Goal: Task Accomplishment & Management: Complete application form

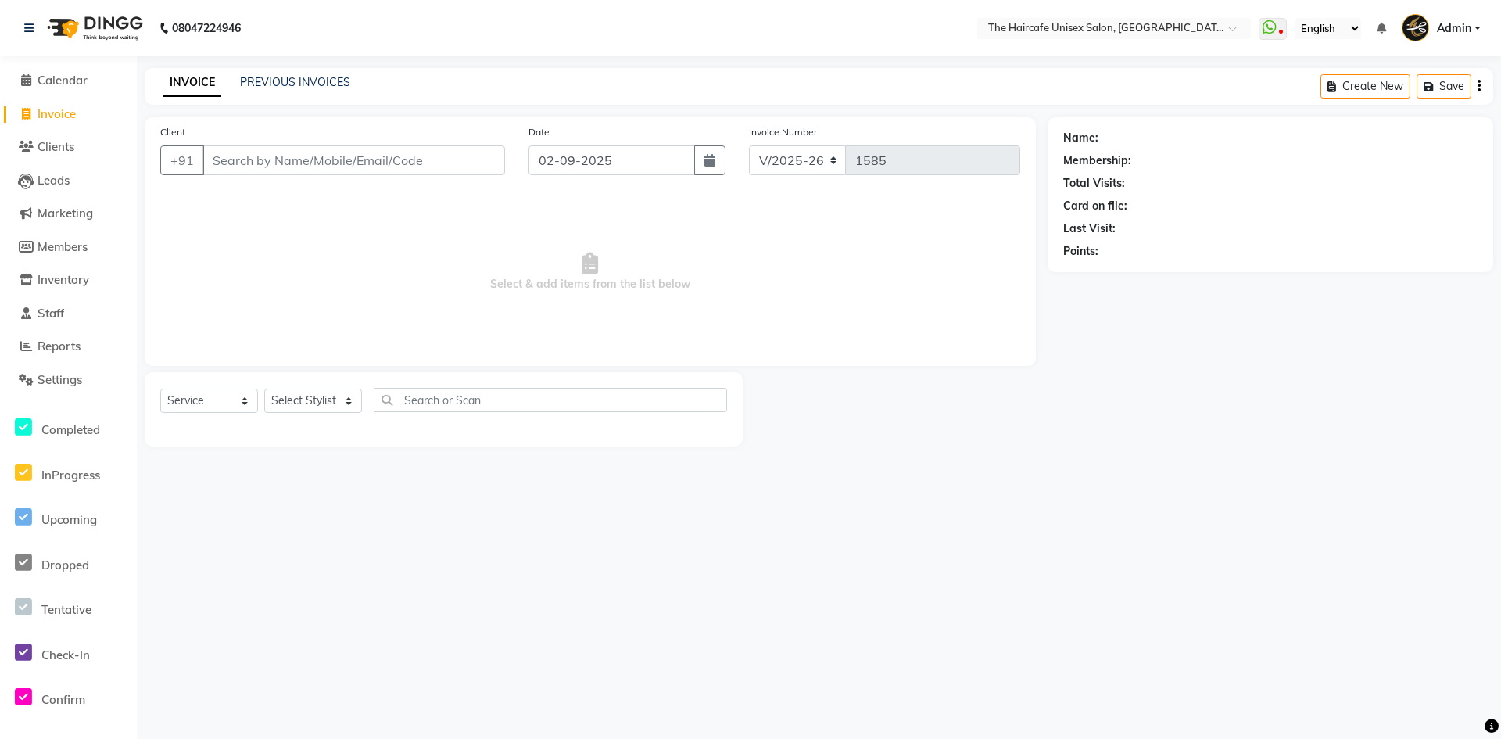
select select "7412"
select select "service"
click at [73, 75] on span "Calendar" at bounding box center [63, 80] width 50 height 15
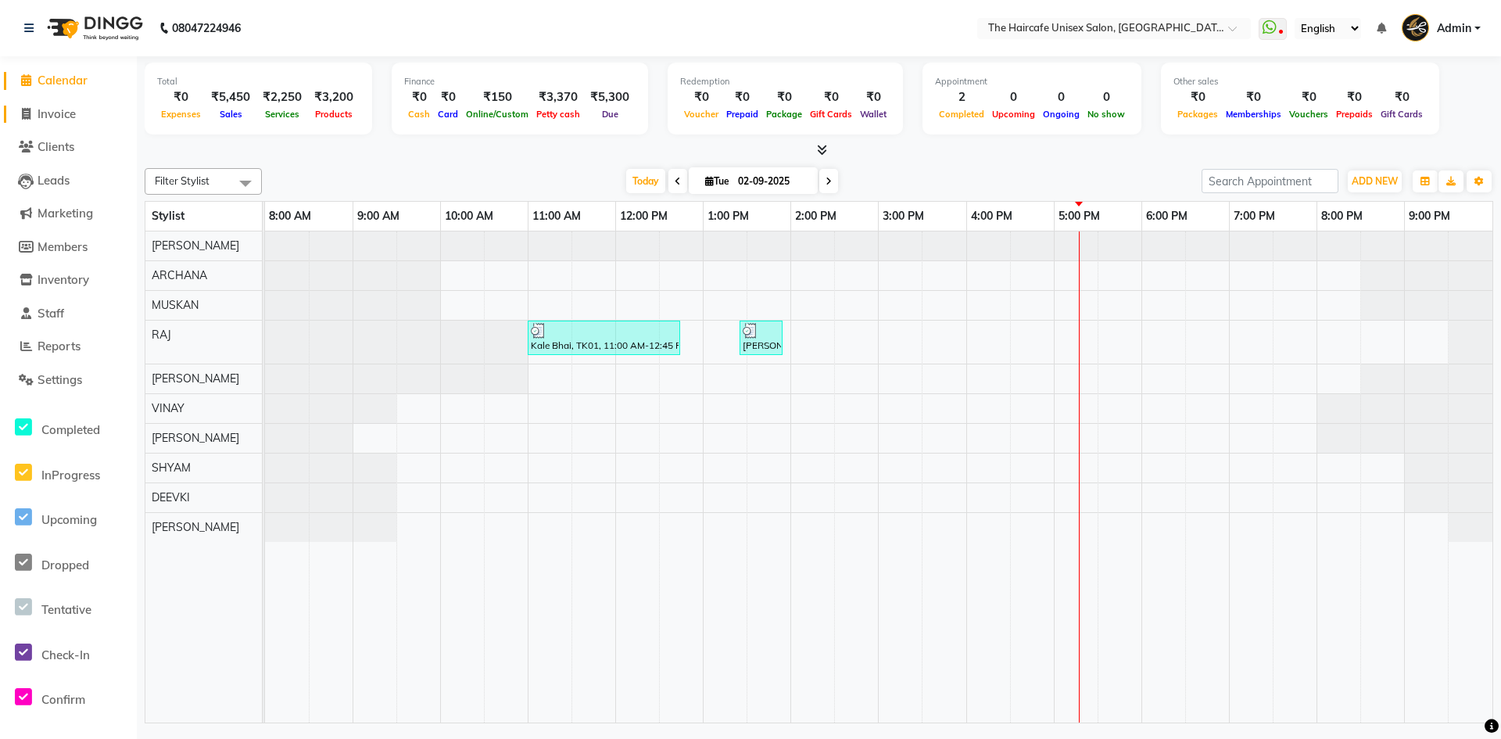
click at [65, 119] on span "Invoice" at bounding box center [57, 113] width 38 height 15
select select "service"
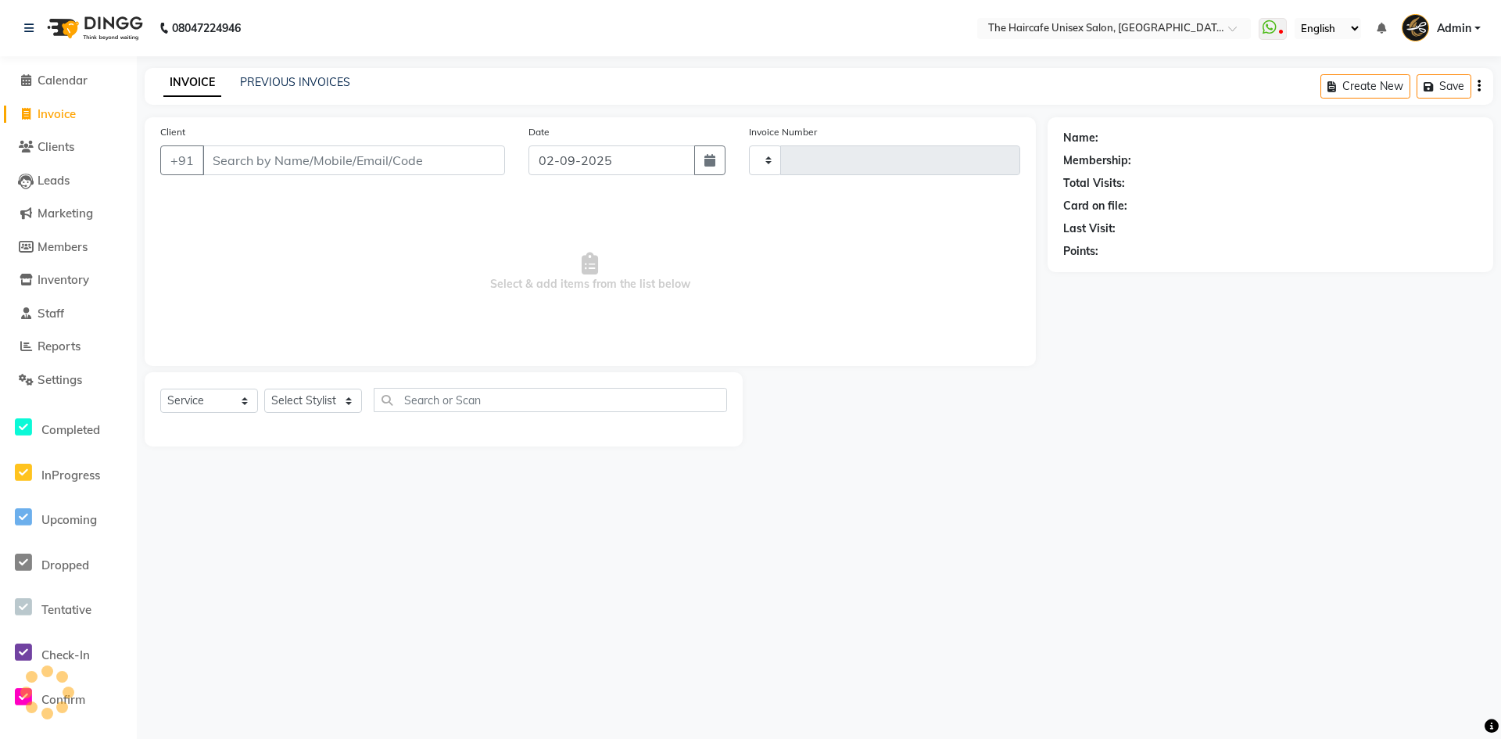
type input "1585"
select select "7412"
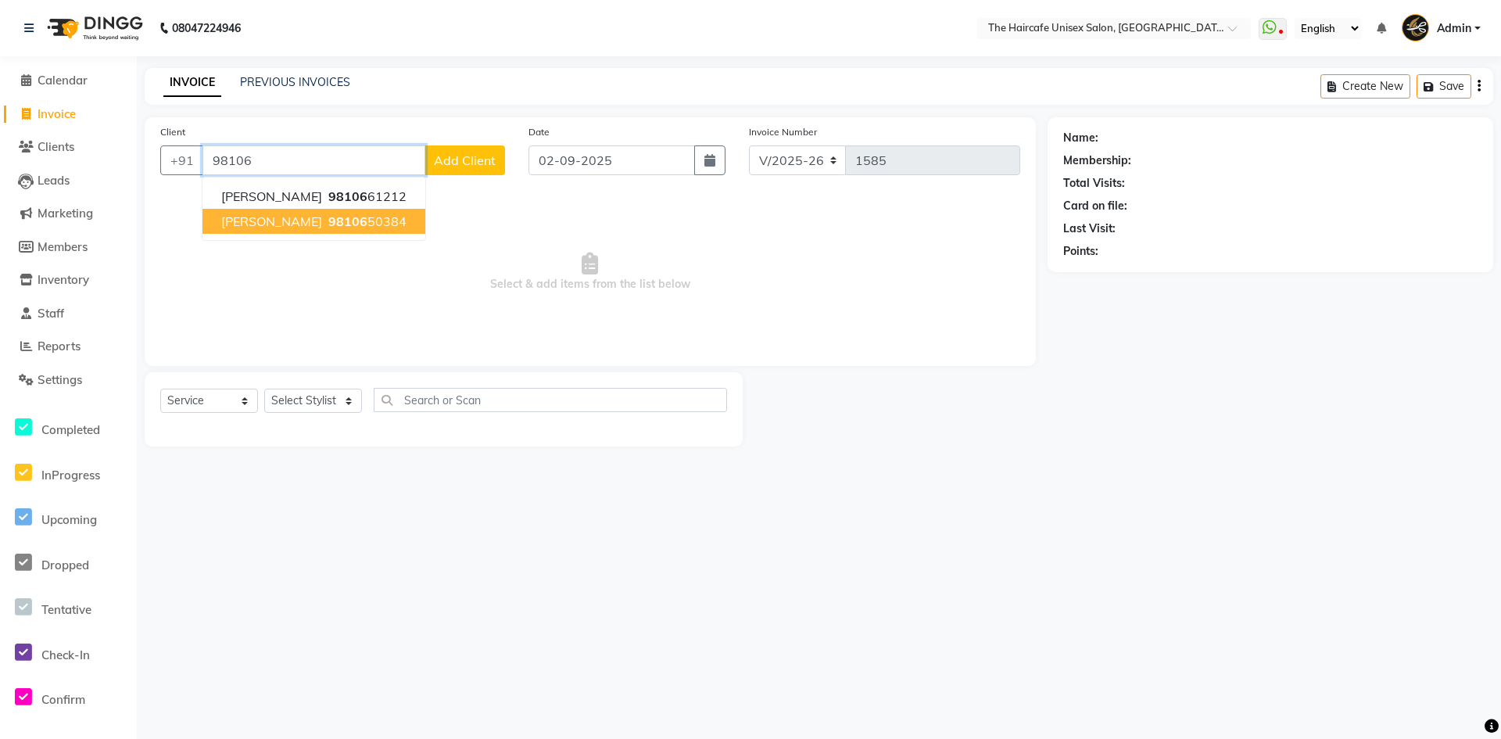
click at [331, 220] on ngb-highlight "98106 50384" at bounding box center [365, 221] width 81 height 16
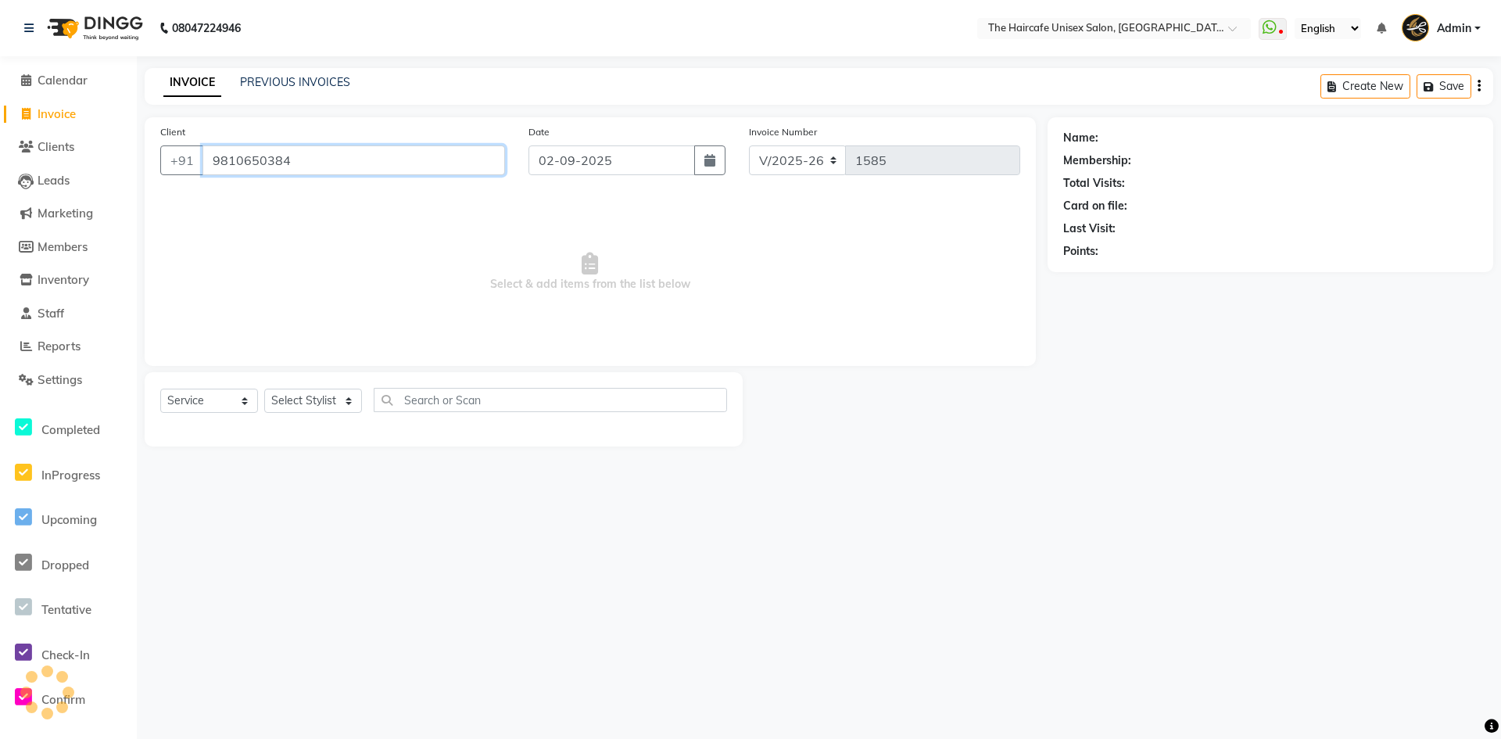
type input "9810650384"
select select "1: Object"
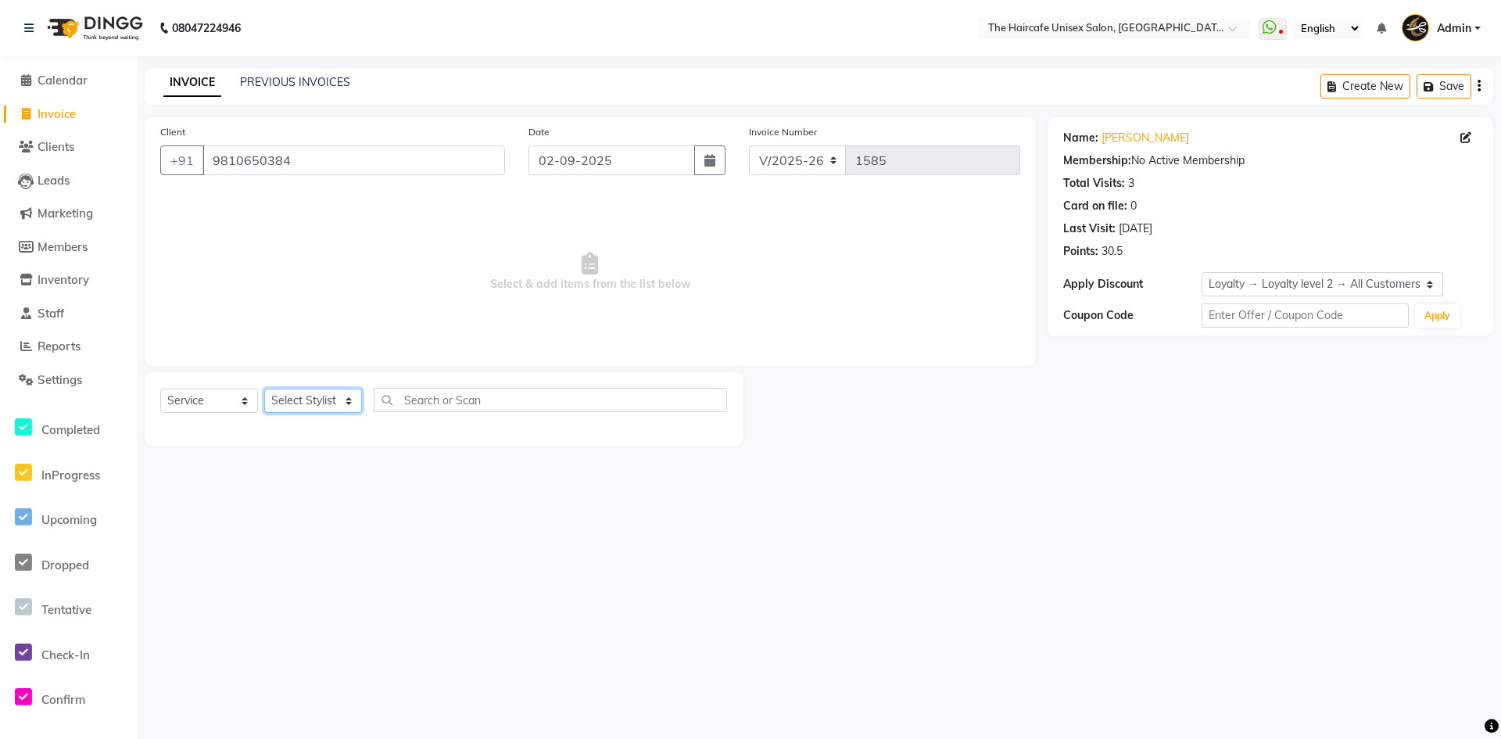
drag, startPoint x: 326, startPoint y: 395, endPoint x: 326, endPoint y: 411, distance: 16.4
click at [326, 395] on select "Select Stylist AFTAB ARCHANA DEEVKI MAHESH VERMA MUSKAN RAJ SHYAM SHYAM JI SURE…" at bounding box center [313, 400] width 98 height 24
select select "64976"
click at [264, 388] on select "Select Stylist AFTAB ARCHANA DEEVKI MAHESH VERMA MUSKAN RAJ SHYAM SHYAM JI SURE…" at bounding box center [313, 400] width 98 height 24
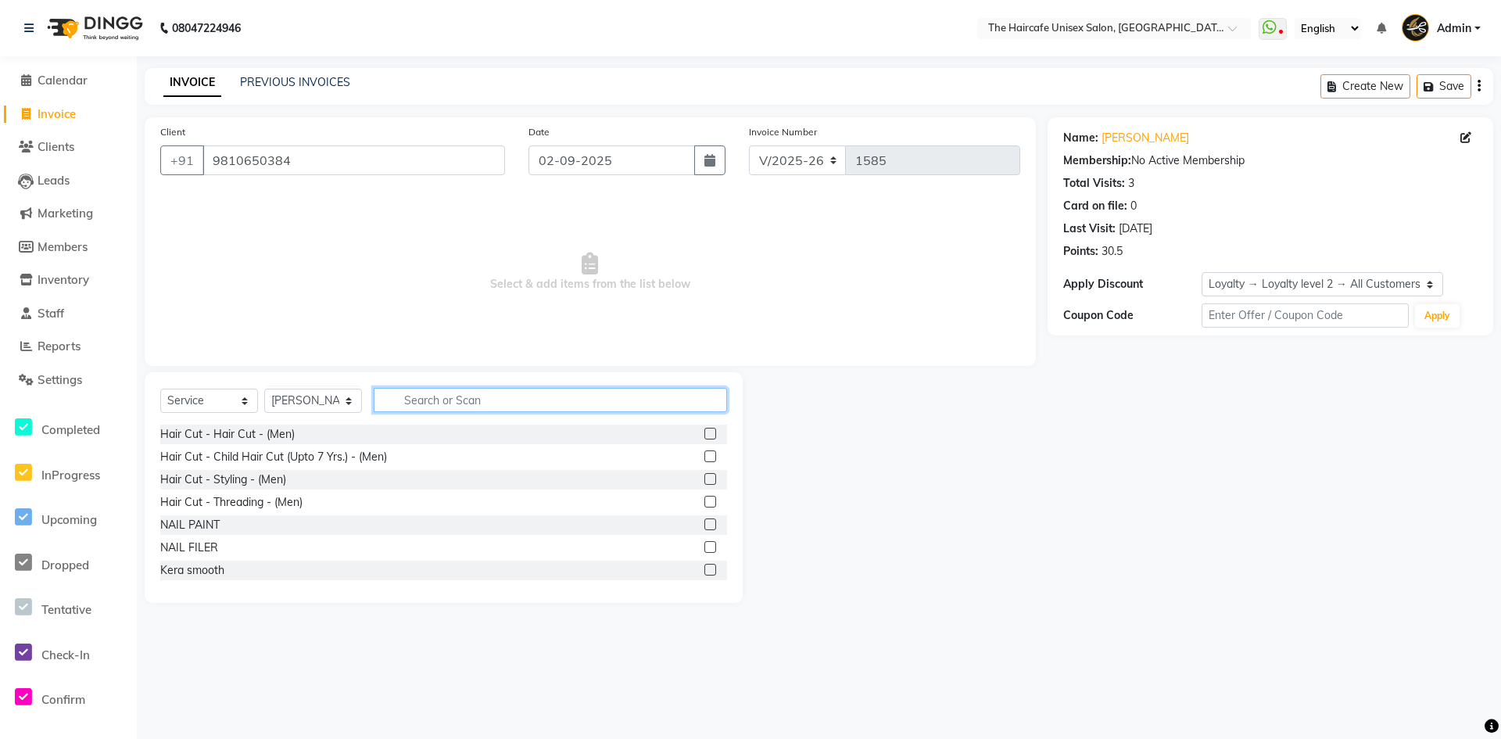
click at [433, 400] on input "text" at bounding box center [550, 400] width 353 height 24
type input "CUT"
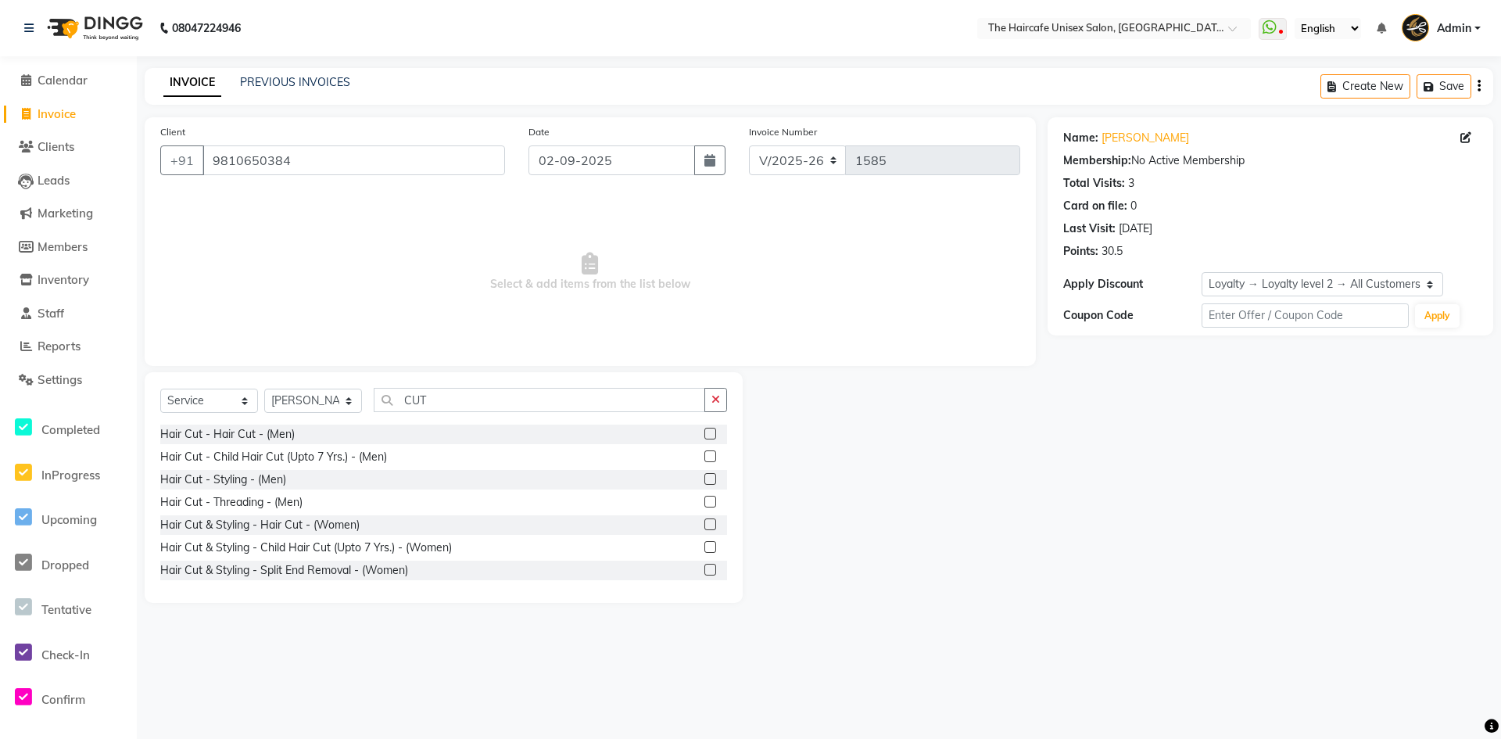
click at [704, 432] on label at bounding box center [710, 434] width 12 height 12
click at [704, 432] on input "checkbox" at bounding box center [709, 434] width 10 height 10
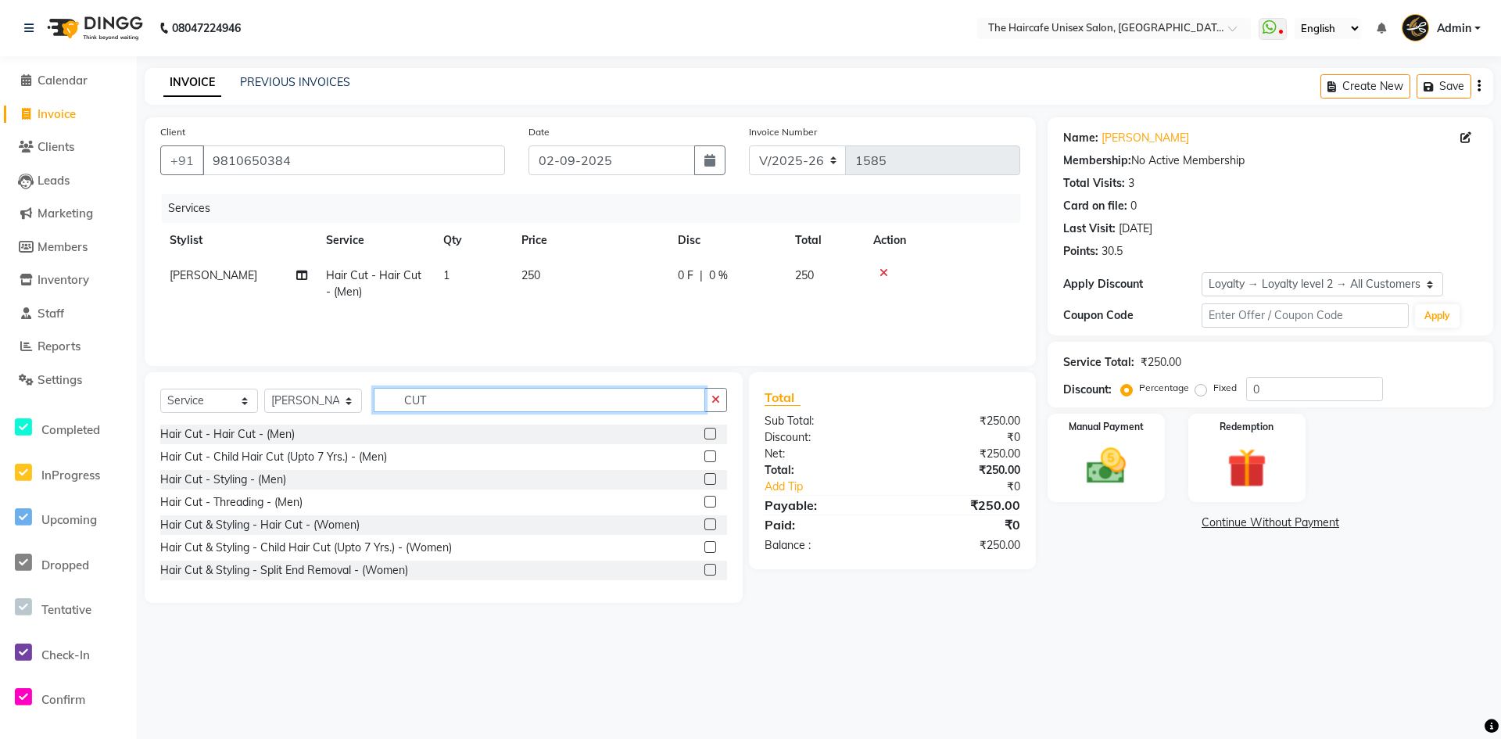
checkbox input "false"
click at [599, 405] on input "CUT" at bounding box center [539, 400] width 331 height 24
type input "C"
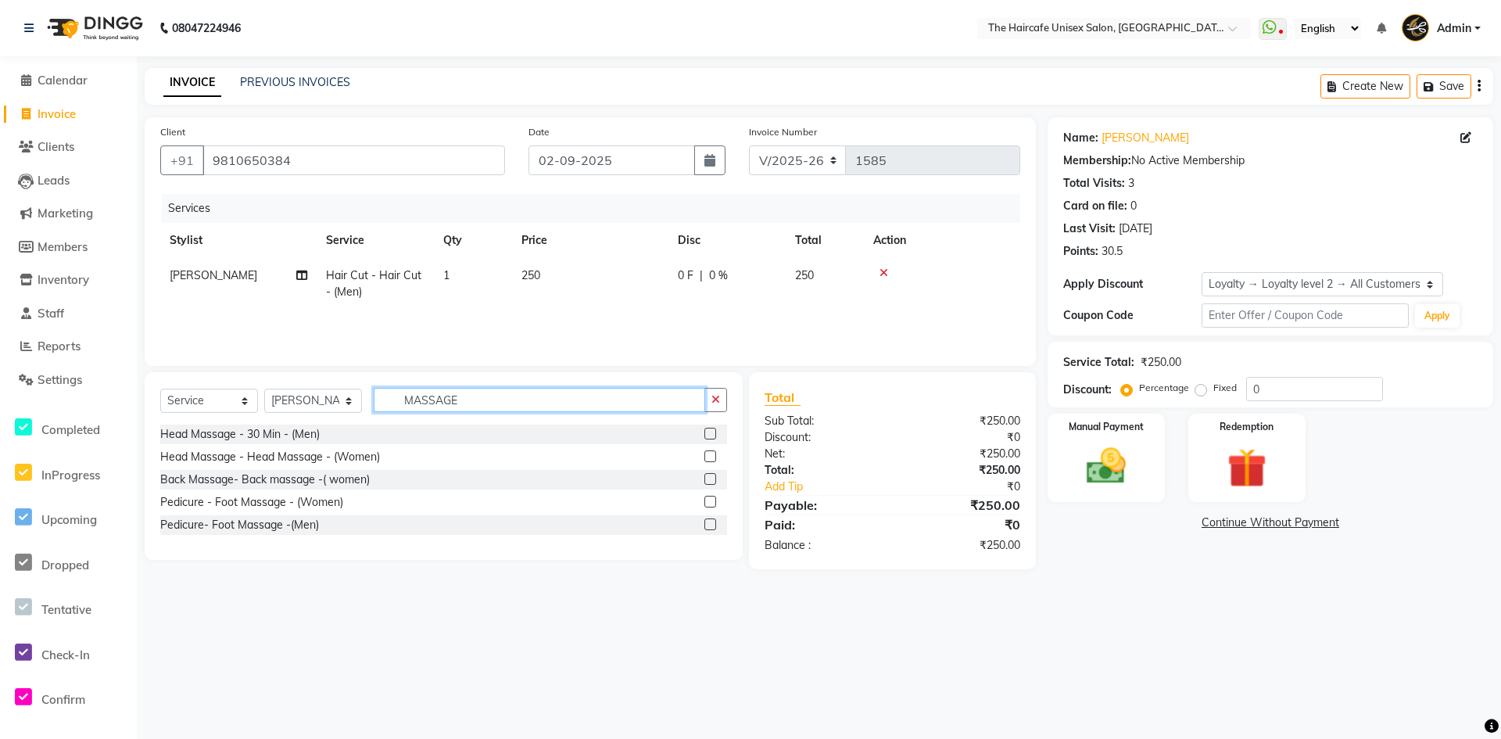
type input "MASSAGE"
click at [712, 437] on label at bounding box center [710, 434] width 12 height 12
click at [712, 437] on input "checkbox" at bounding box center [709, 434] width 10 height 10
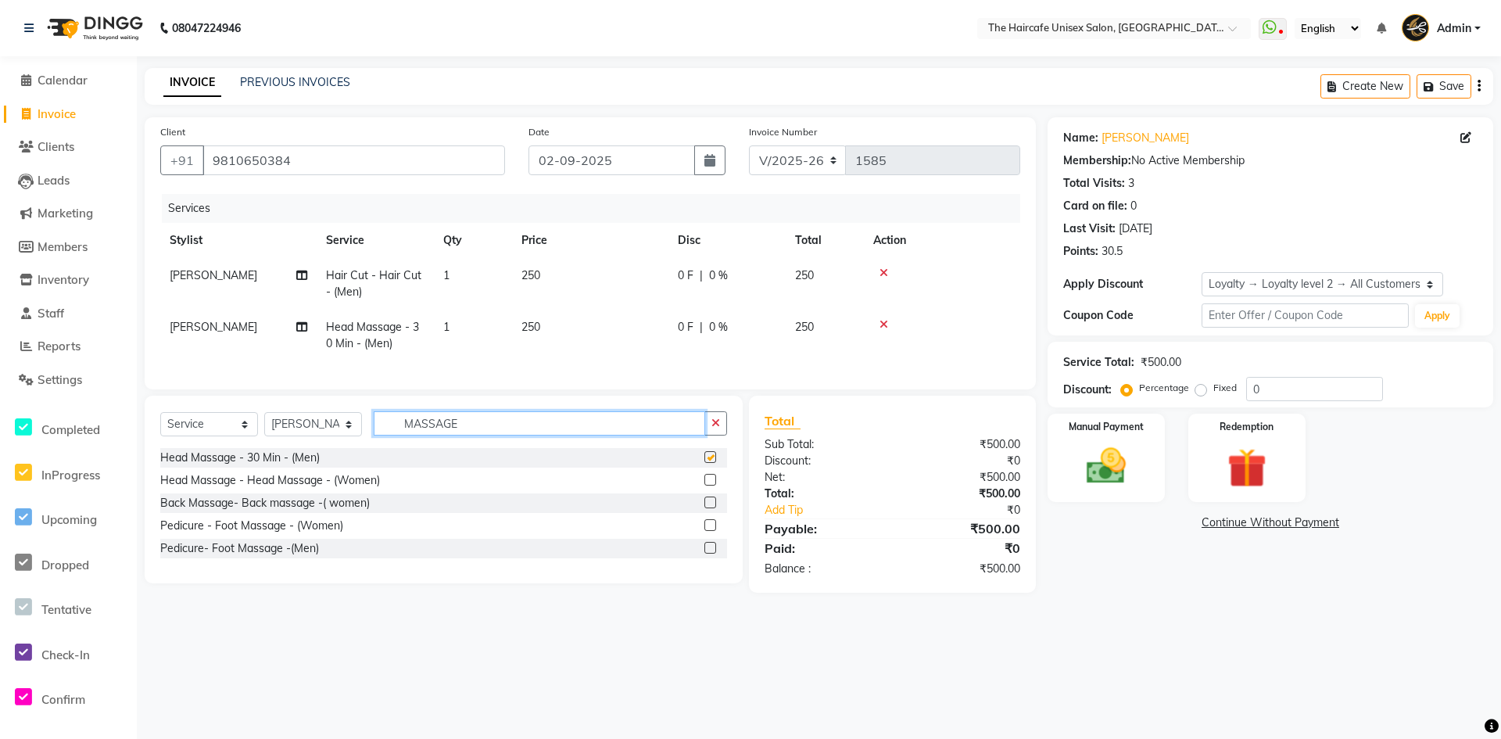
click at [576, 430] on input "MASSAGE" at bounding box center [539, 423] width 331 height 24
checkbox input "false"
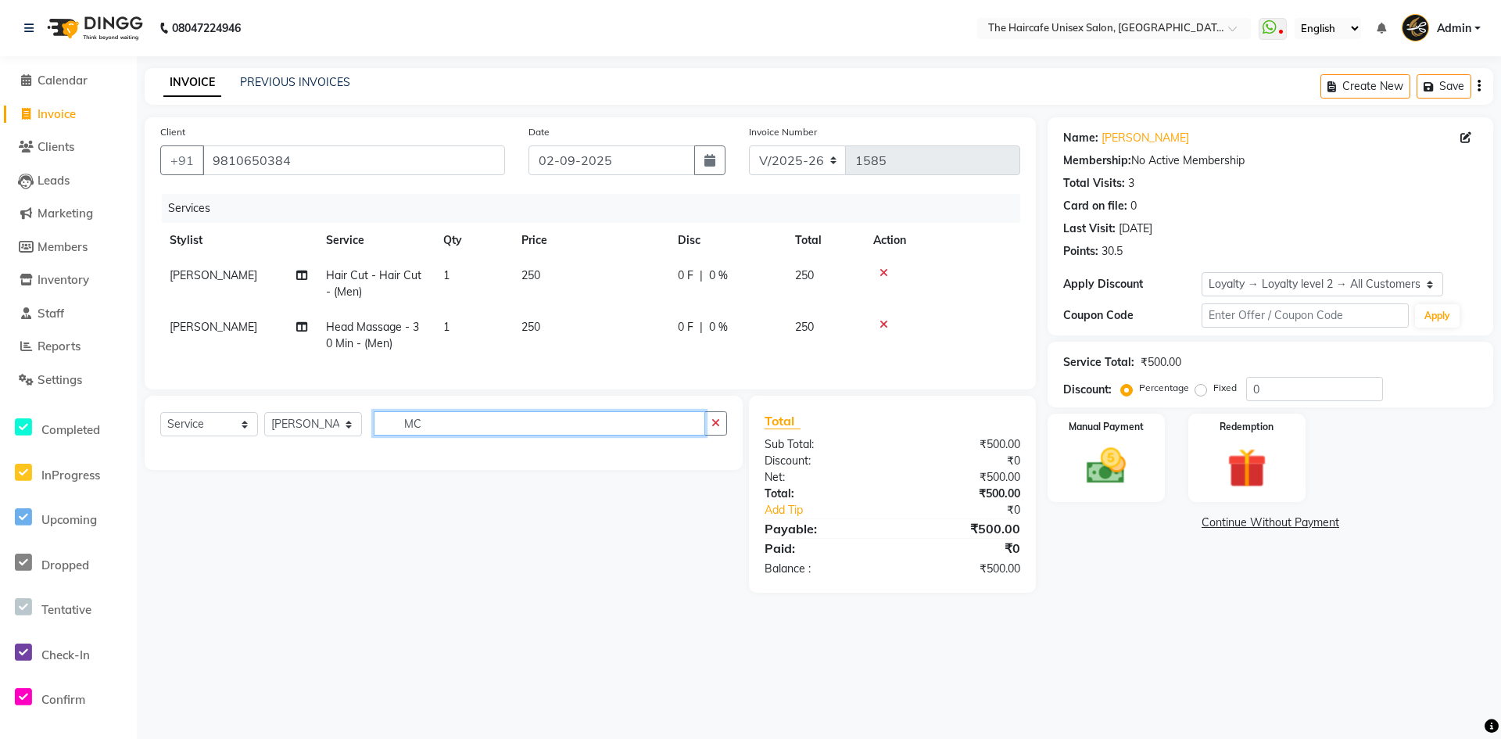
type input "M"
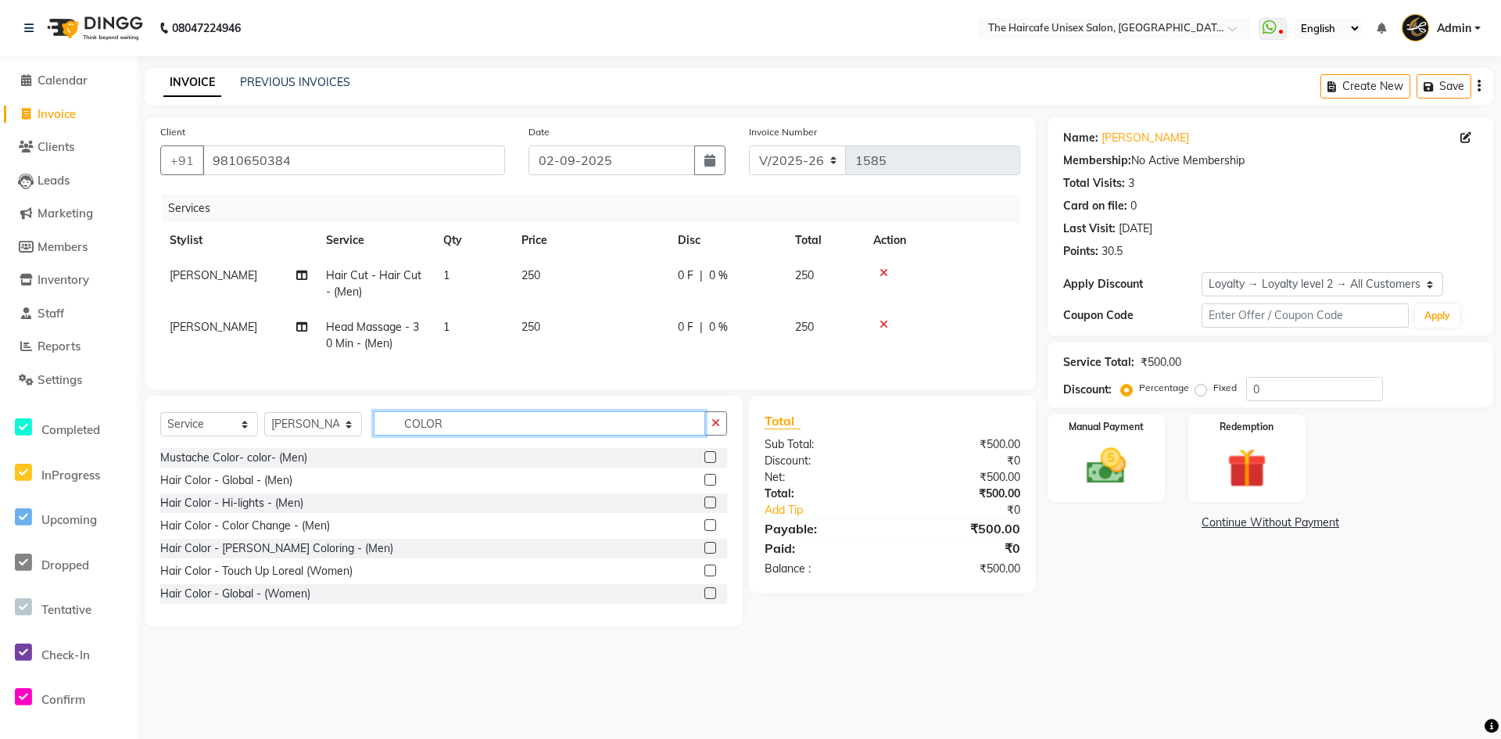
type input "COLOR"
click at [704, 485] on label at bounding box center [710, 480] width 12 height 12
click at [704, 485] on input "checkbox" at bounding box center [709, 480] width 10 height 10
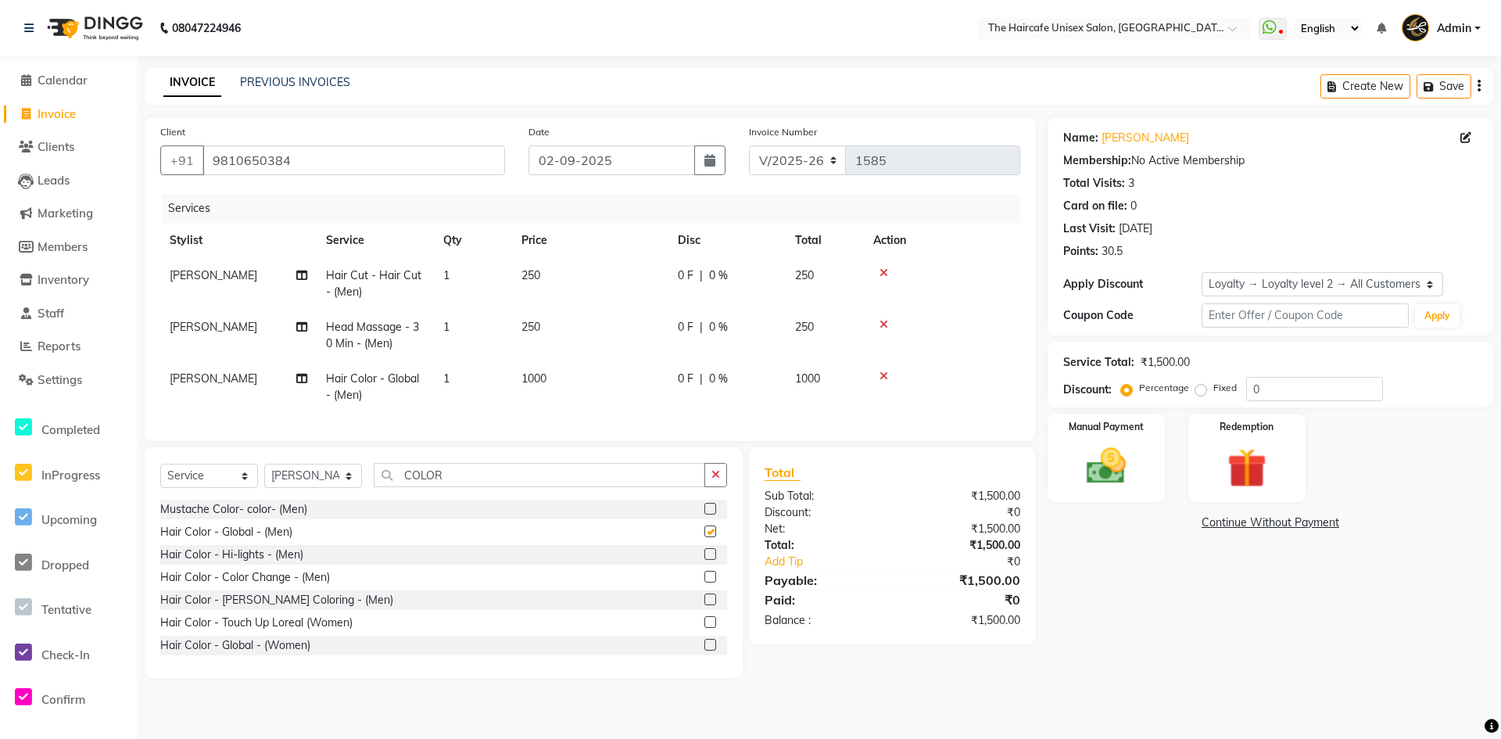
checkbox input "false"
click at [205, 320] on span "AFTAB" at bounding box center [214, 327] width 88 height 14
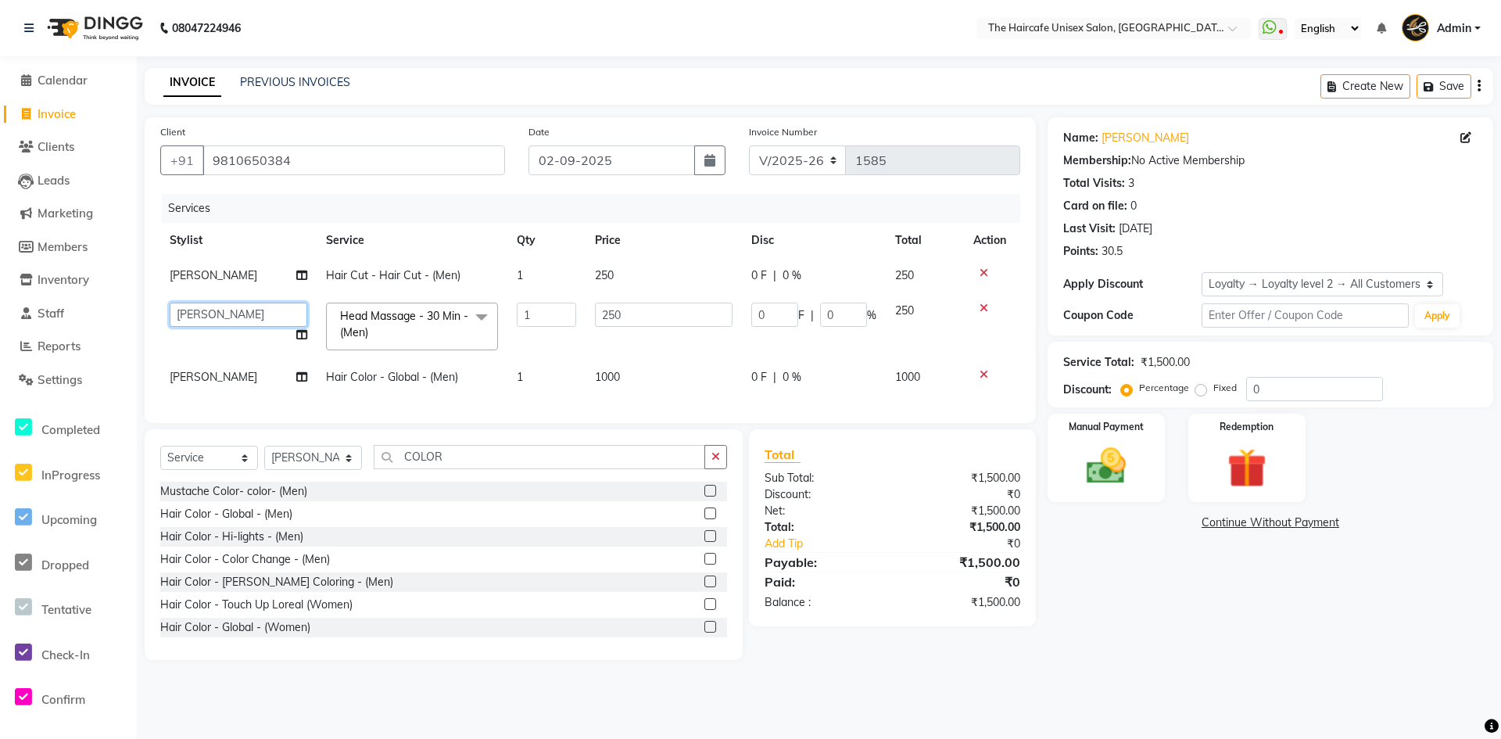
click at [208, 317] on select "AFTAB ARCHANA DEEVKI MAHESH VERMA MUSKAN RAJ SHYAM SHYAM JI SURENDER SINGH VINAY" at bounding box center [239, 314] width 138 height 24
select select "65654"
click at [1119, 464] on img at bounding box center [1105, 466] width 67 height 48
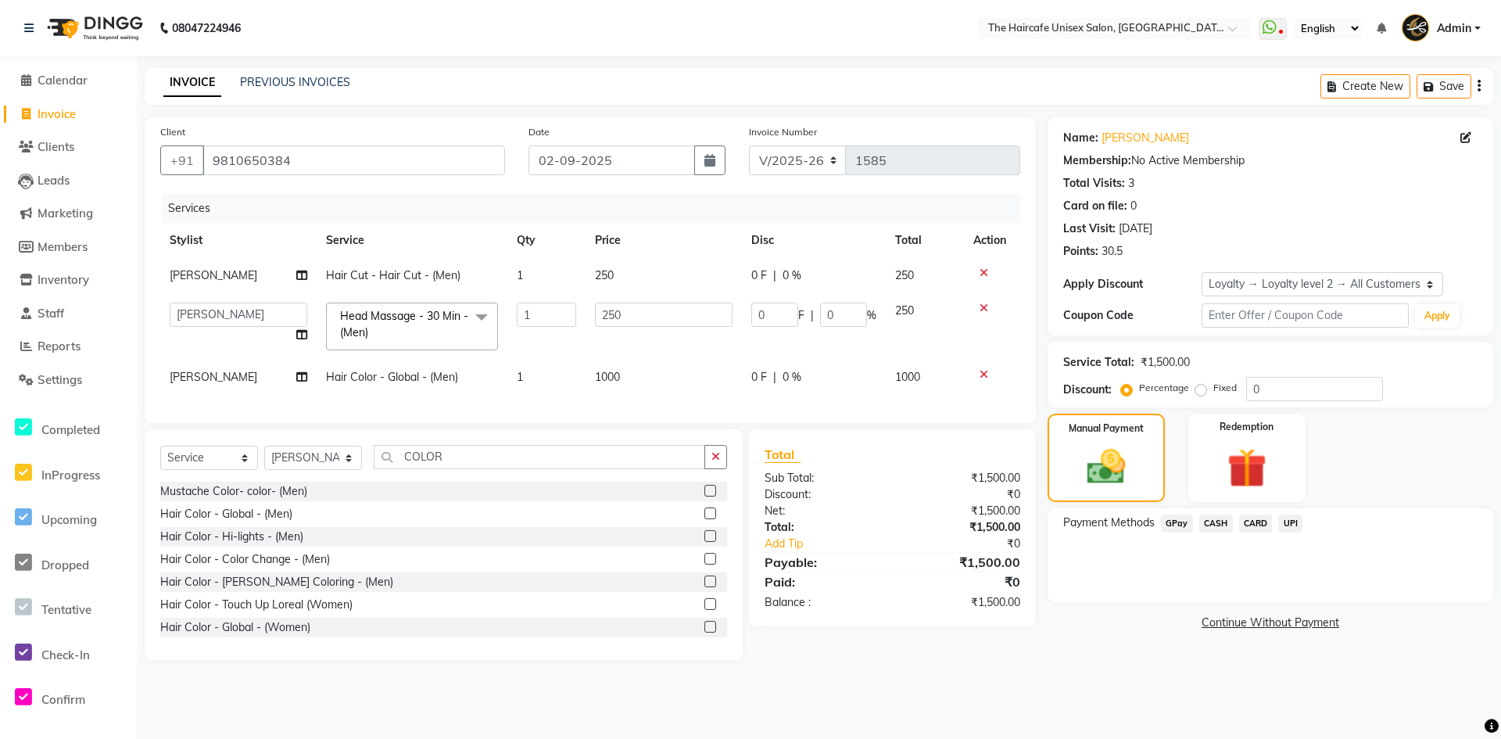
click at [1287, 523] on span "UPI" at bounding box center [1290, 523] width 24 height 18
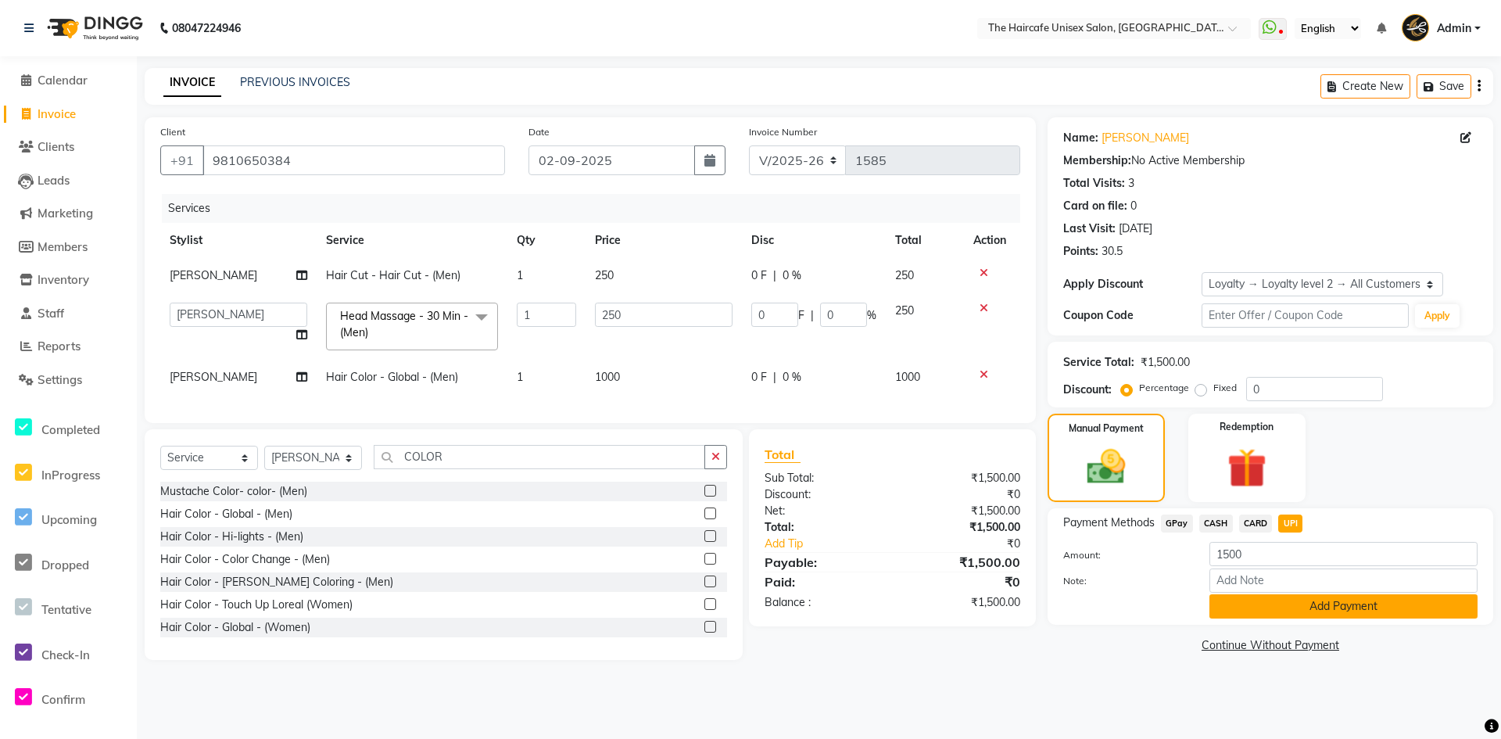
click at [1338, 609] on button "Add Payment" at bounding box center [1343, 606] width 268 height 24
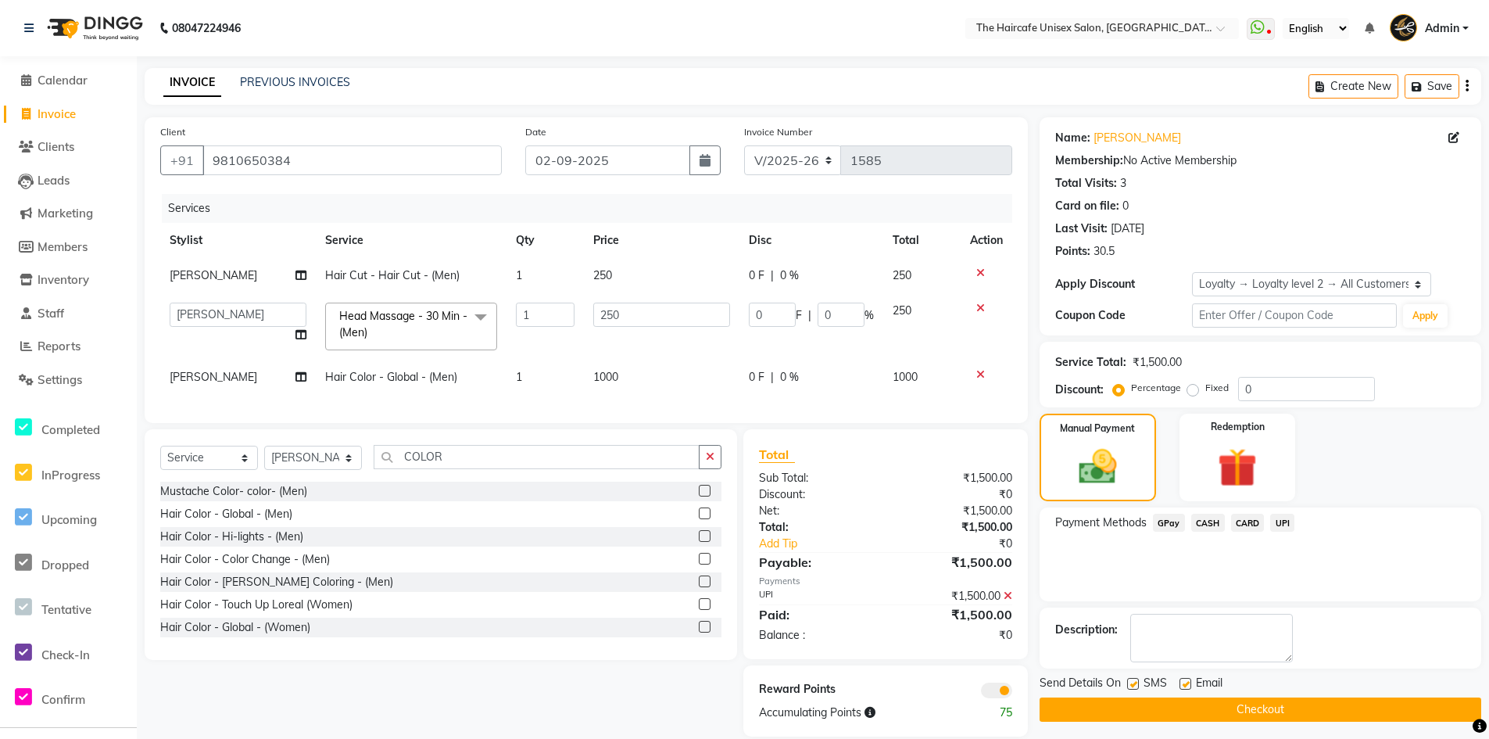
click at [1230, 712] on button "Checkout" at bounding box center [1261, 709] width 442 height 24
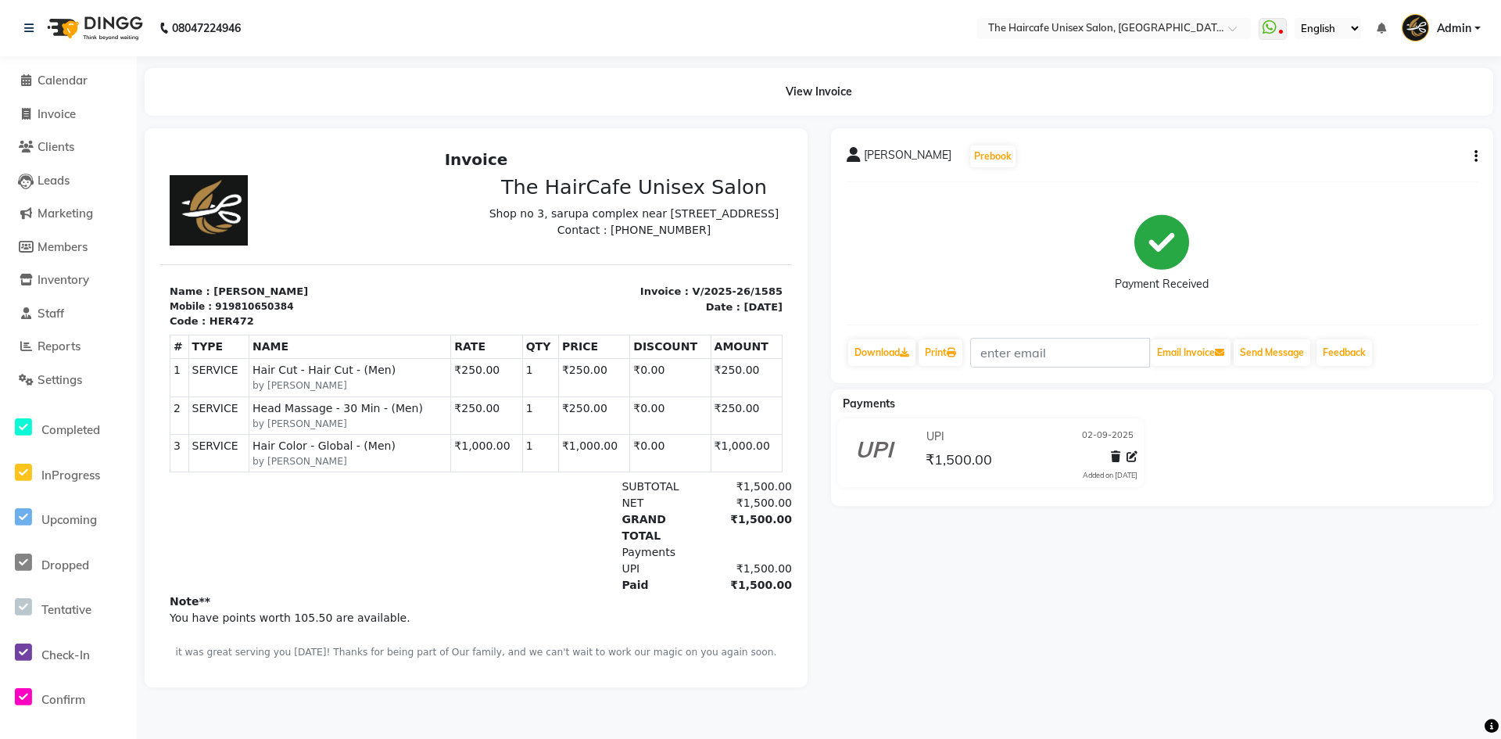
click at [1478, 154] on div "hk sharma Prebook Payment Received Download Print Email Invoice Send Message Fe…" at bounding box center [1162, 255] width 663 height 255
click at [1476, 156] on icon "button" at bounding box center [1475, 156] width 3 height 1
click at [1409, 157] on div "Edit Item Staff" at bounding box center [1397, 157] width 107 height 20
select select "64976"
select select "65654"
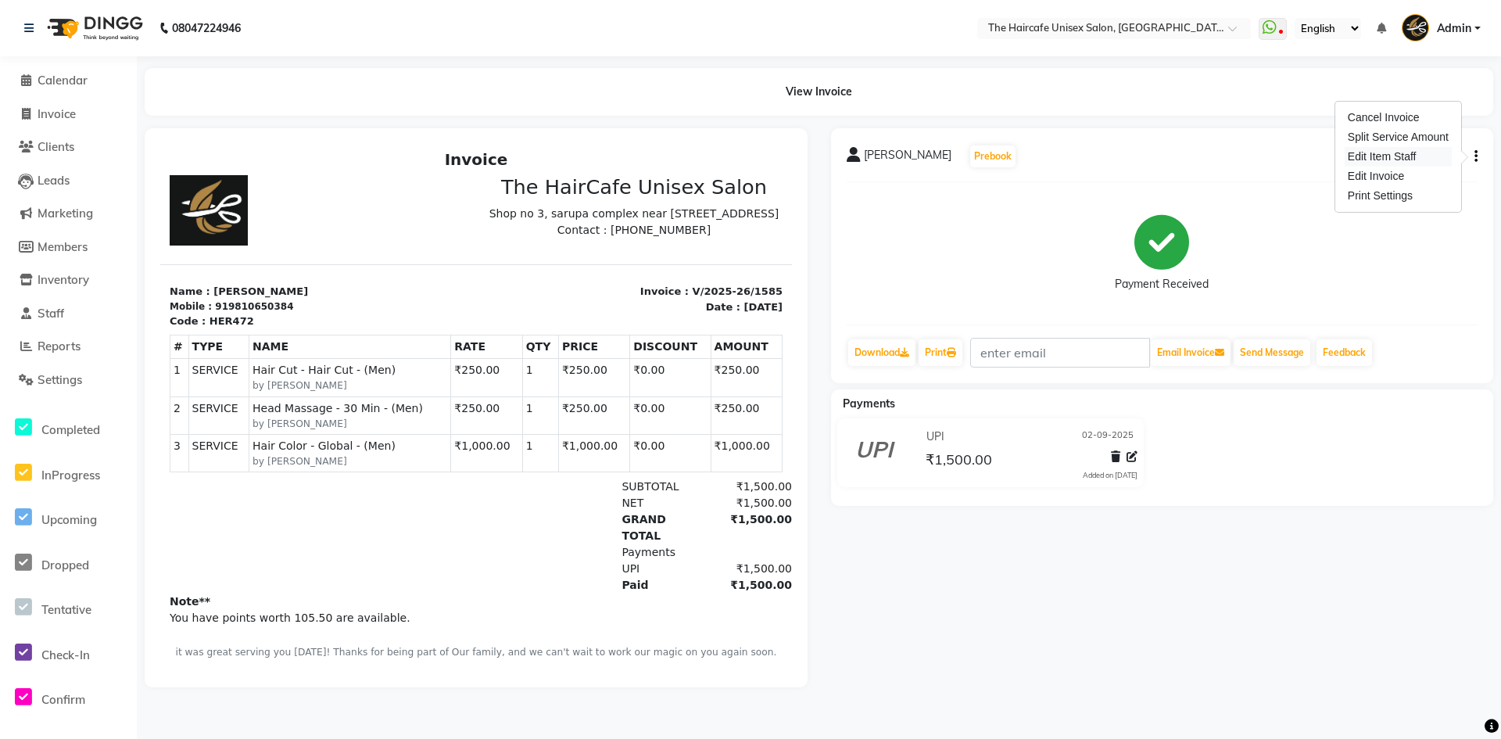
select select "64976"
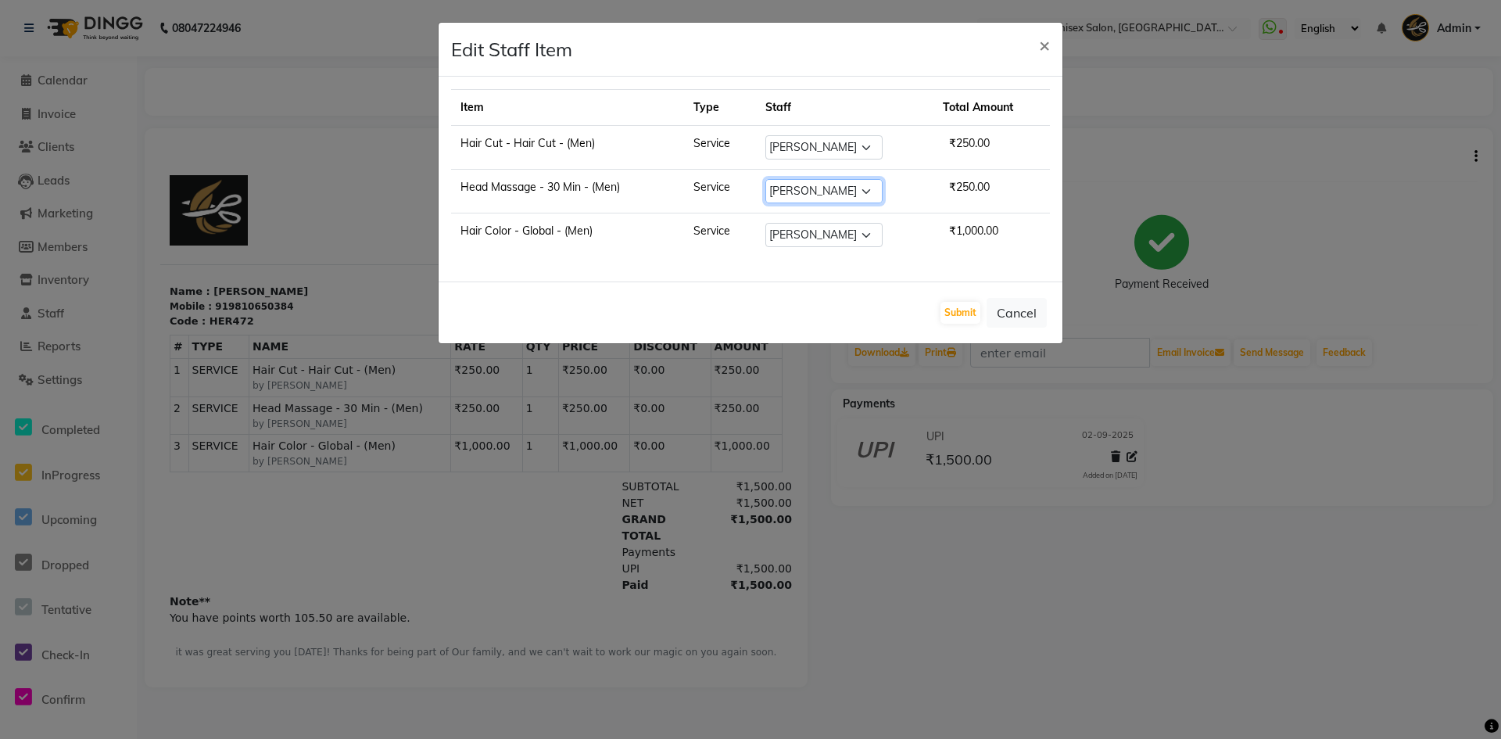
click at [847, 196] on select "Select AFTAB ARCHANA DEEVKI MAHESH VERMA MUSKAN RAJ SHYAM SHYAM JI SURENDER SIN…" at bounding box center [823, 191] width 117 height 24
select select "68578"
click at [765, 179] on select "Select AFTAB ARCHANA DEEVKI MAHESH VERMA MUSKAN RAJ SHYAM SHYAM JI SURENDER SIN…" at bounding box center [823, 191] width 117 height 24
click at [964, 313] on button "Submit" at bounding box center [960, 313] width 40 height 22
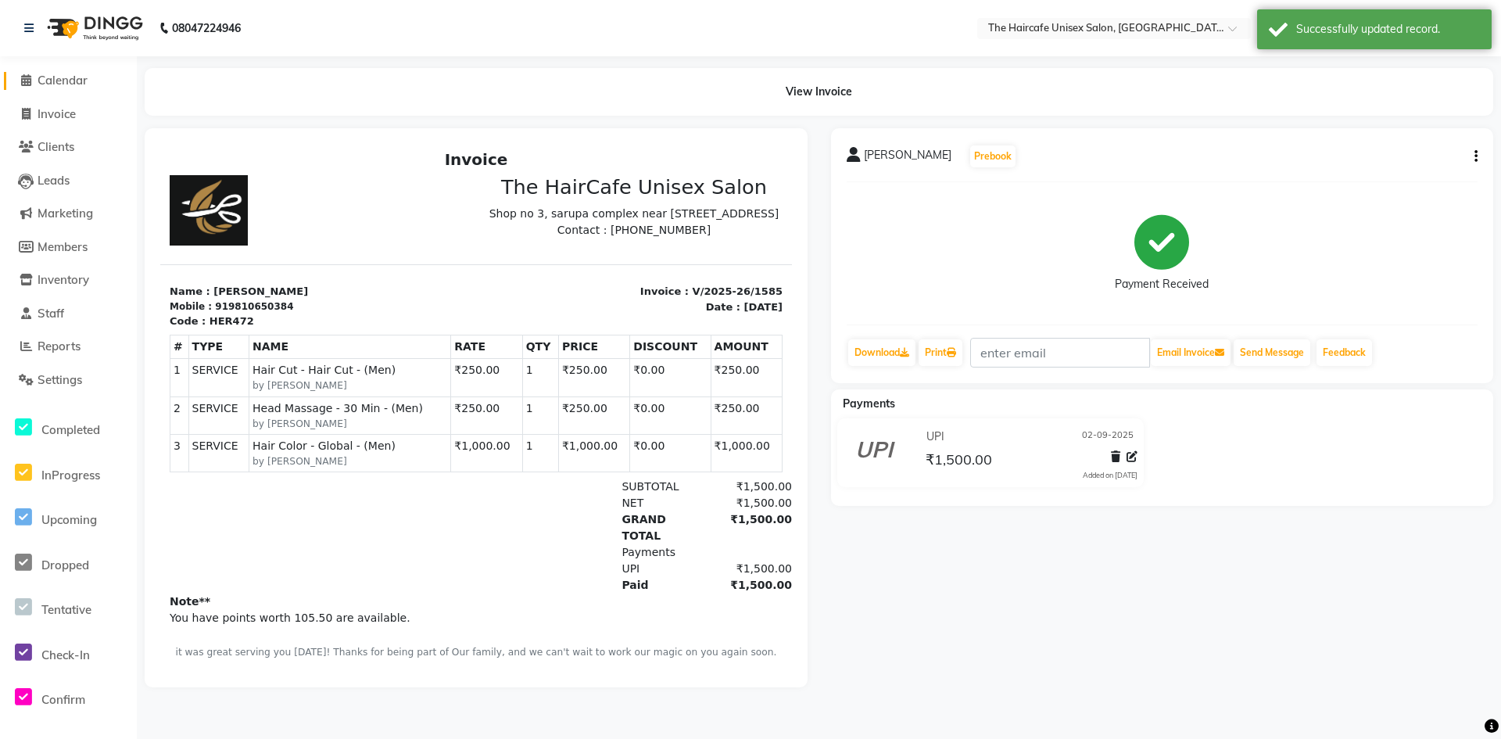
click at [71, 83] on span "Calendar" at bounding box center [63, 80] width 50 height 15
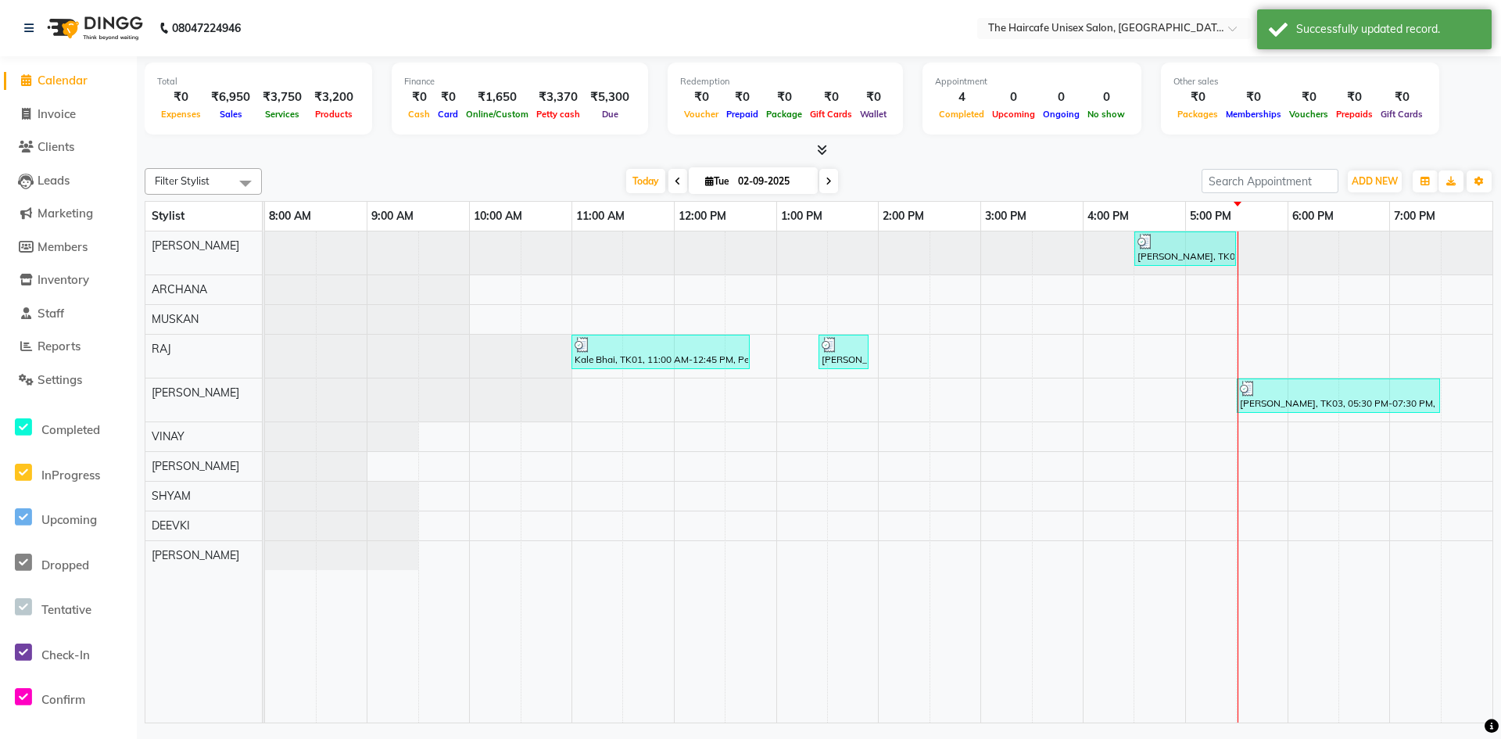
click at [825, 149] on icon at bounding box center [822, 150] width 10 height 12
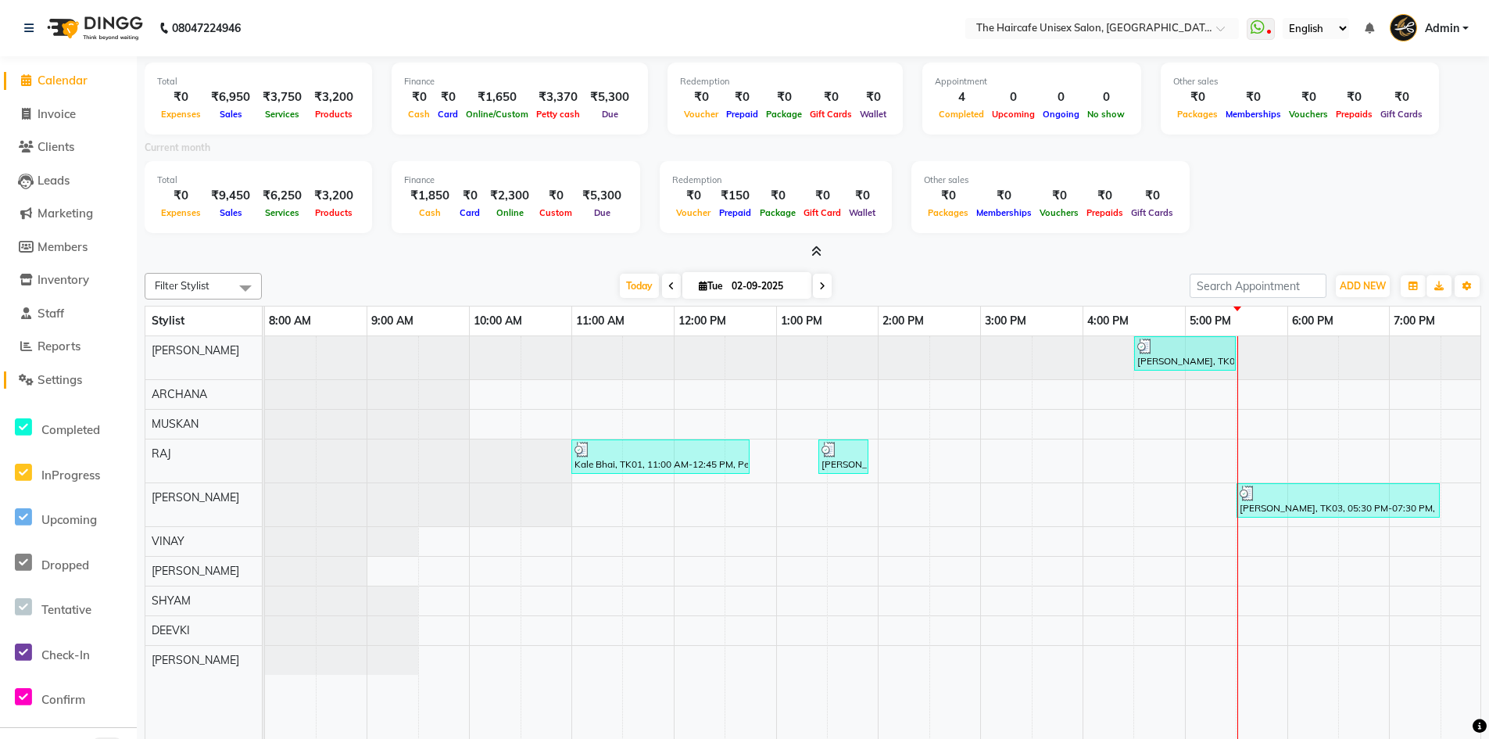
click at [52, 385] on span "Settings" at bounding box center [60, 379] width 45 height 15
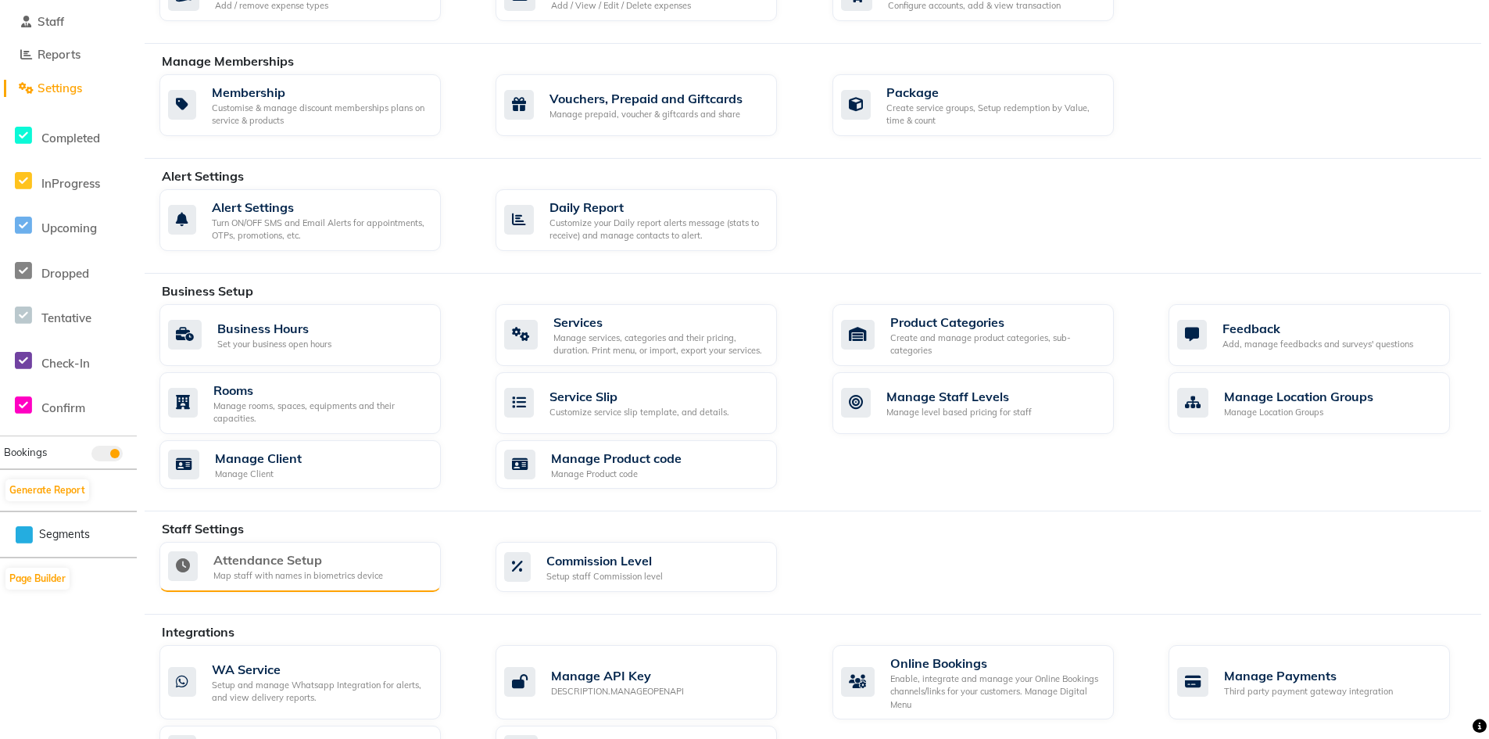
scroll to position [313, 0]
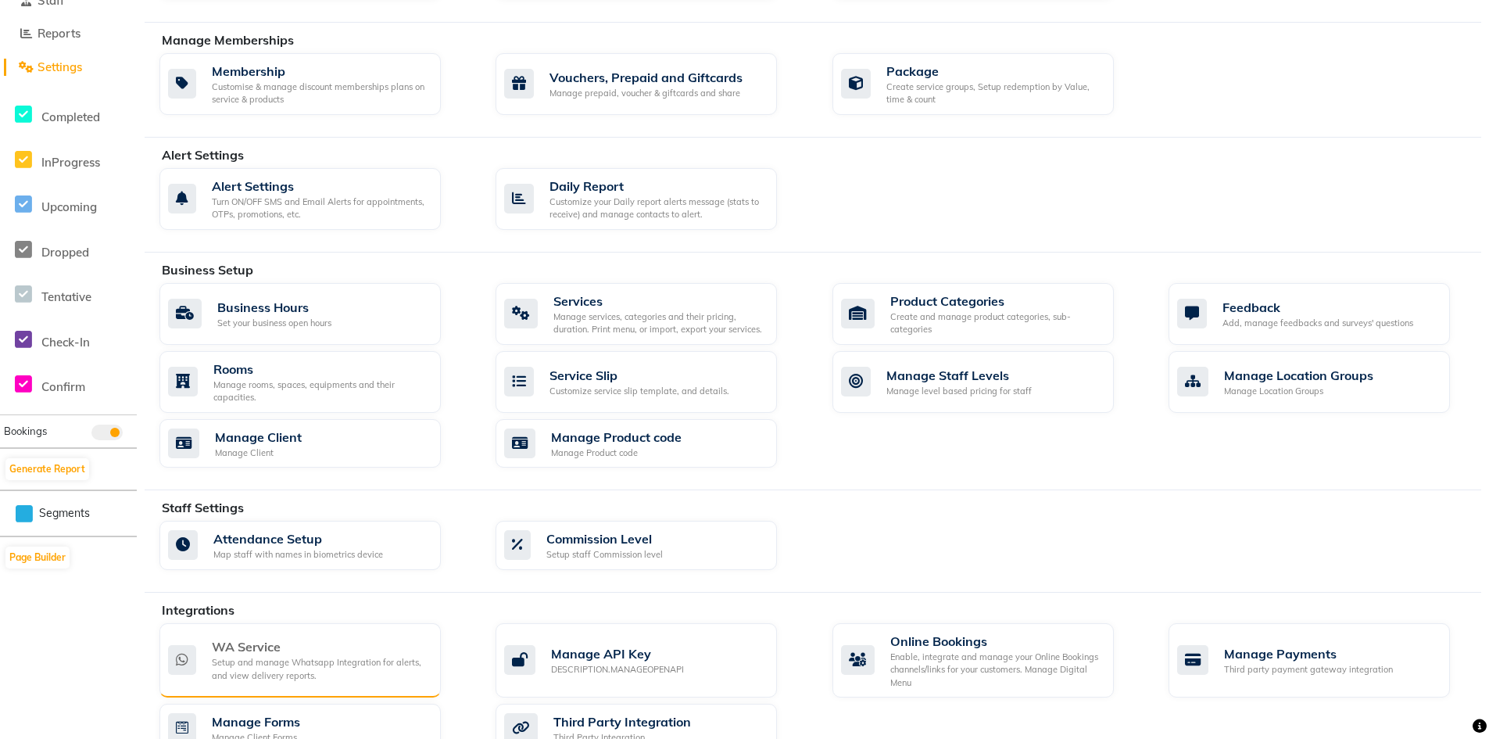
click at [294, 642] on div "WA Service" at bounding box center [320, 646] width 217 height 19
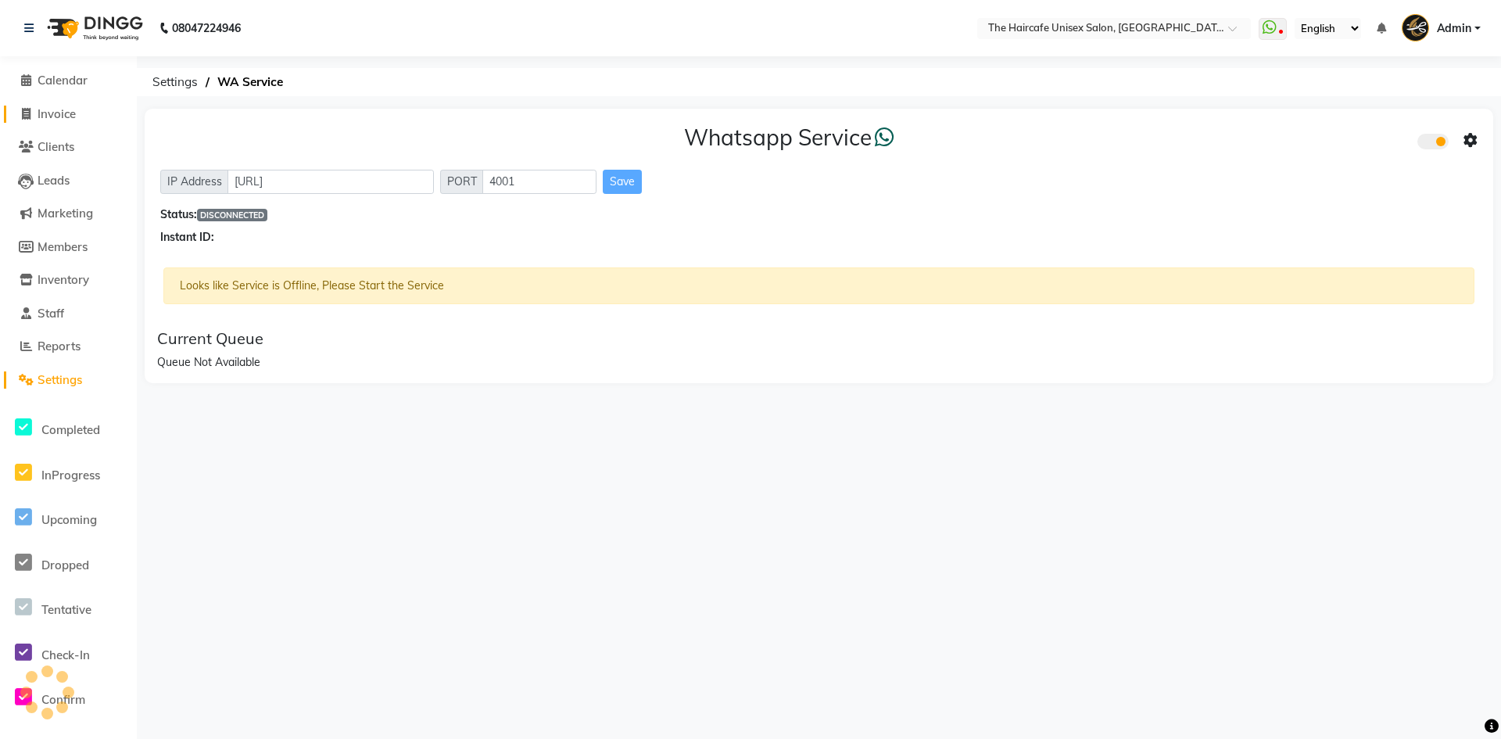
click at [75, 111] on span "Invoice" at bounding box center [57, 113] width 38 height 15
select select "service"
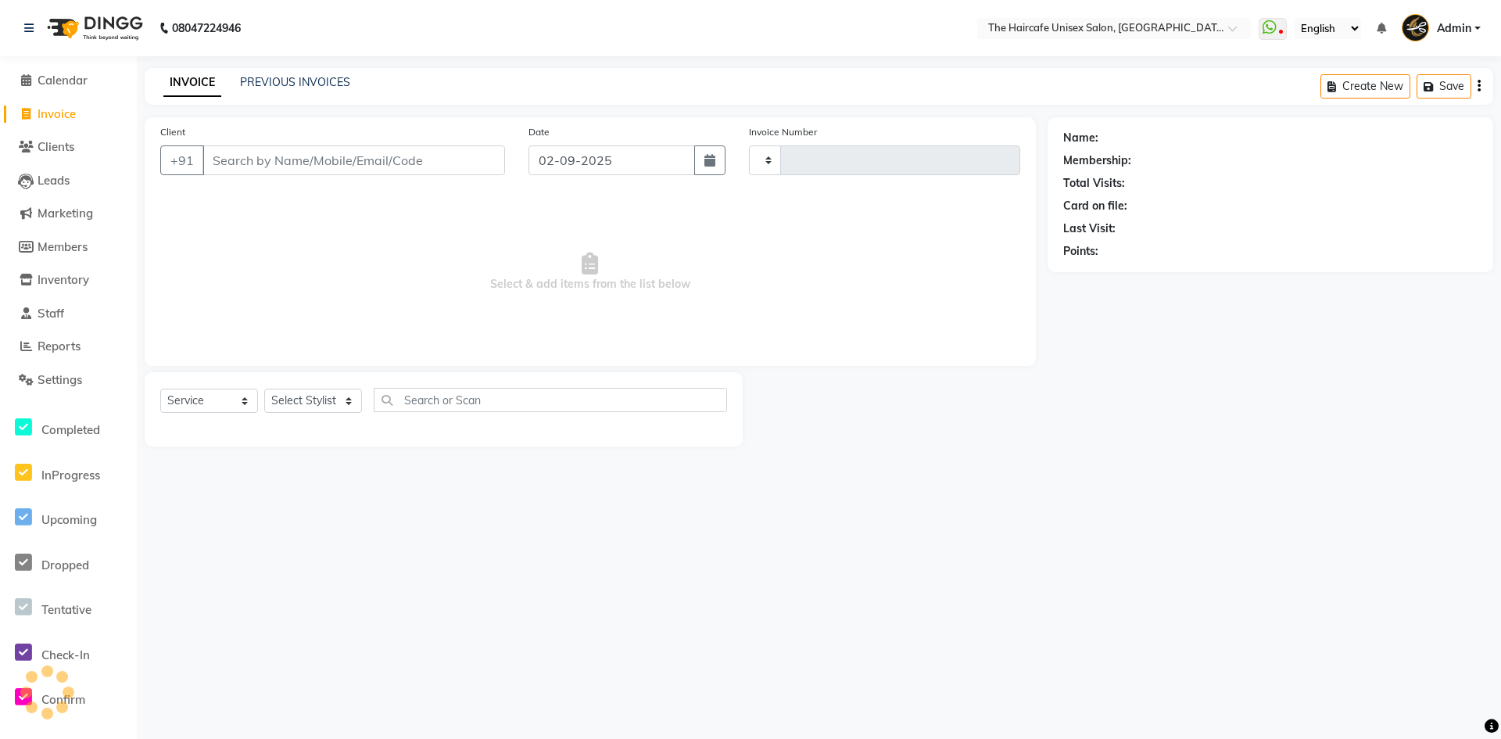
type input "1586"
select select "7412"
click at [275, 73] on div "INVOICE PREVIOUS INVOICES Create New Save" at bounding box center [819, 86] width 1348 height 37
click at [280, 80] on link "PREVIOUS INVOICES" at bounding box center [295, 82] width 110 height 14
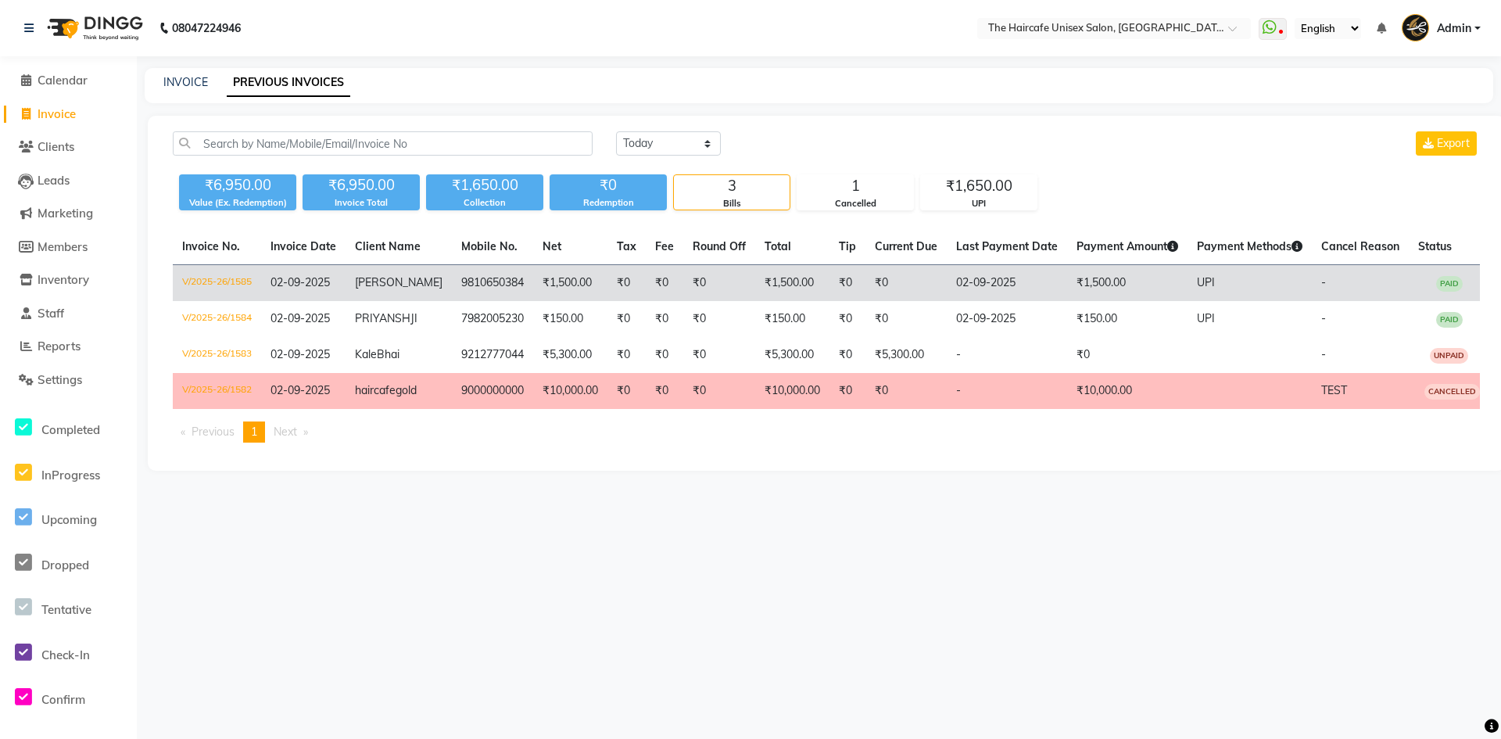
click at [533, 294] on td "₹1,500.00" at bounding box center [570, 283] width 74 height 37
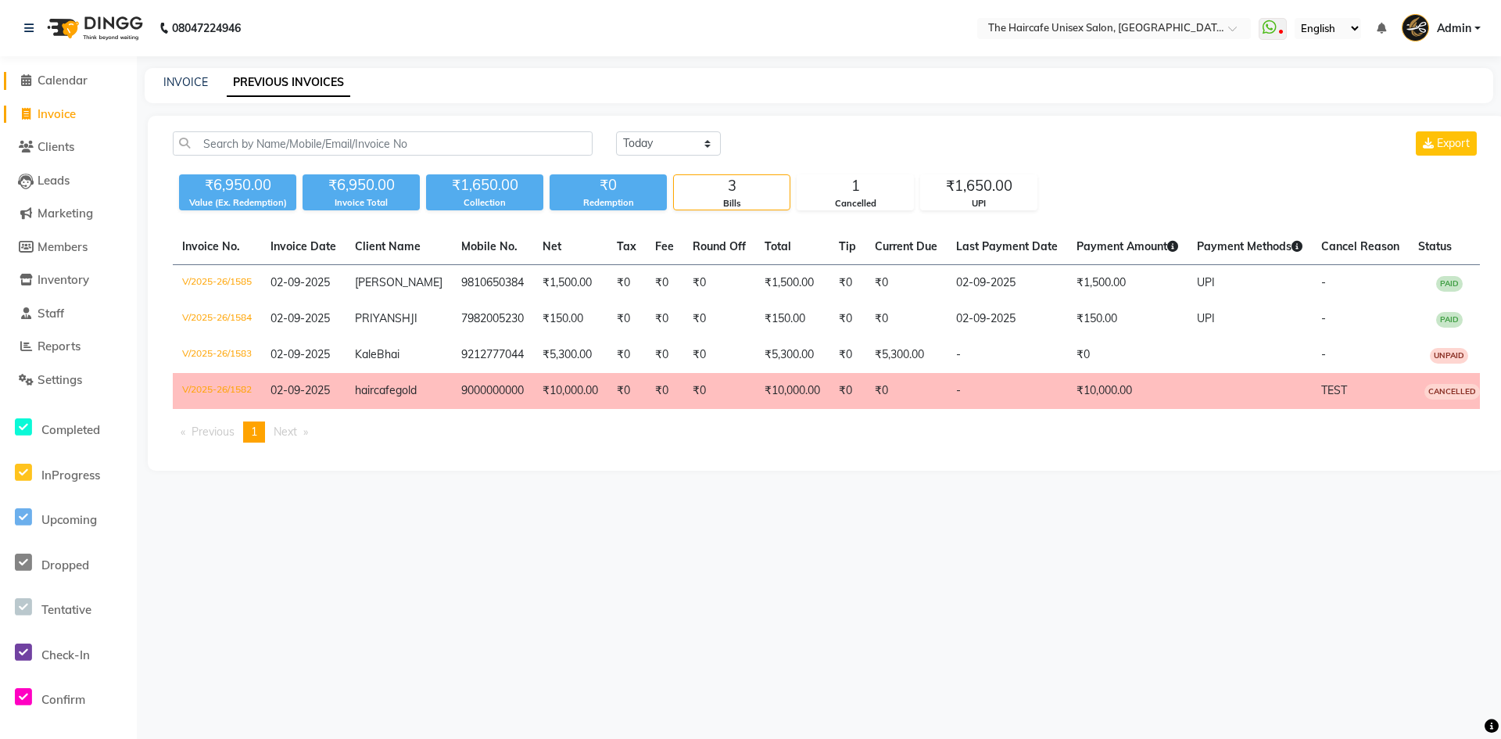
drag, startPoint x: 66, startPoint y: 79, endPoint x: 71, endPoint y: 72, distance: 8.9
click at [66, 79] on span "Calendar" at bounding box center [63, 80] width 50 height 15
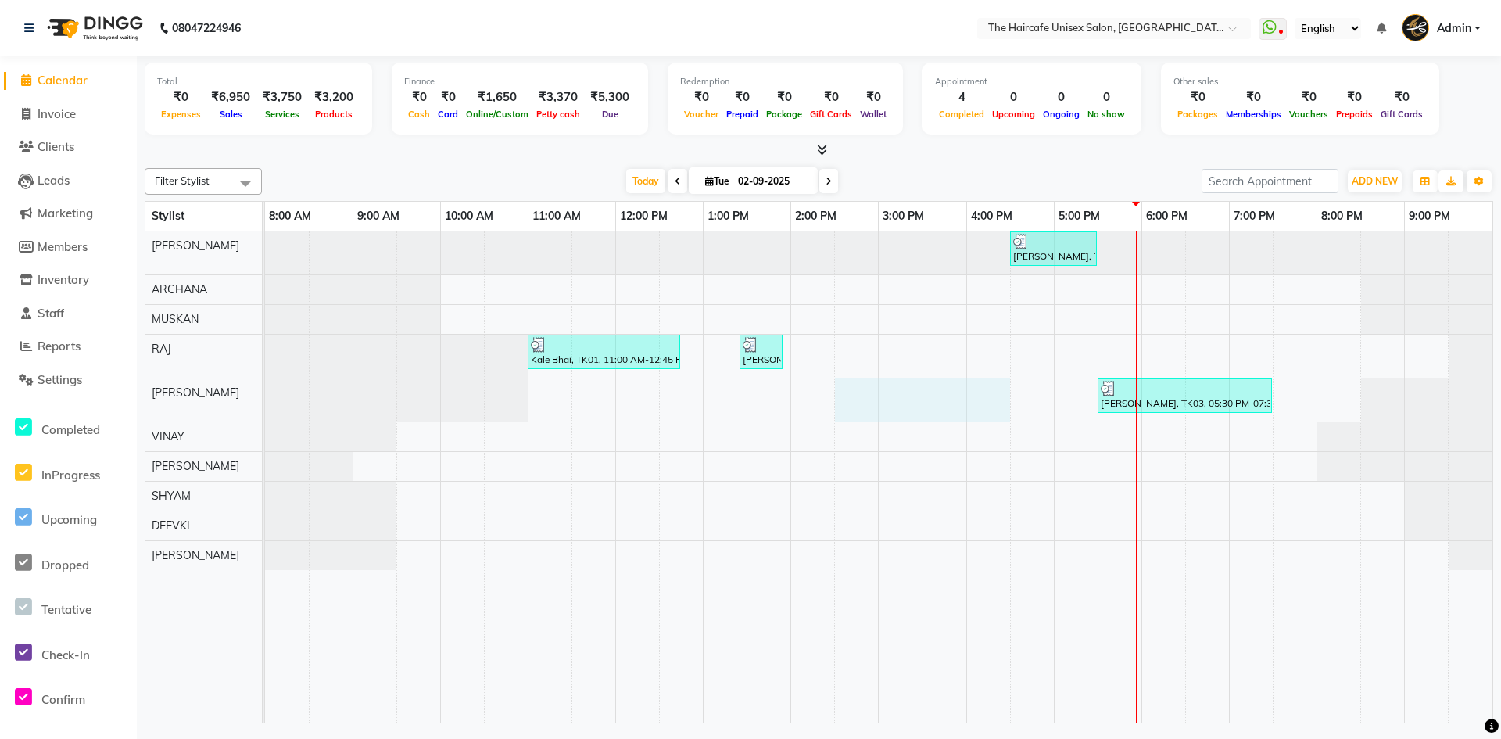
click at [993, 564] on tr at bounding box center [878, 476] width 1227 height 491
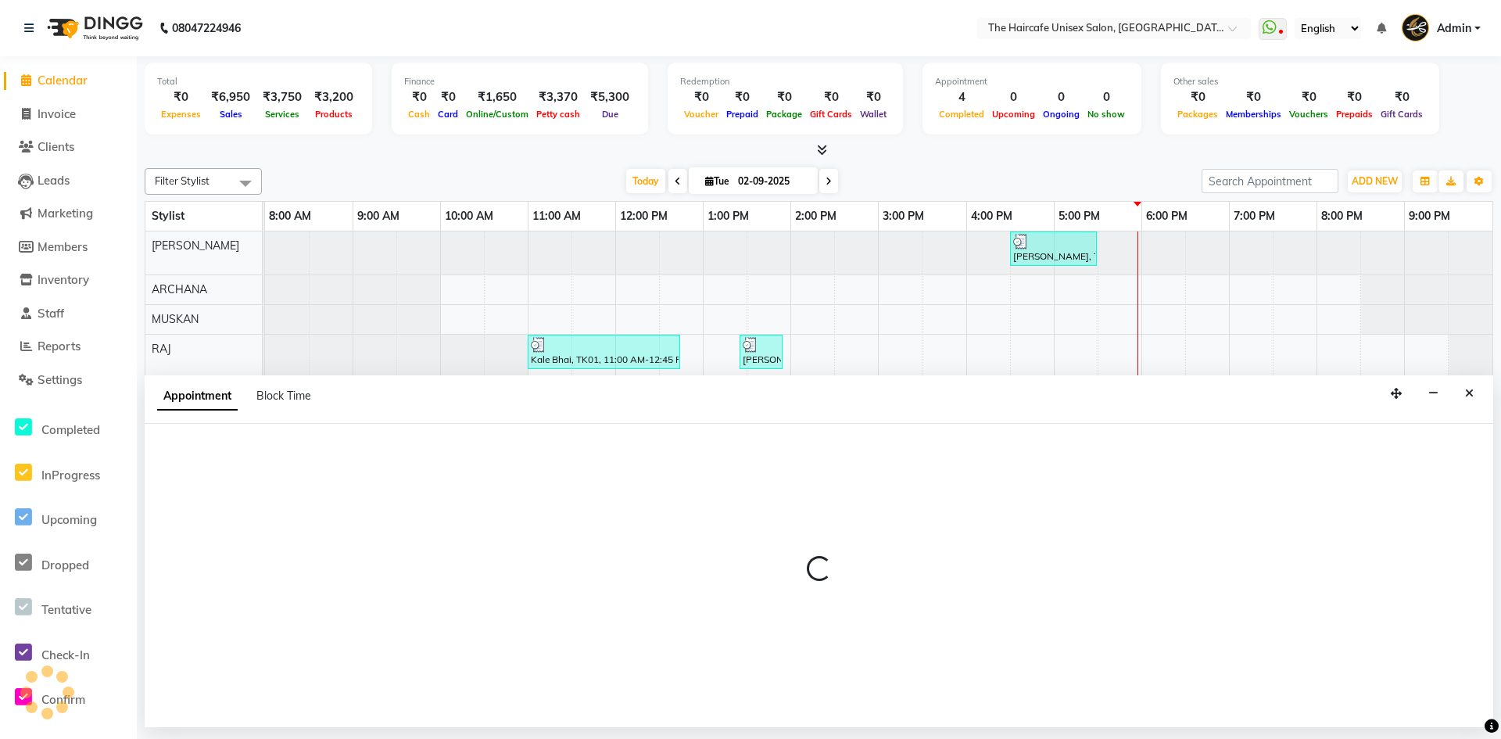
select select "65654"
select select "tentative"
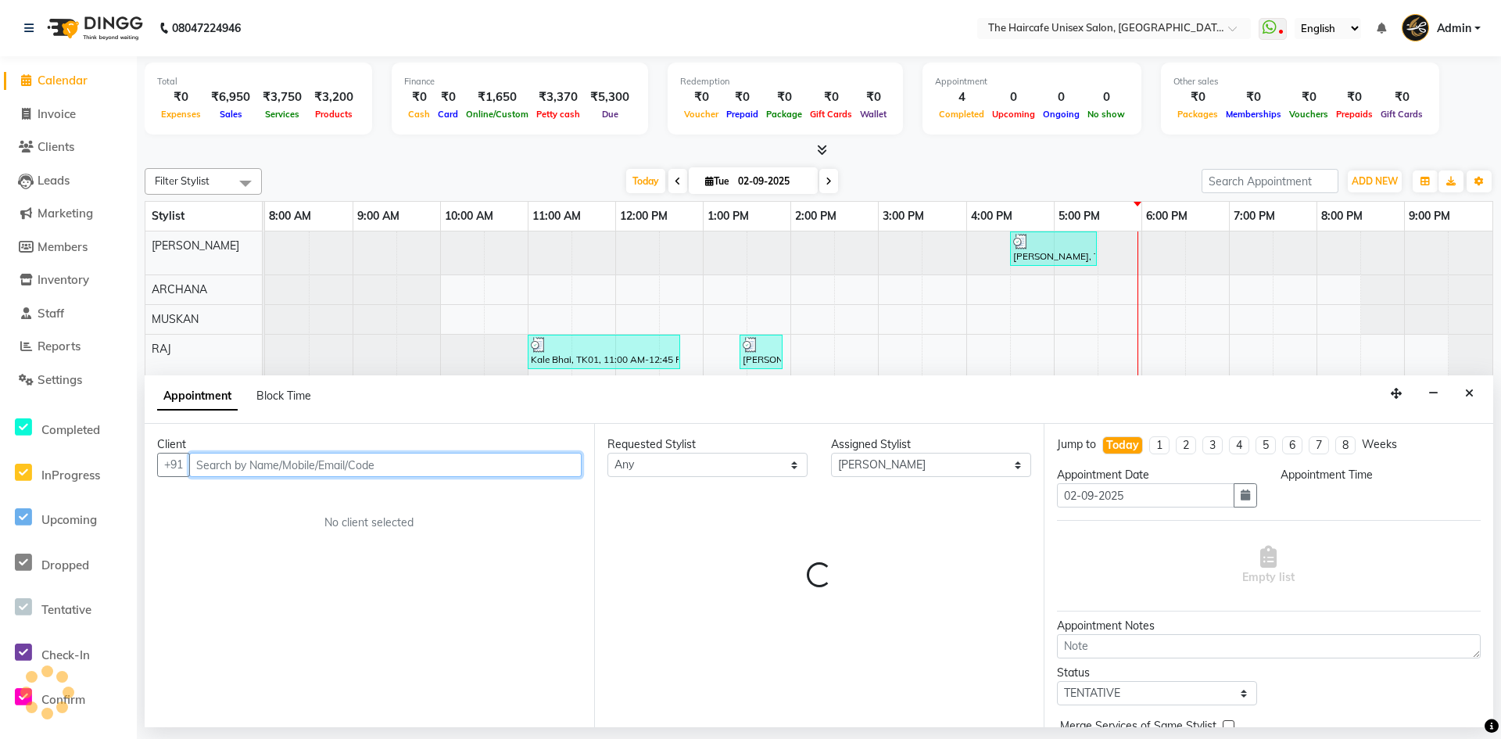
select select "870"
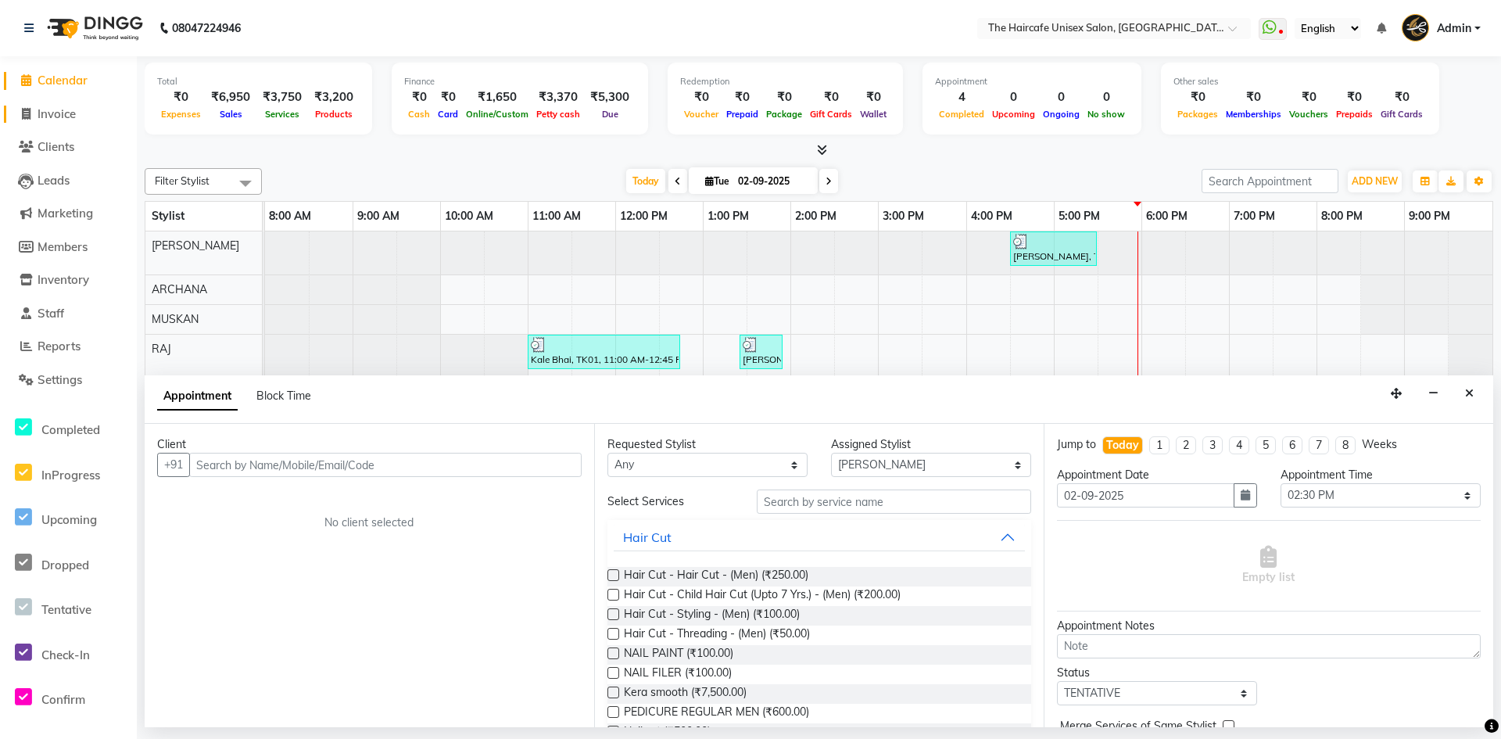
click at [67, 111] on span "Invoice" at bounding box center [57, 113] width 38 height 15
select select "service"
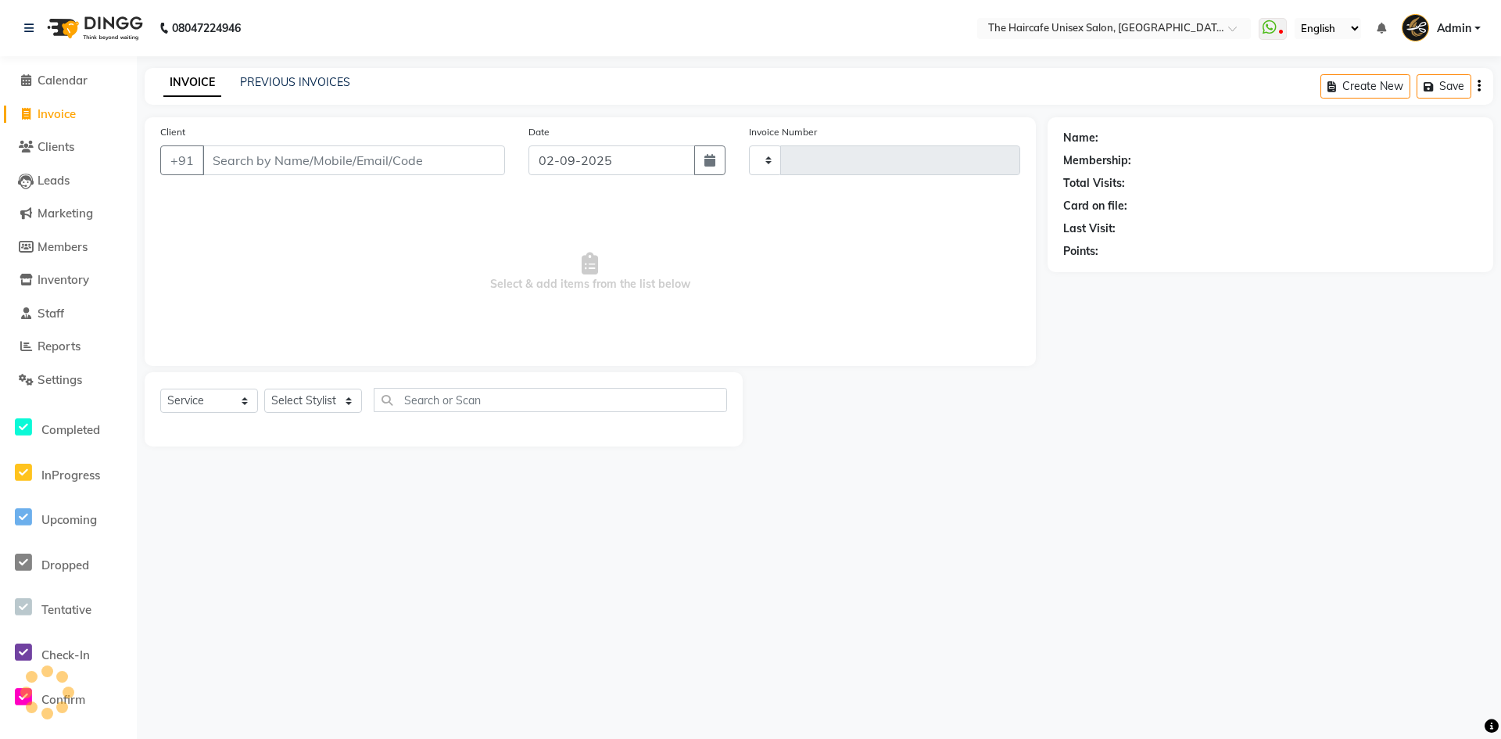
type input "1586"
select select "7412"
click at [303, 81] on link "PREVIOUS INVOICES" at bounding box center [295, 82] width 110 height 14
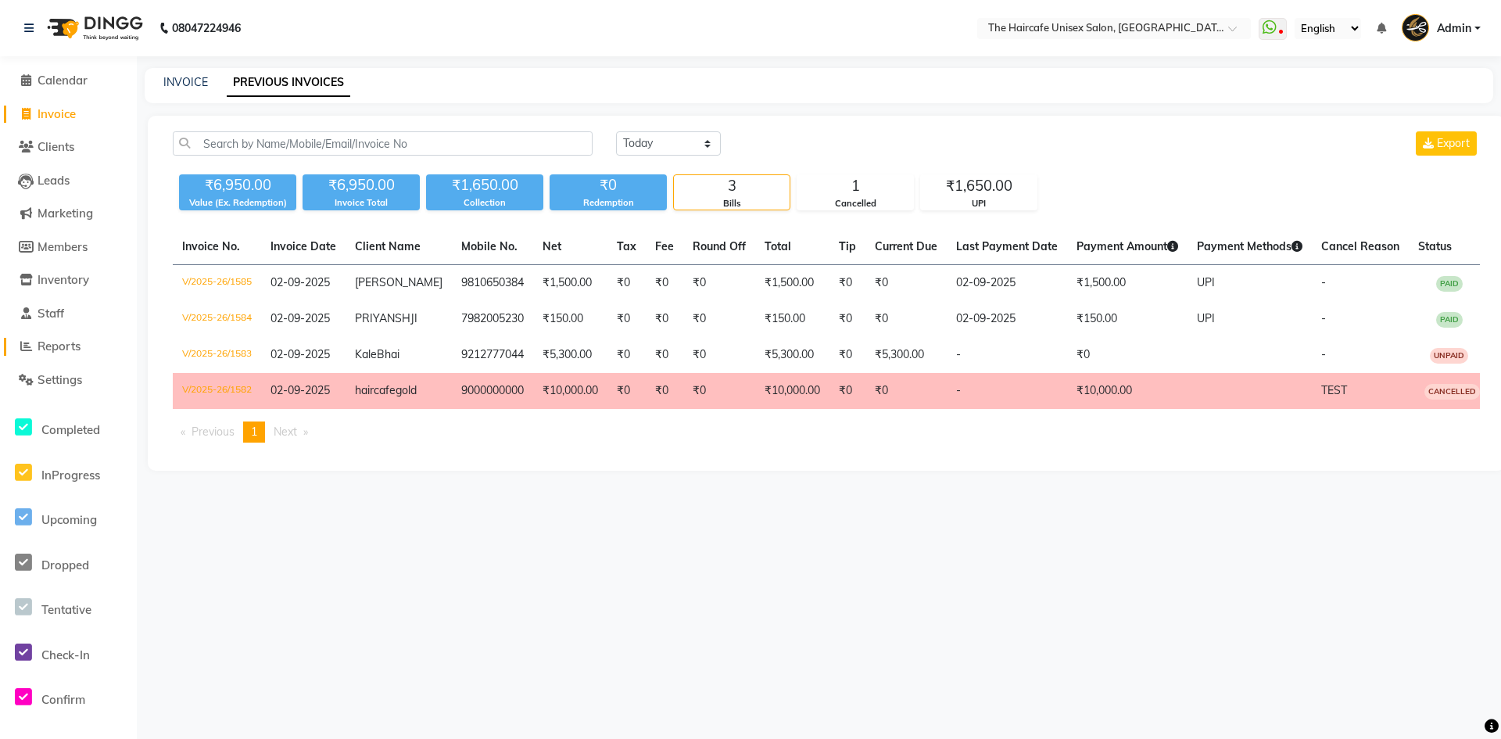
click at [49, 342] on span "Reports" at bounding box center [59, 345] width 43 height 15
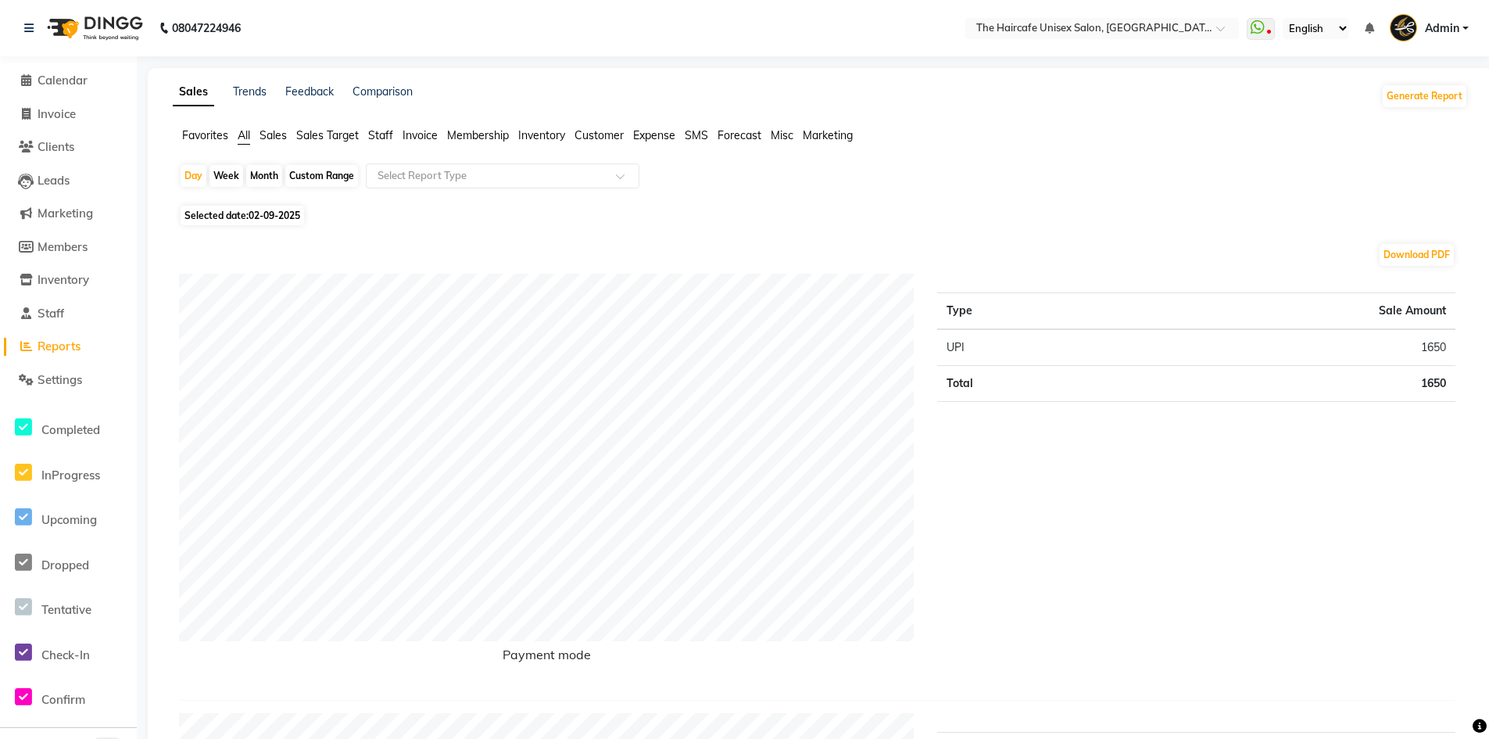
click at [267, 170] on div "Month" at bounding box center [264, 176] width 36 height 22
select select "9"
select select "2025"
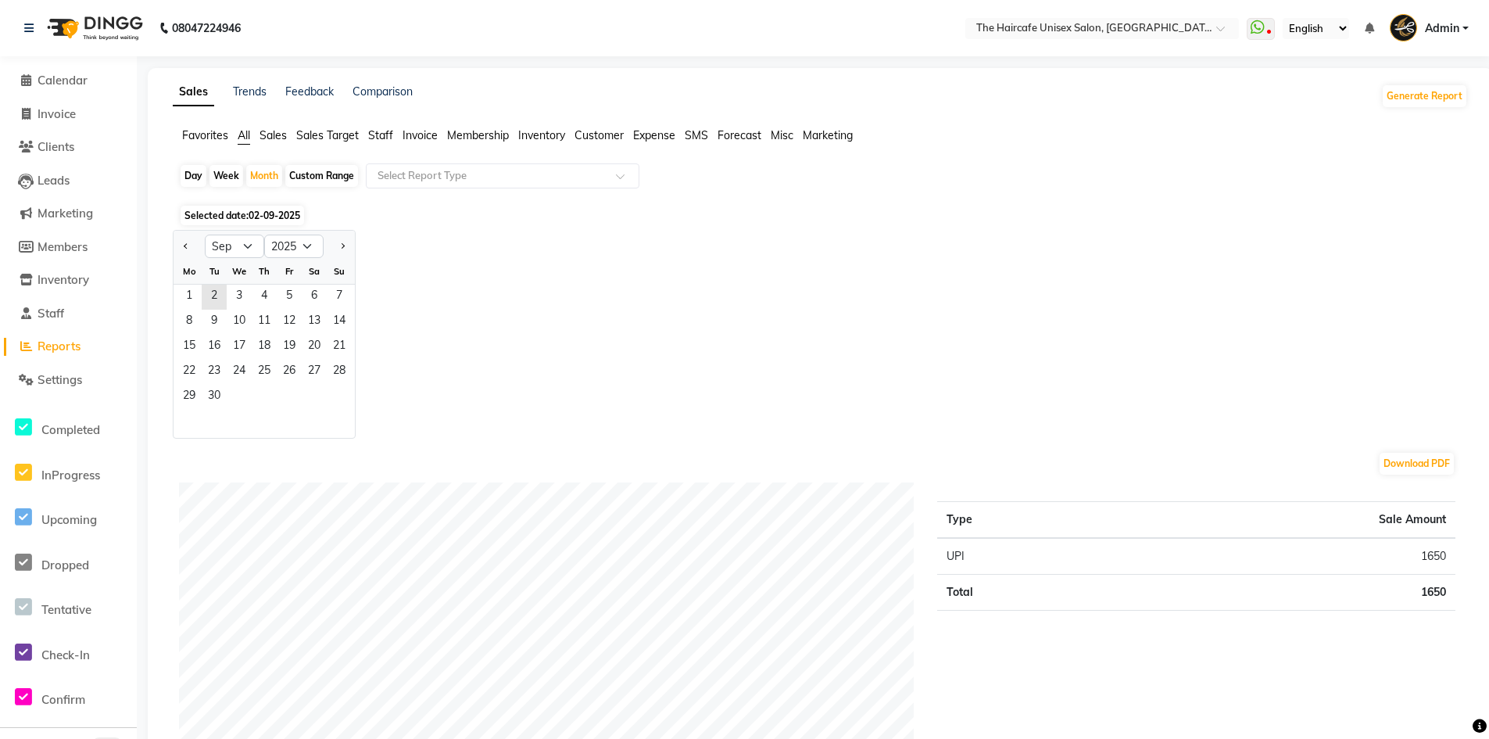
click at [193, 238] on div at bounding box center [189, 246] width 31 height 25
click at [185, 245] on span "Previous month" at bounding box center [186, 244] width 5 height 5
select select "8"
click at [283, 292] on span "1" at bounding box center [289, 297] width 25 height 25
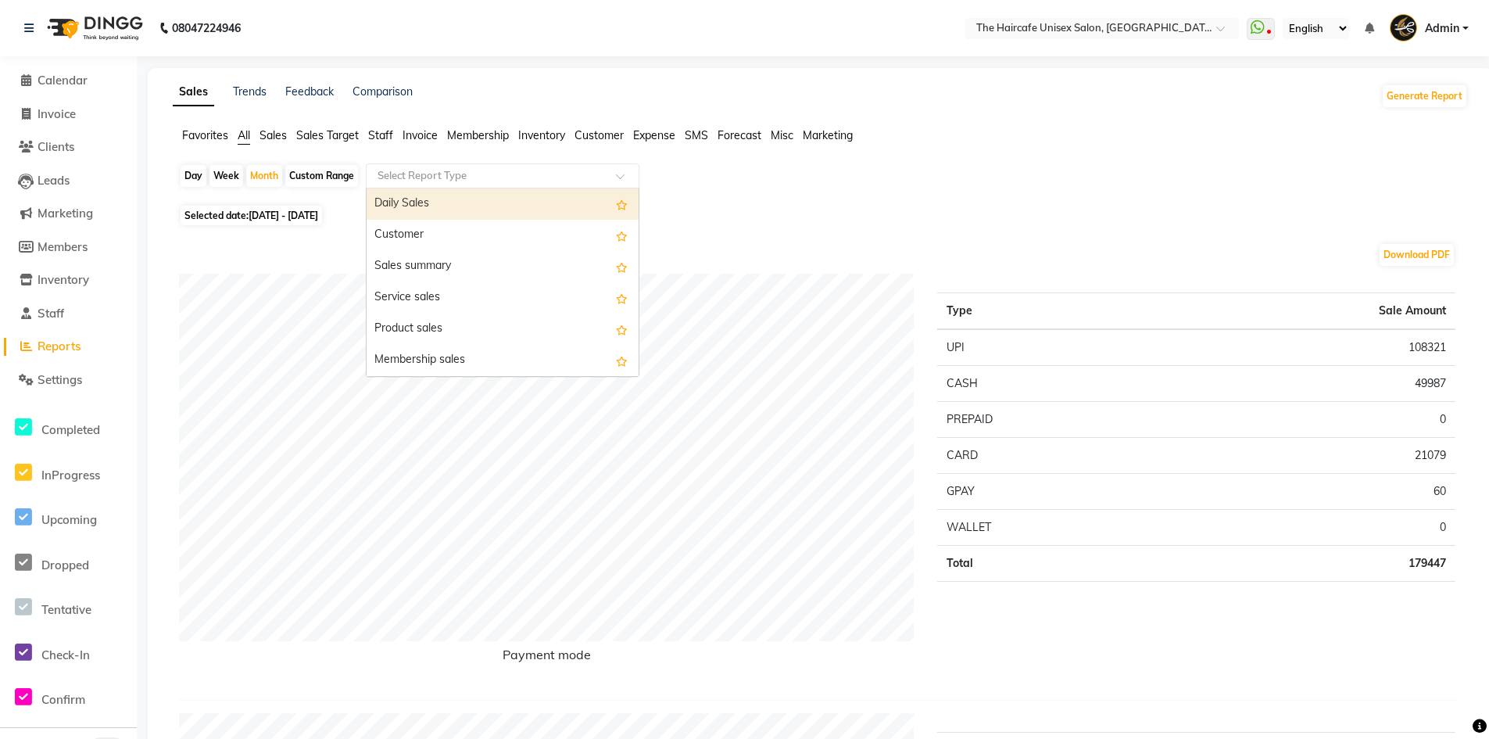
click at [471, 176] on input "text" at bounding box center [486, 176] width 225 height 16
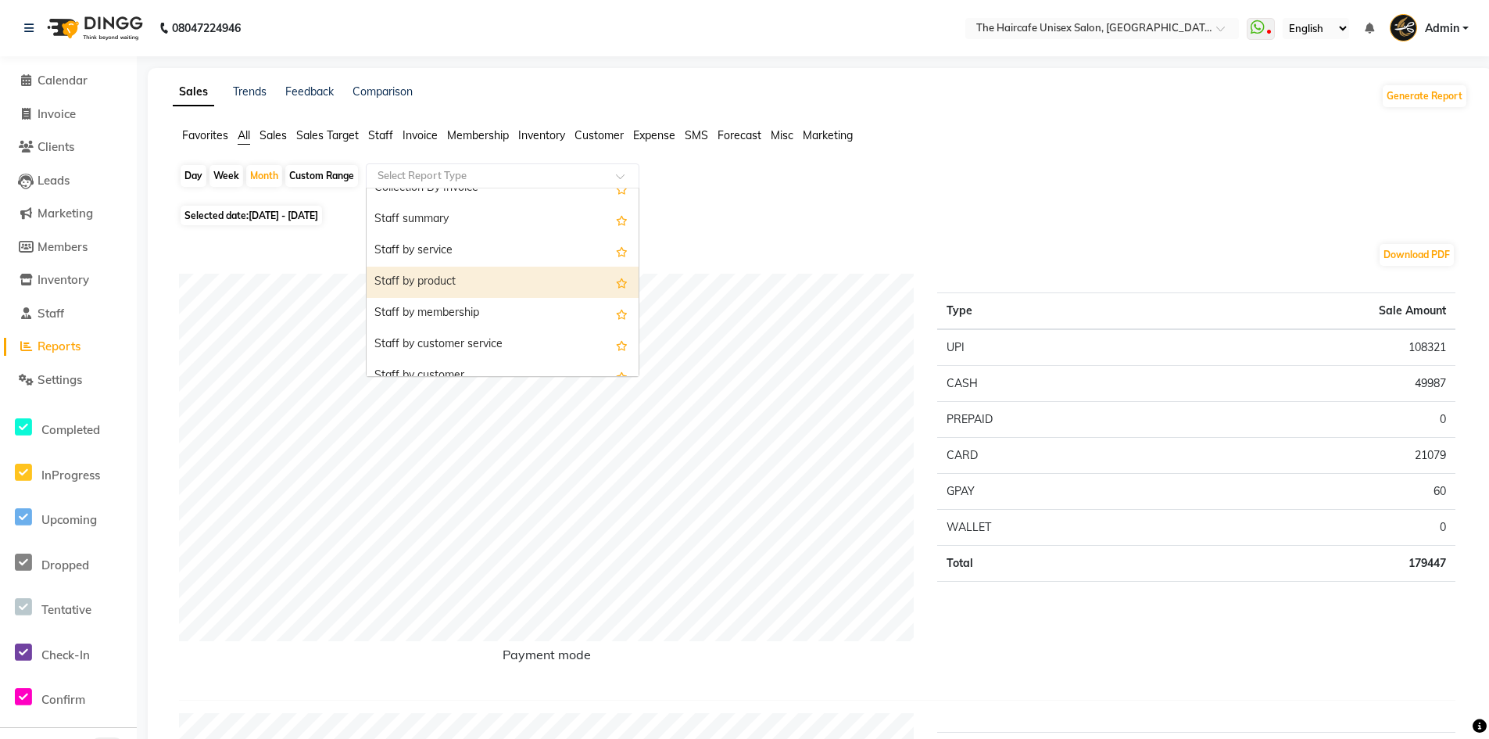
scroll to position [625, 0]
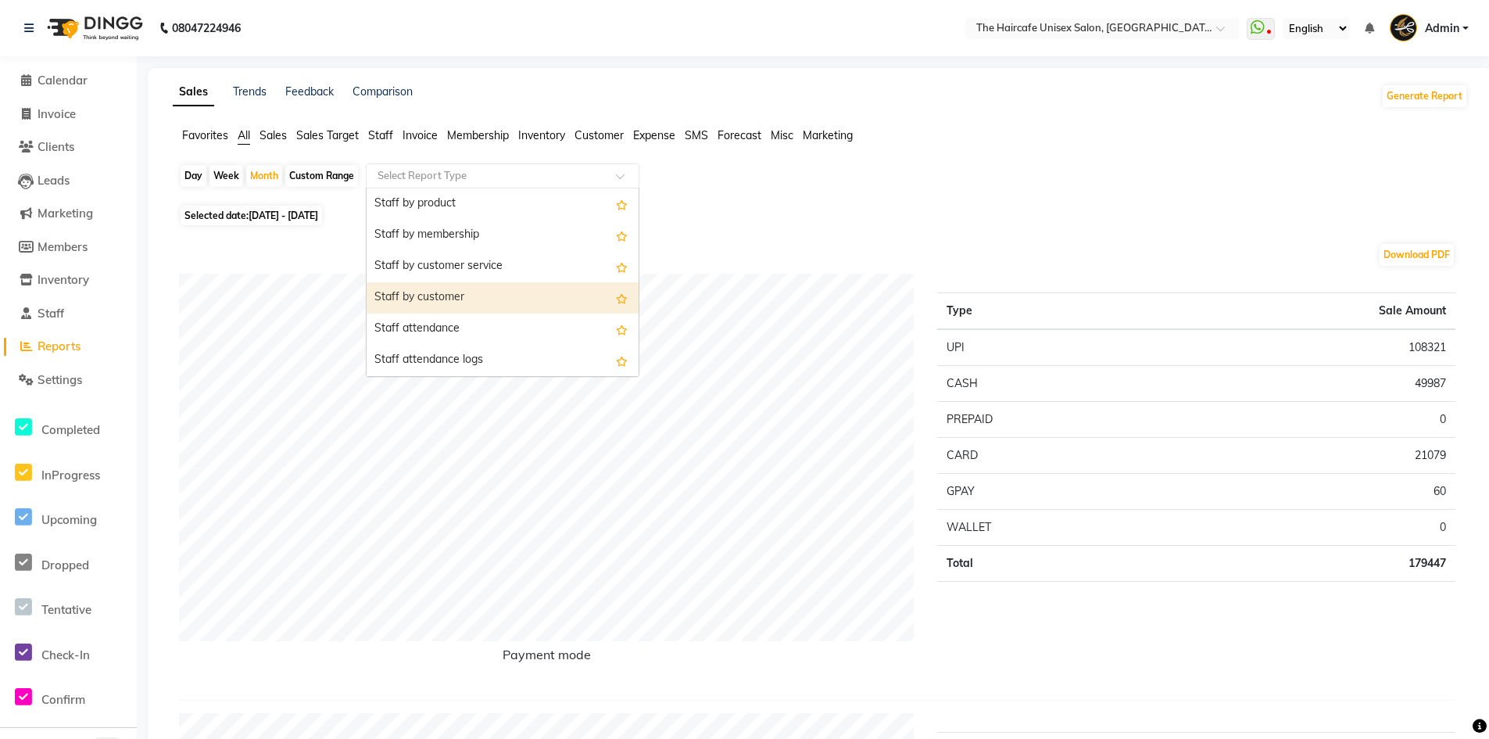
click at [490, 292] on div "Staff by customer" at bounding box center [503, 297] width 272 height 31
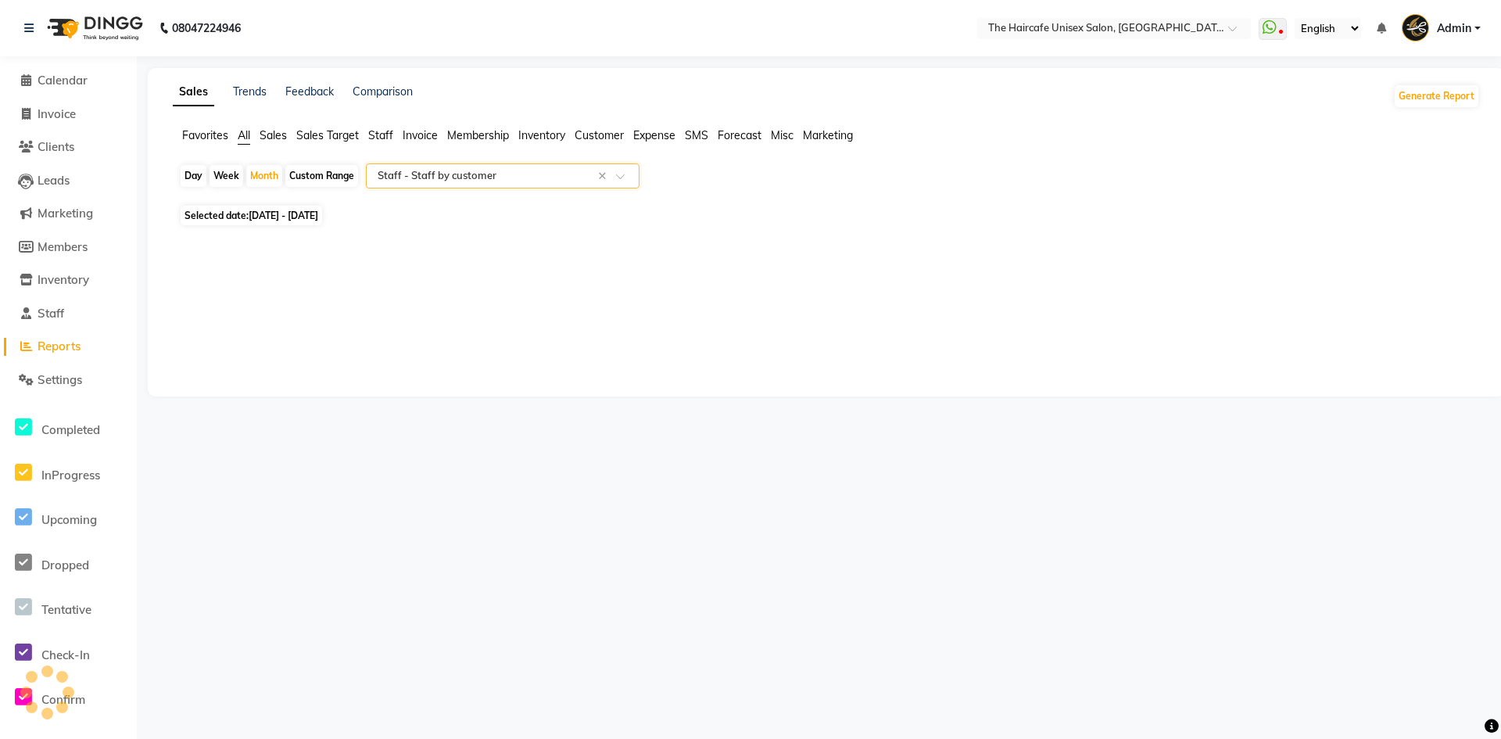
select select "filtered_report"
select select "csv"
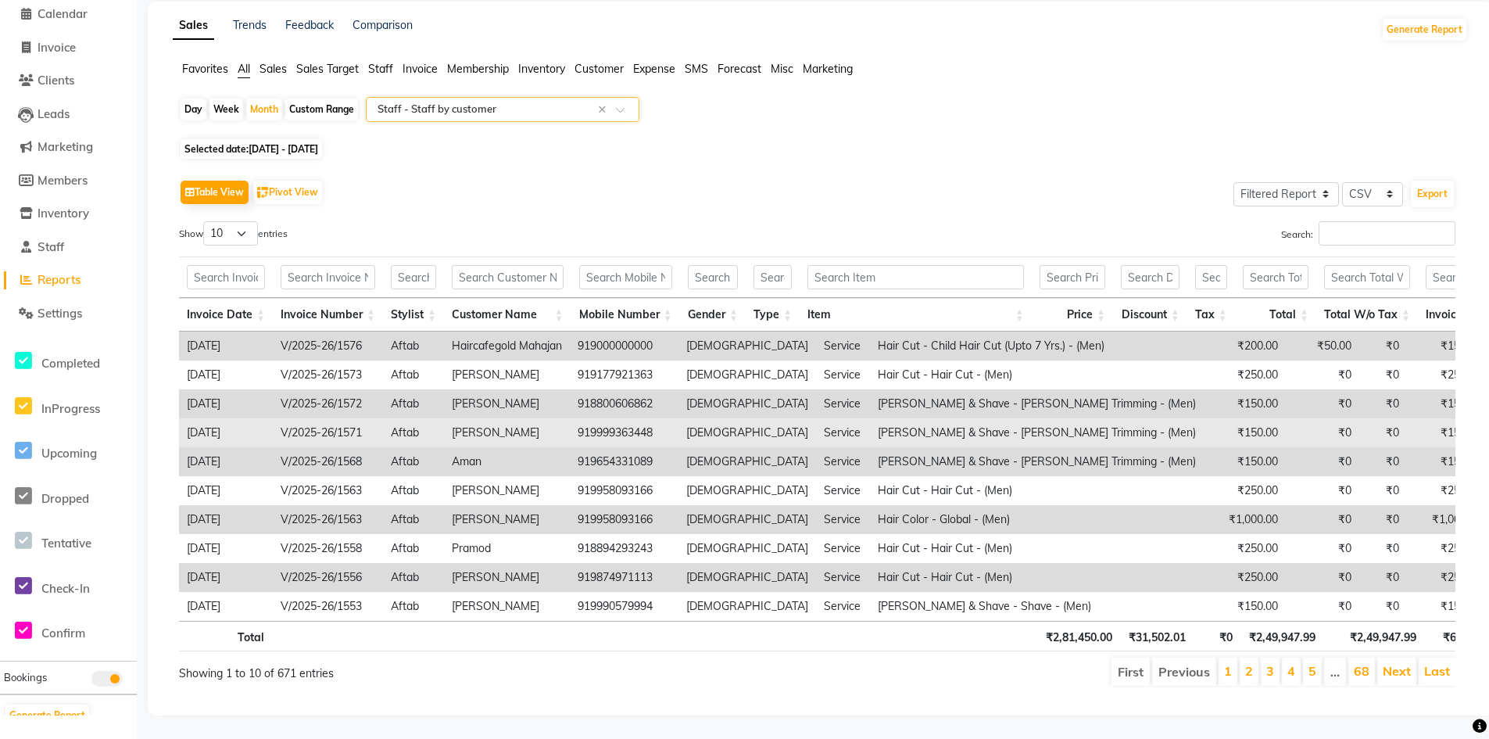
scroll to position [90, 0]
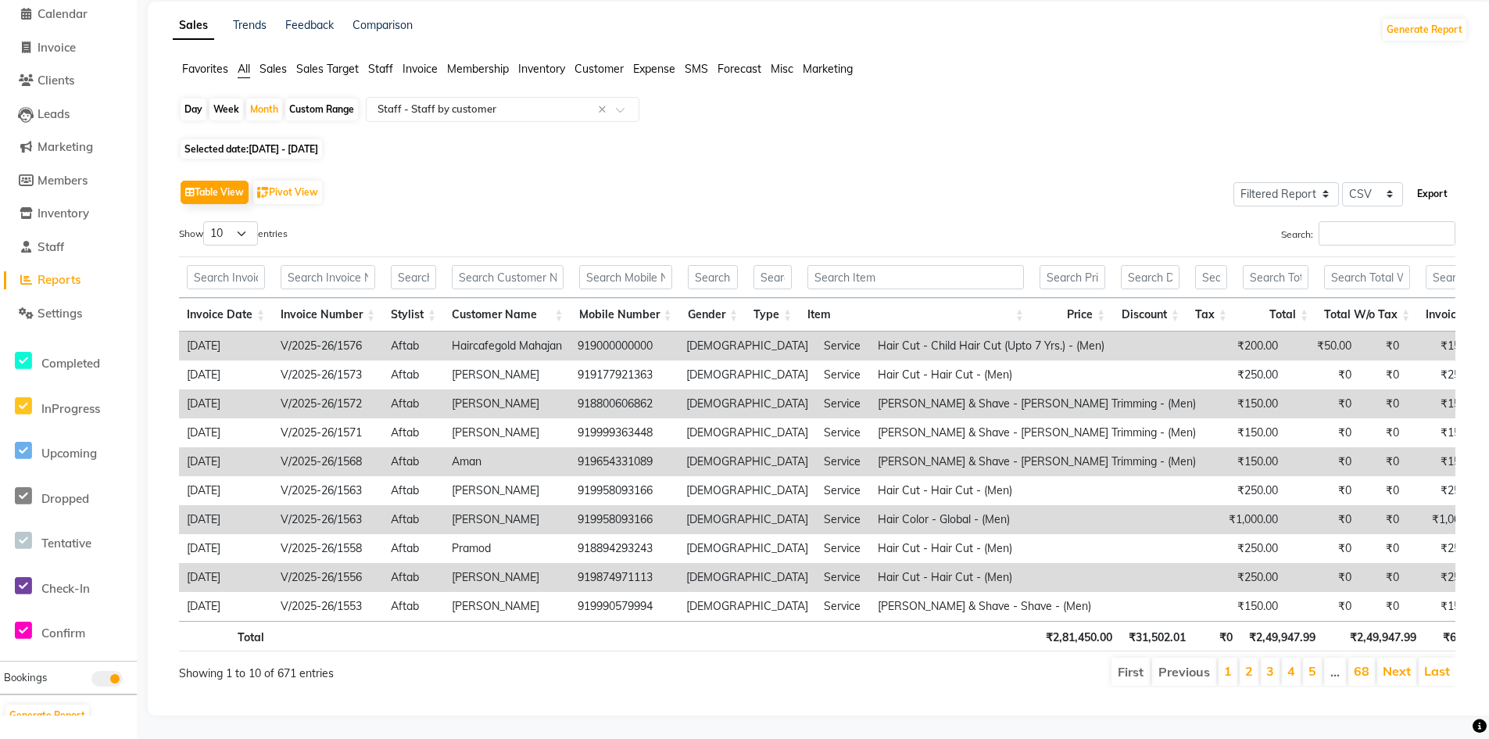
click at [1434, 181] on button "Export" at bounding box center [1432, 194] width 43 height 27
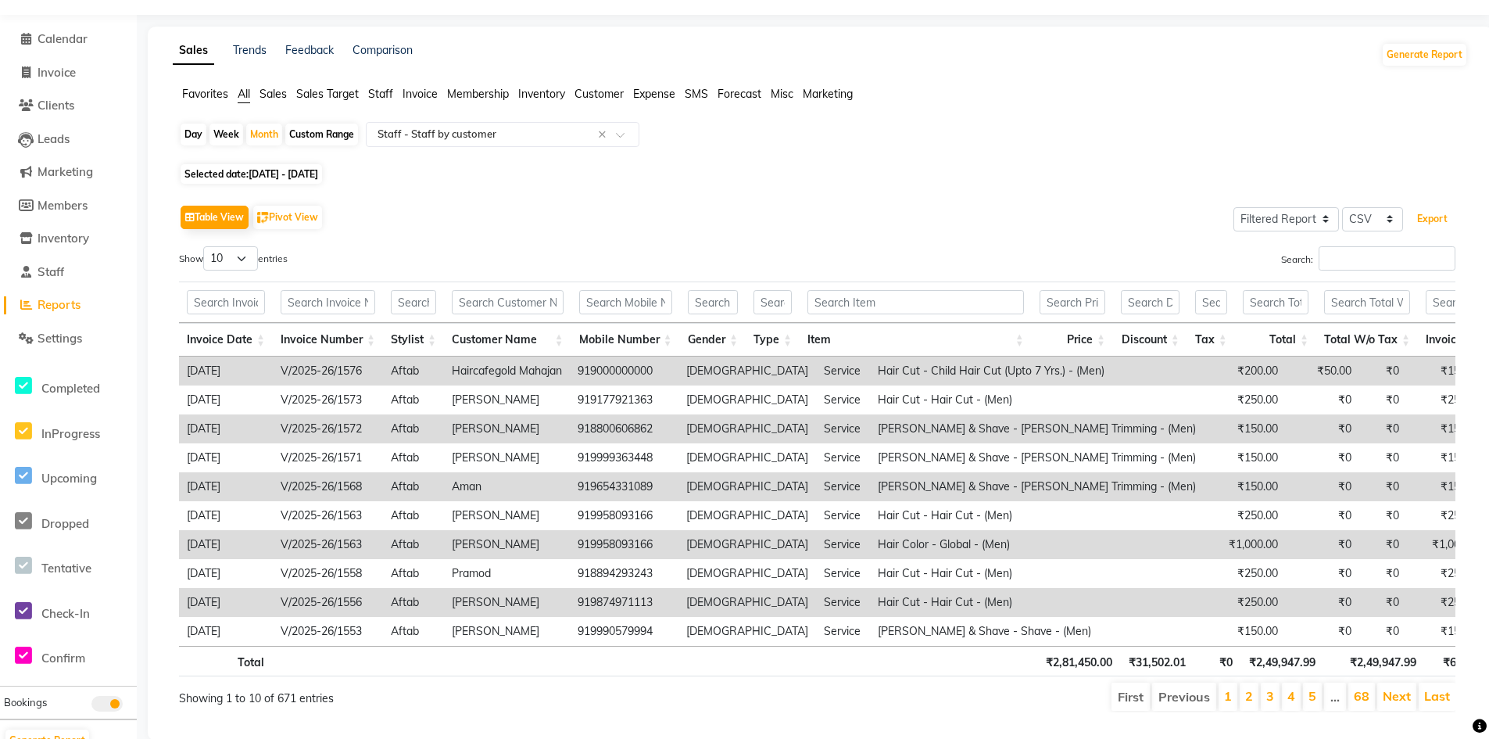
scroll to position [0, 0]
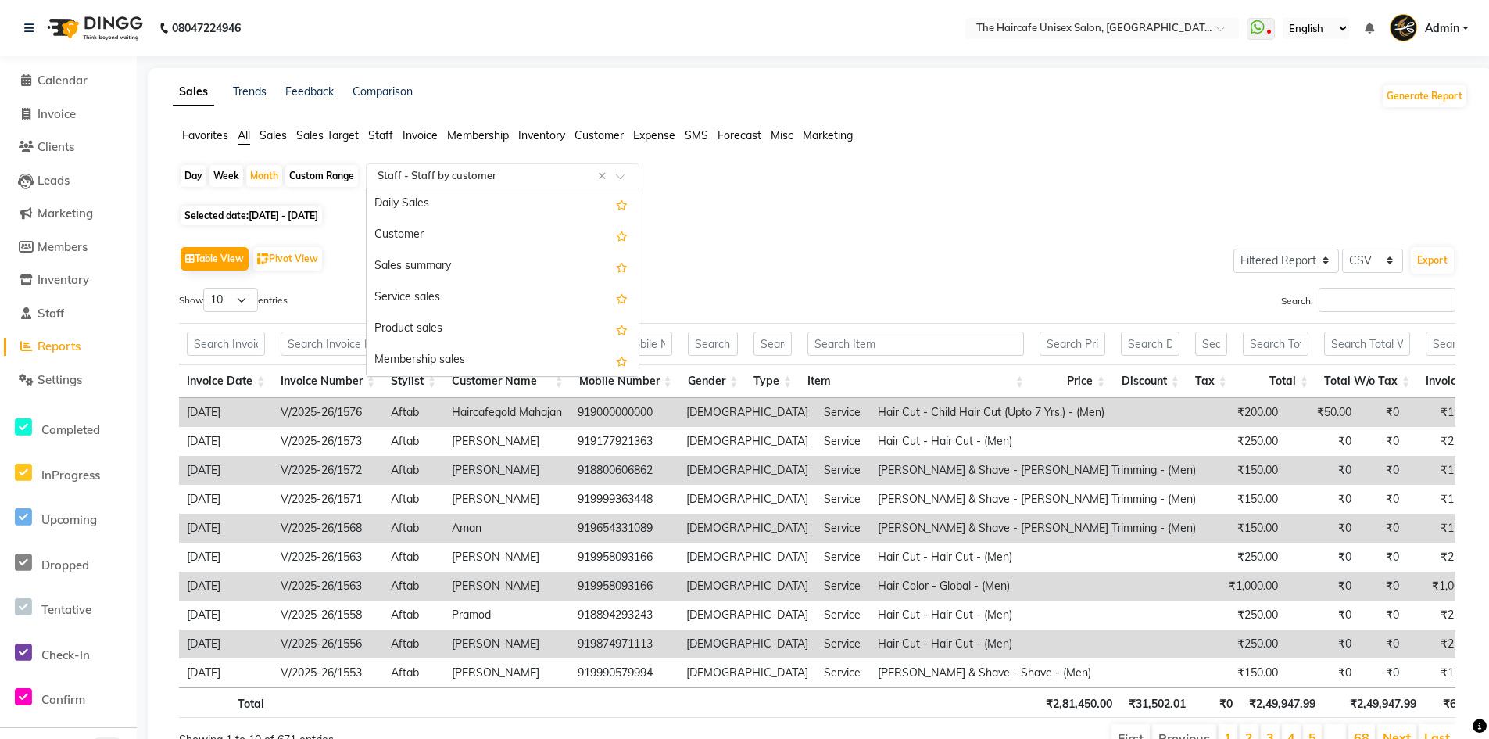
click at [558, 175] on input "text" at bounding box center [486, 176] width 225 height 16
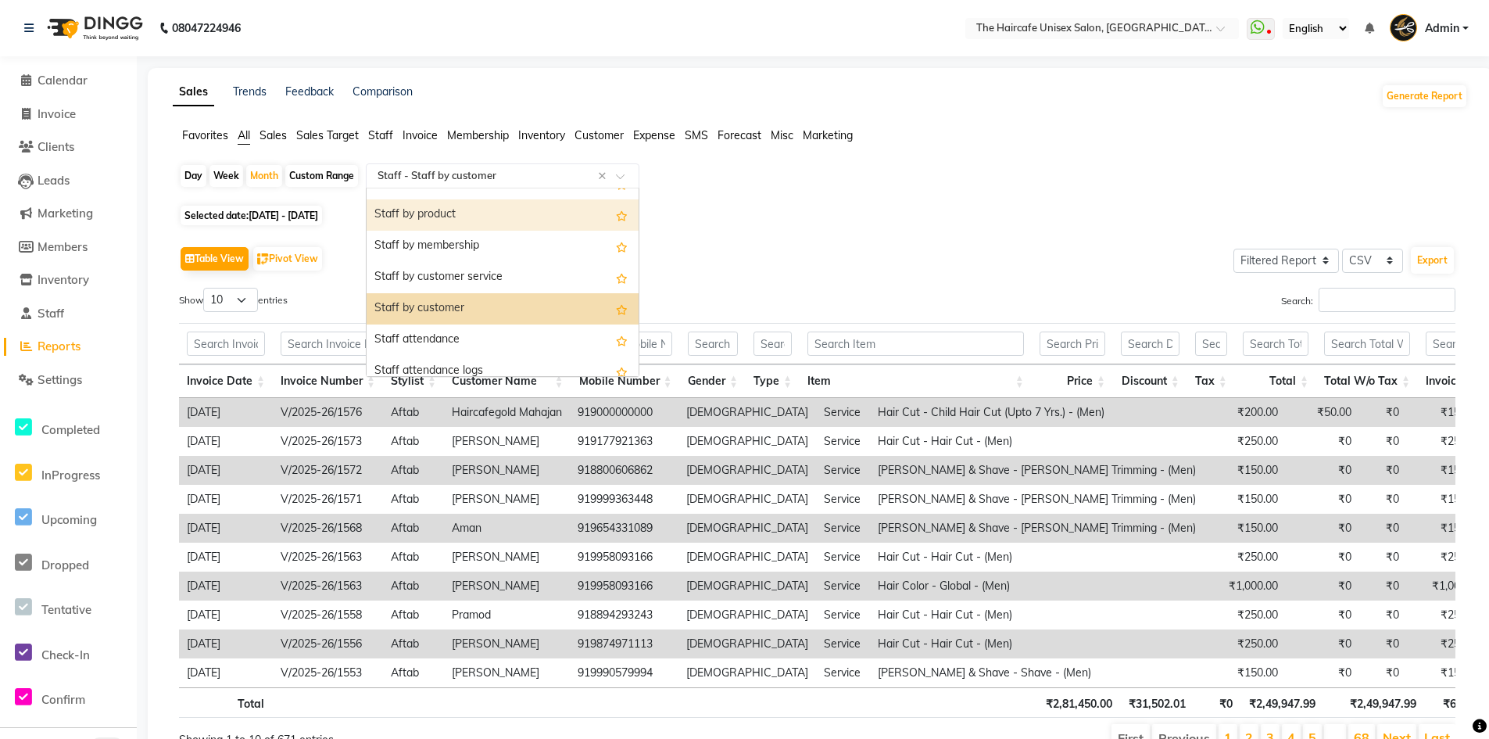
scroll to position [641, 0]
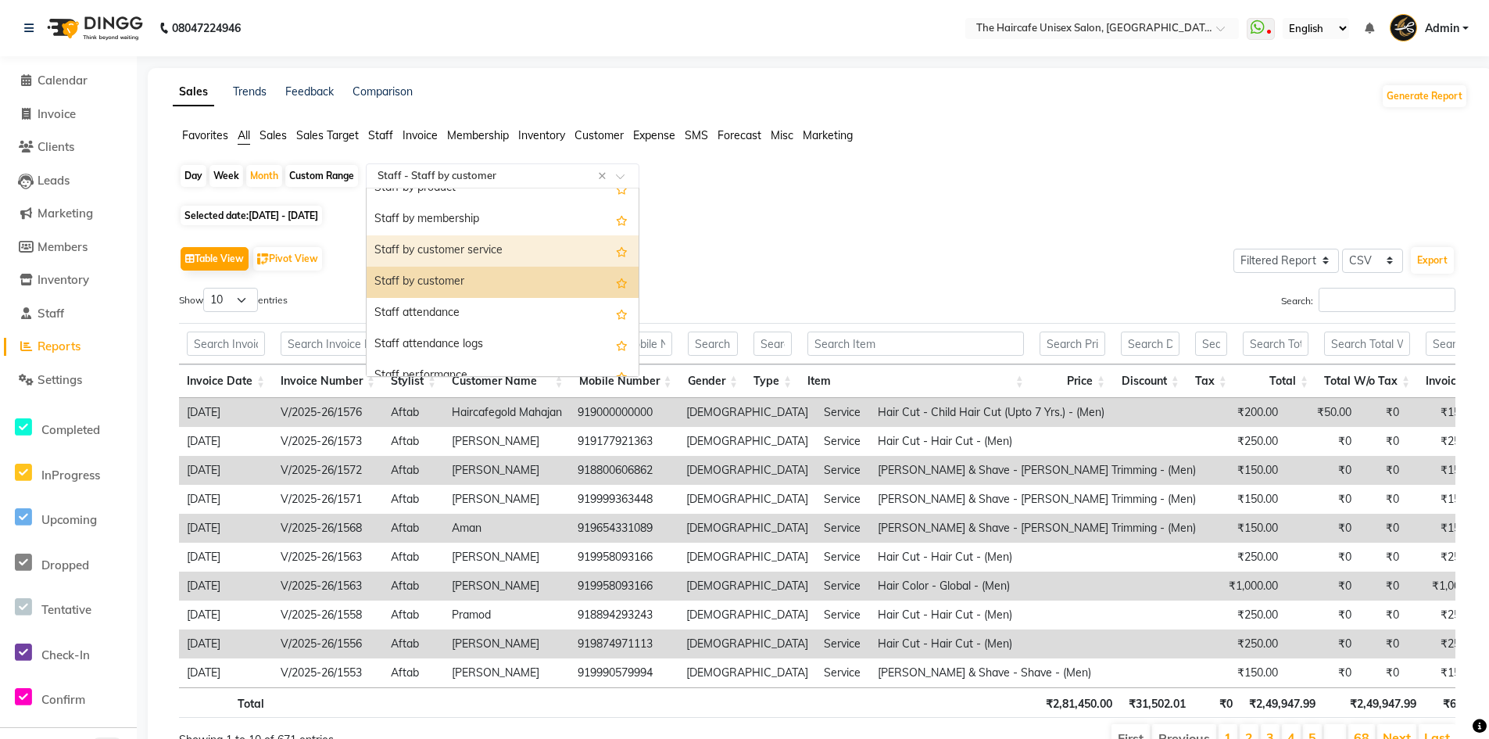
click at [771, 216] on div "Selected date: 01-08-2025 - 31-08-2025" at bounding box center [823, 215] width 1289 height 16
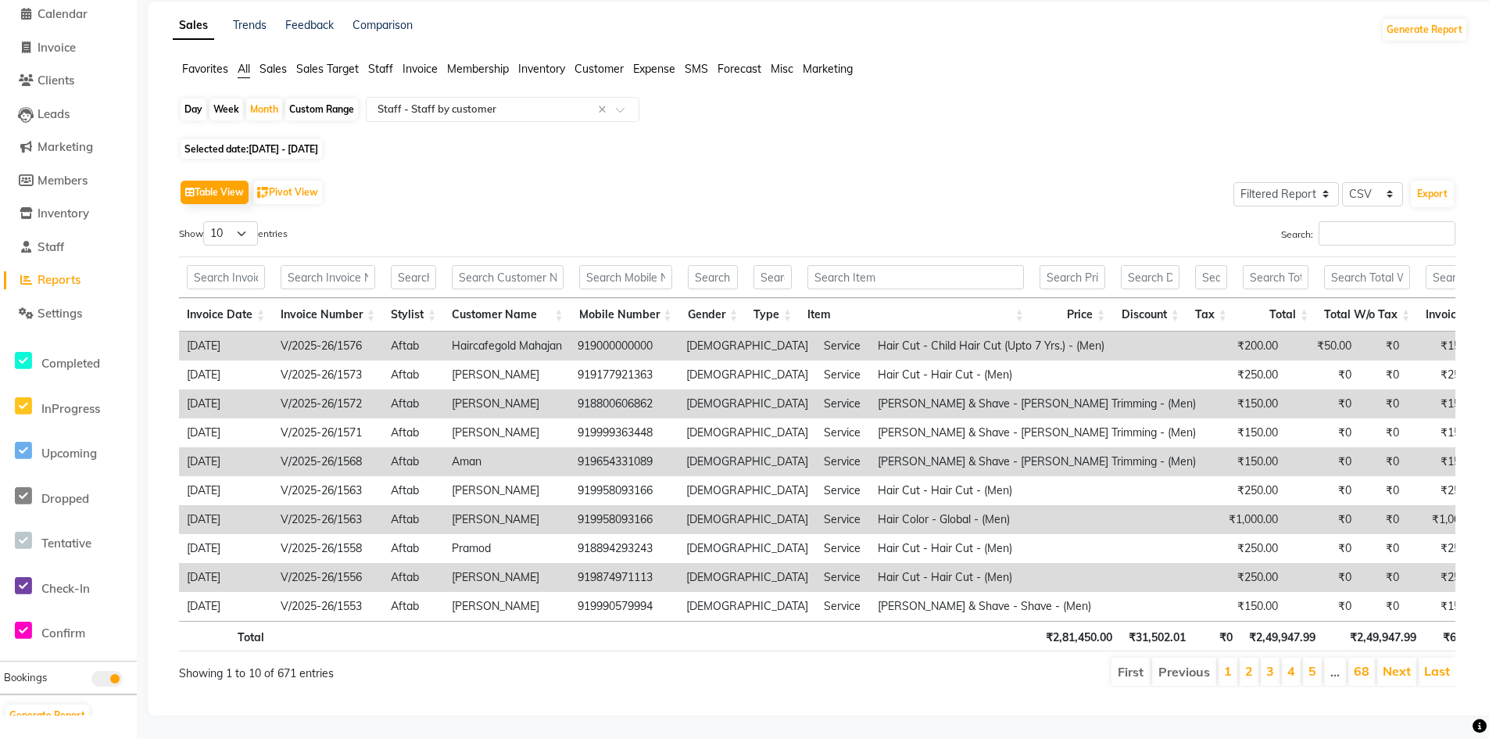
scroll to position [90, 0]
click at [1237, 660] on li "1" at bounding box center [1228, 671] width 19 height 28
click at [1251, 663] on link "2" at bounding box center [1249, 671] width 8 height 16
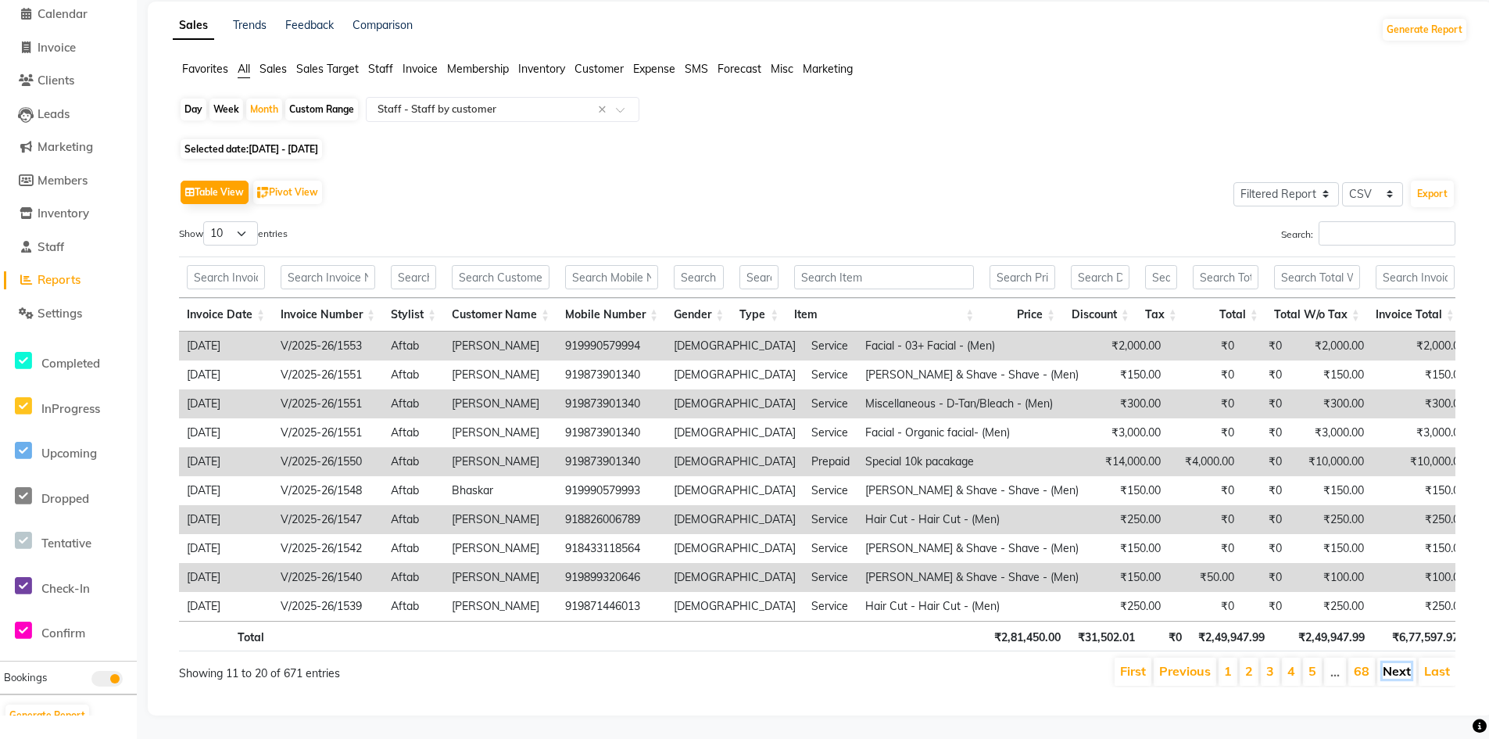
click at [1408, 663] on link "Next" at bounding box center [1397, 671] width 28 height 16
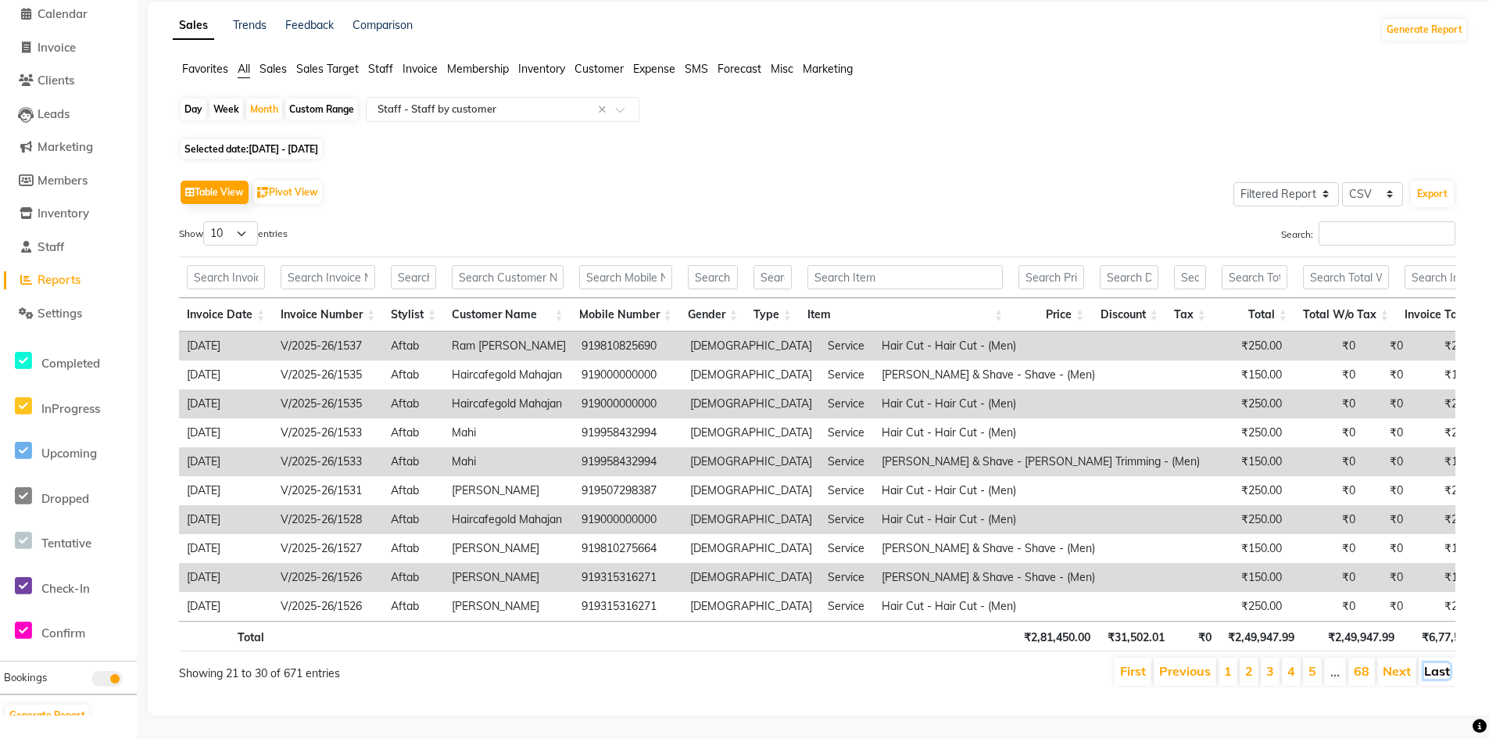
click at [1441, 663] on link "Last" at bounding box center [1437, 671] width 26 height 16
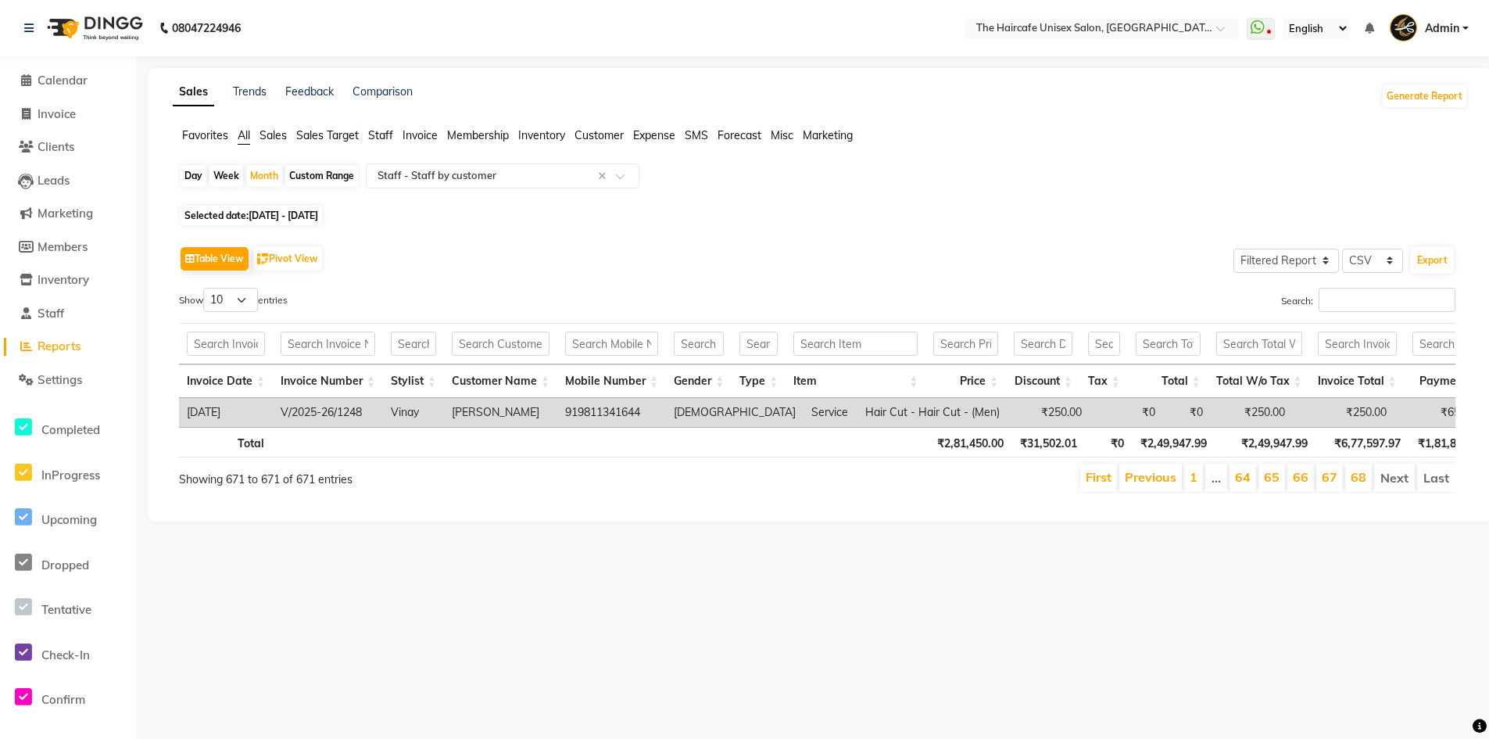
scroll to position [0, 0]
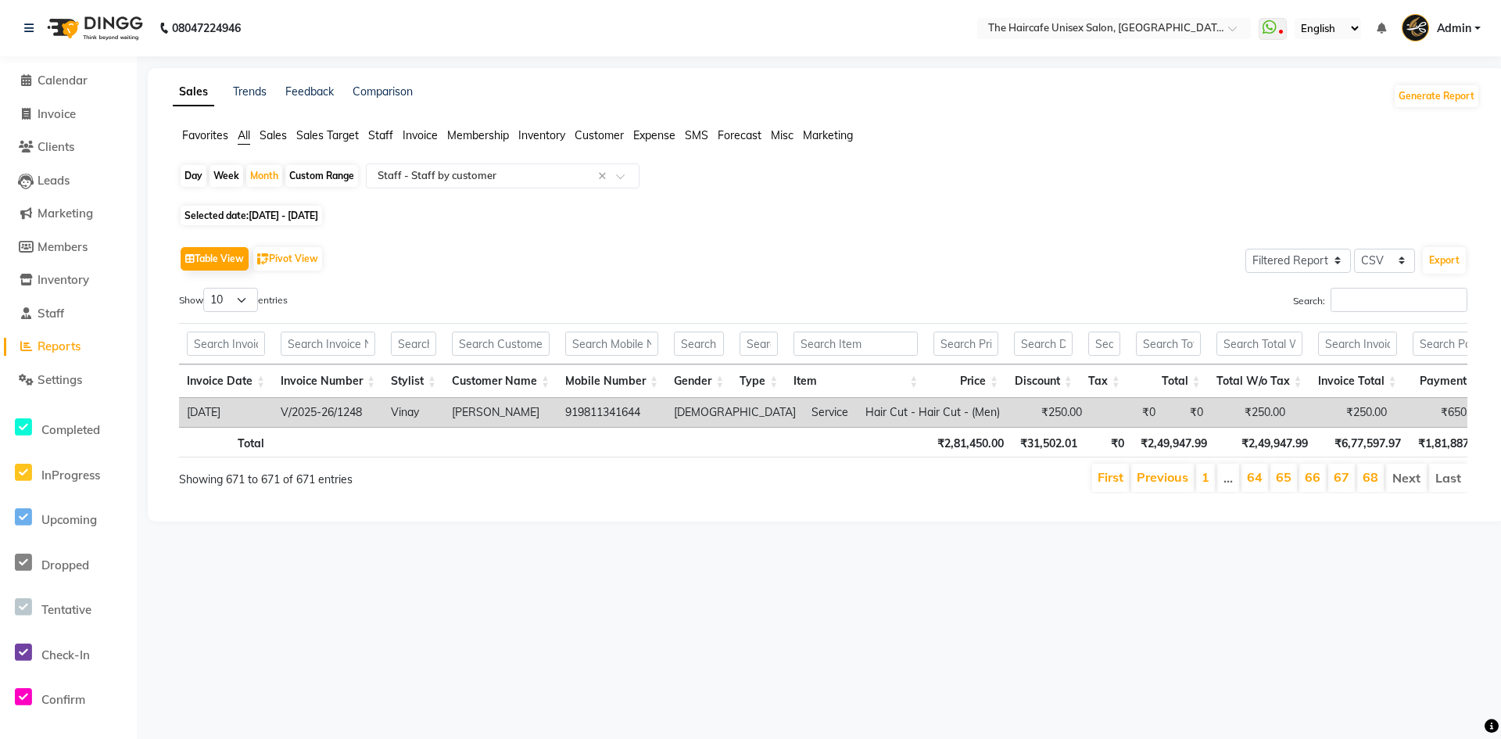
click at [1304, 484] on li "66" at bounding box center [1312, 478] width 27 height 28
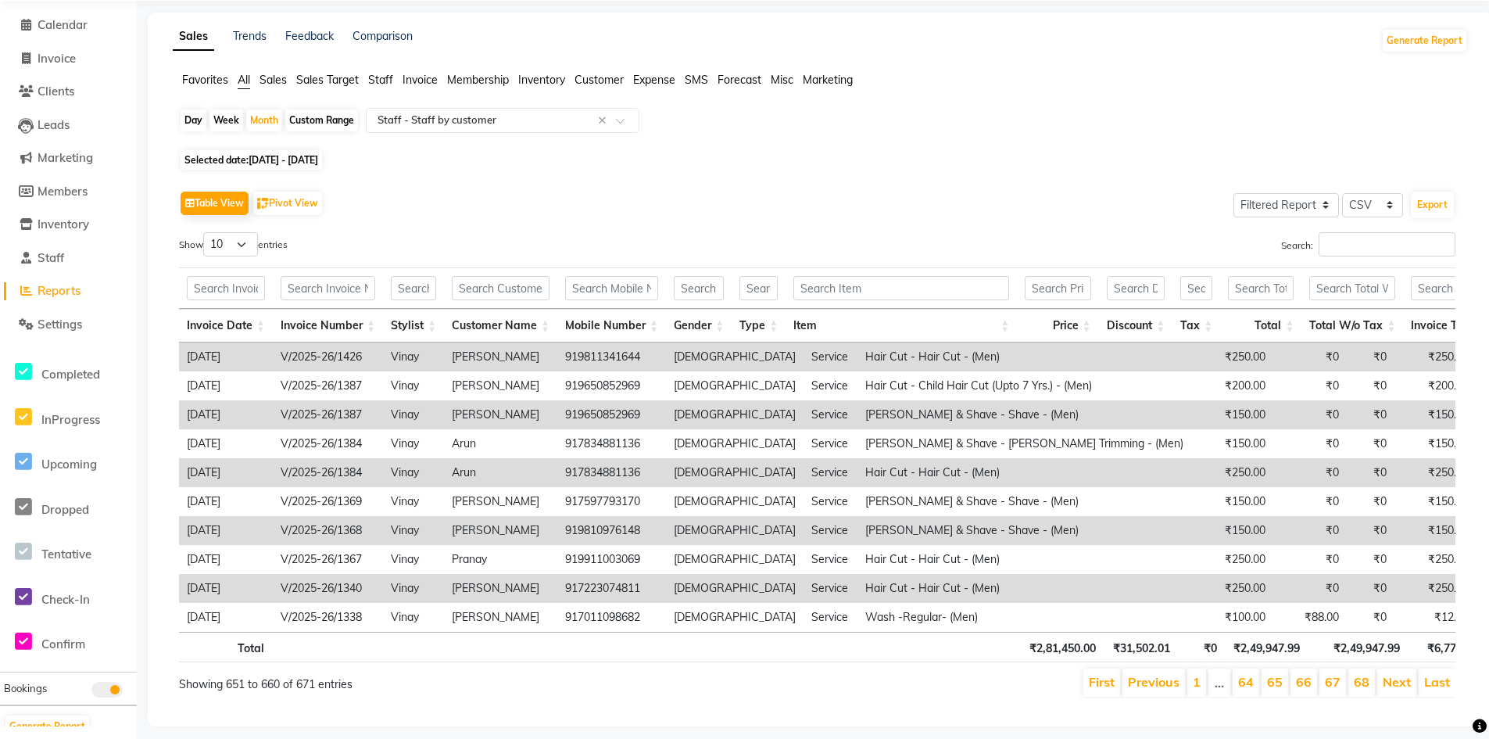
scroll to position [90, 0]
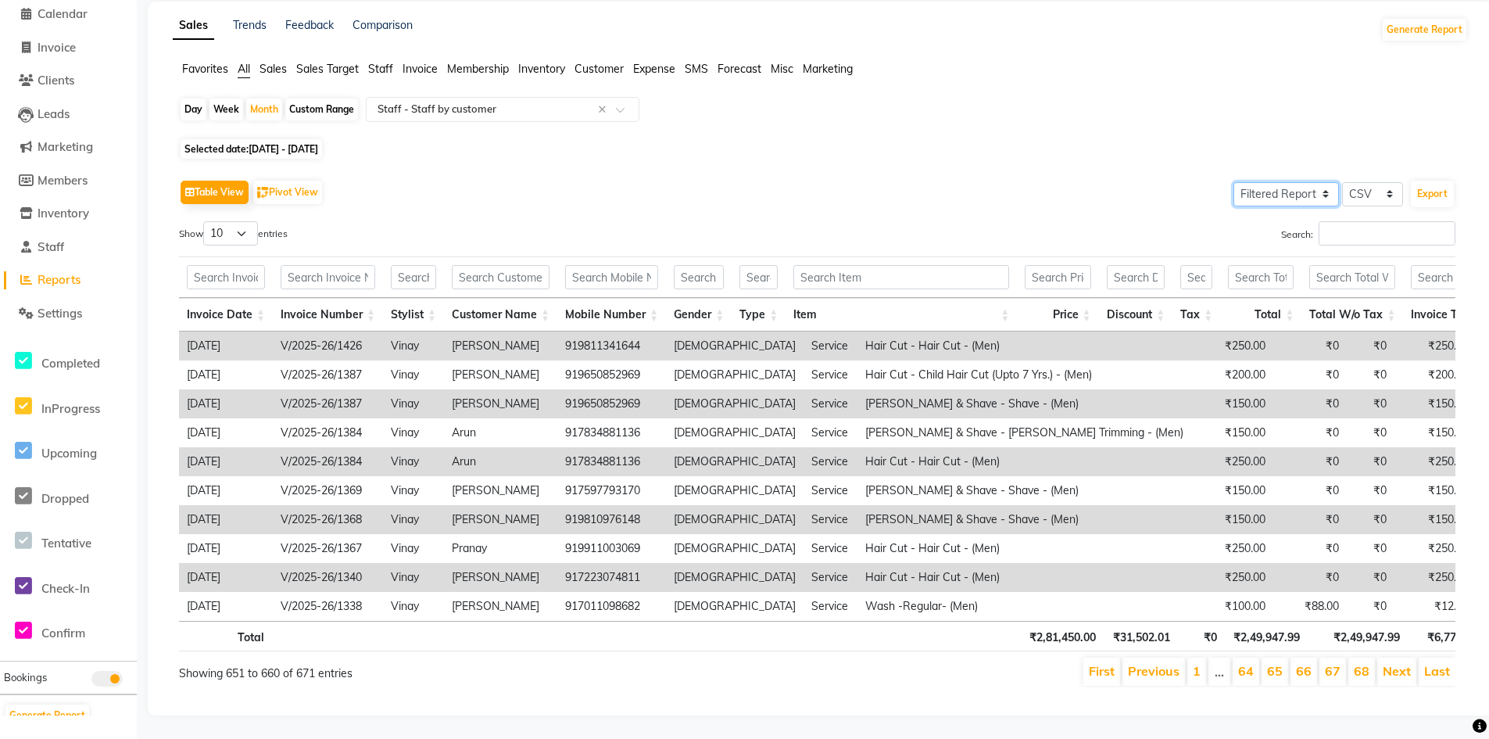
click at [1310, 182] on select "Select Full Report Filtered Report" at bounding box center [1286, 194] width 106 height 24
select select "full_report"
click at [1234, 182] on select "Select Full Report Filtered Report" at bounding box center [1286, 194] width 106 height 24
click at [1435, 181] on button "Export" at bounding box center [1432, 194] width 43 height 27
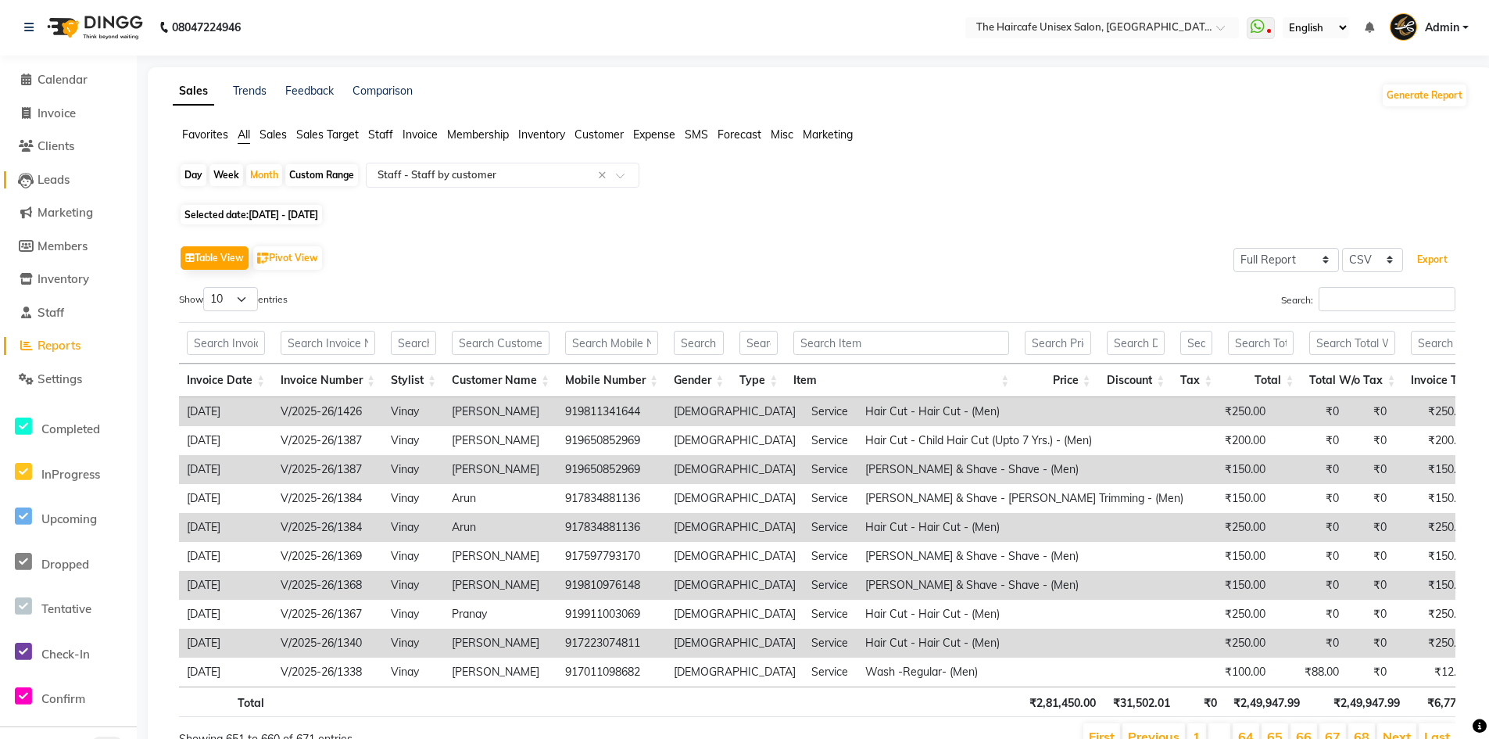
scroll to position [0, 0]
click at [64, 115] on span "Invoice" at bounding box center [57, 113] width 38 height 15
select select "7412"
select select "service"
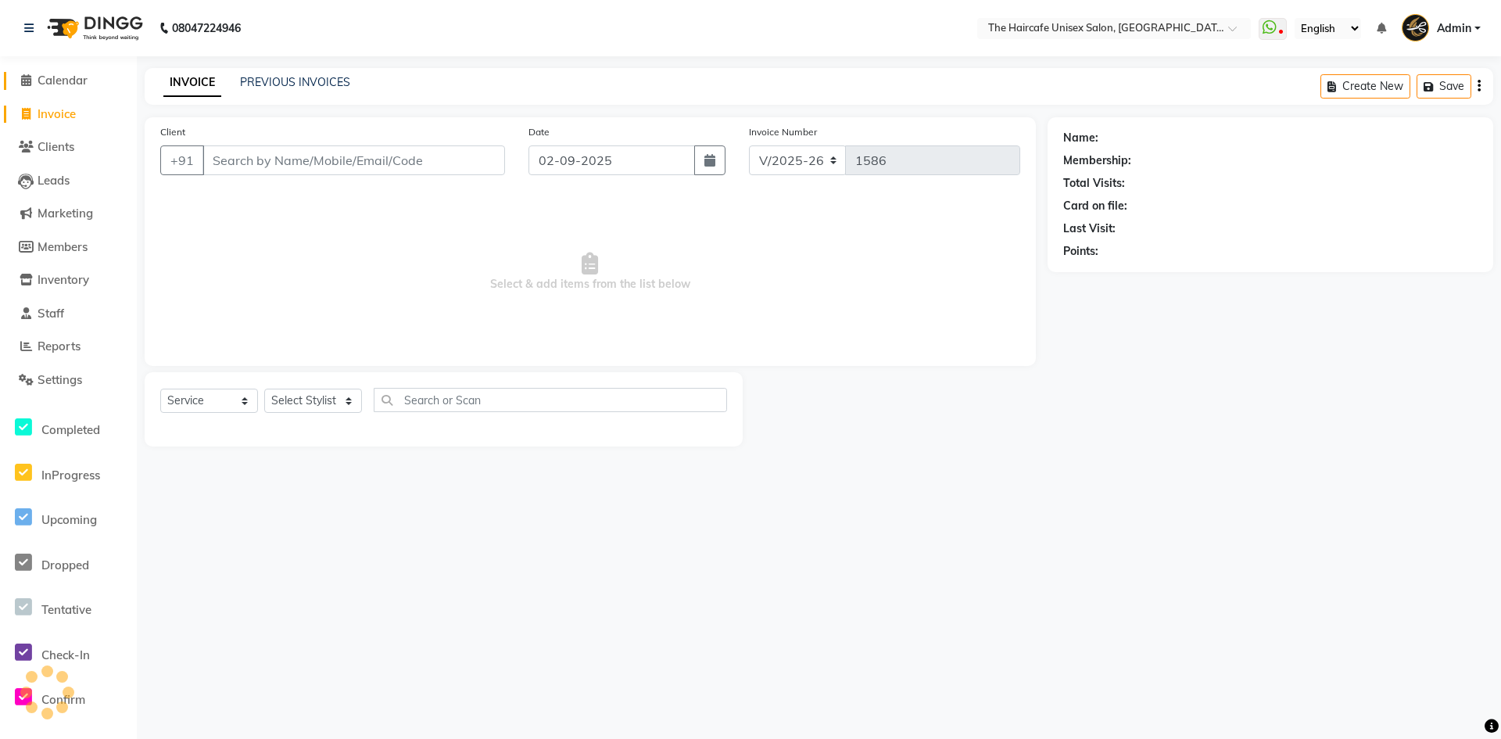
click at [57, 73] on span "Calendar" at bounding box center [63, 80] width 50 height 15
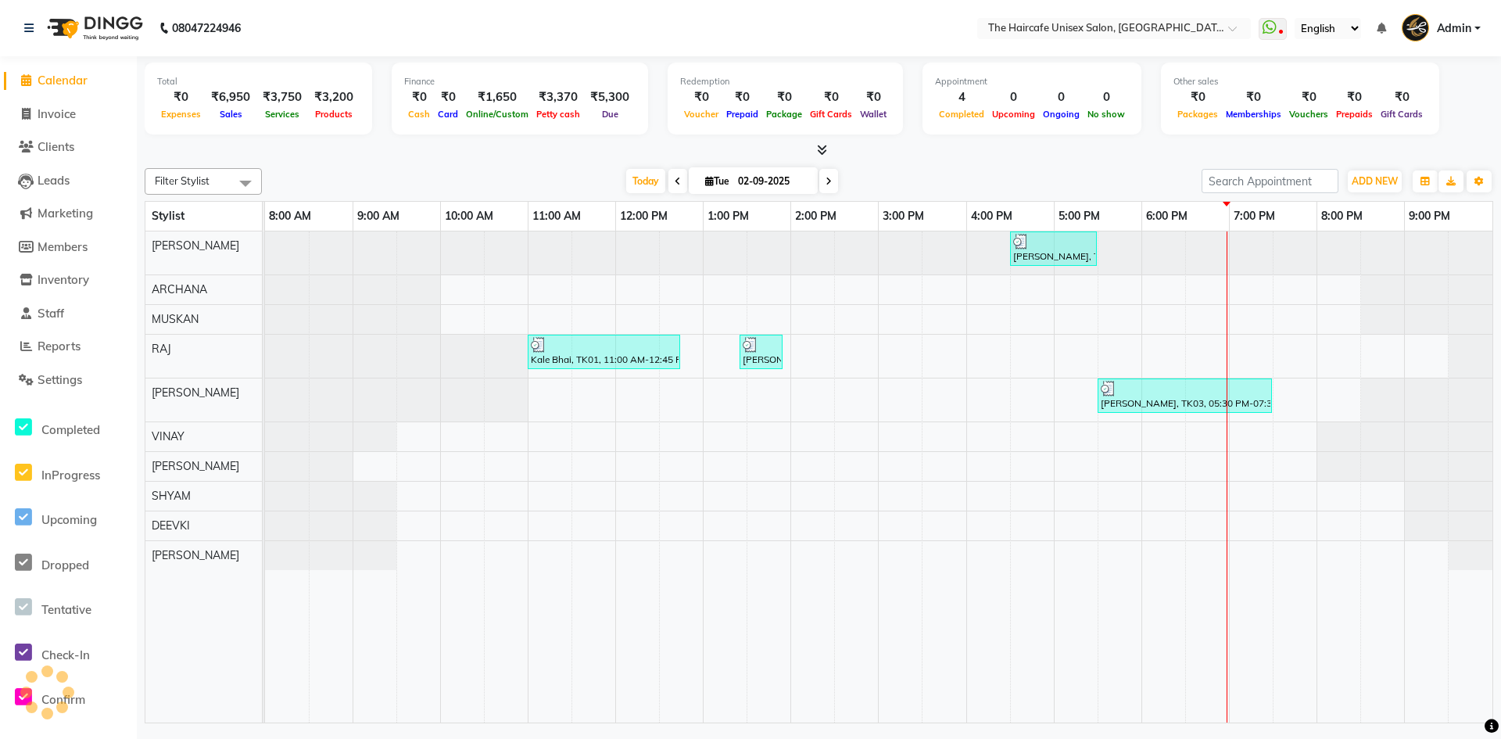
click at [814, 153] on span at bounding box center [819, 150] width 16 height 16
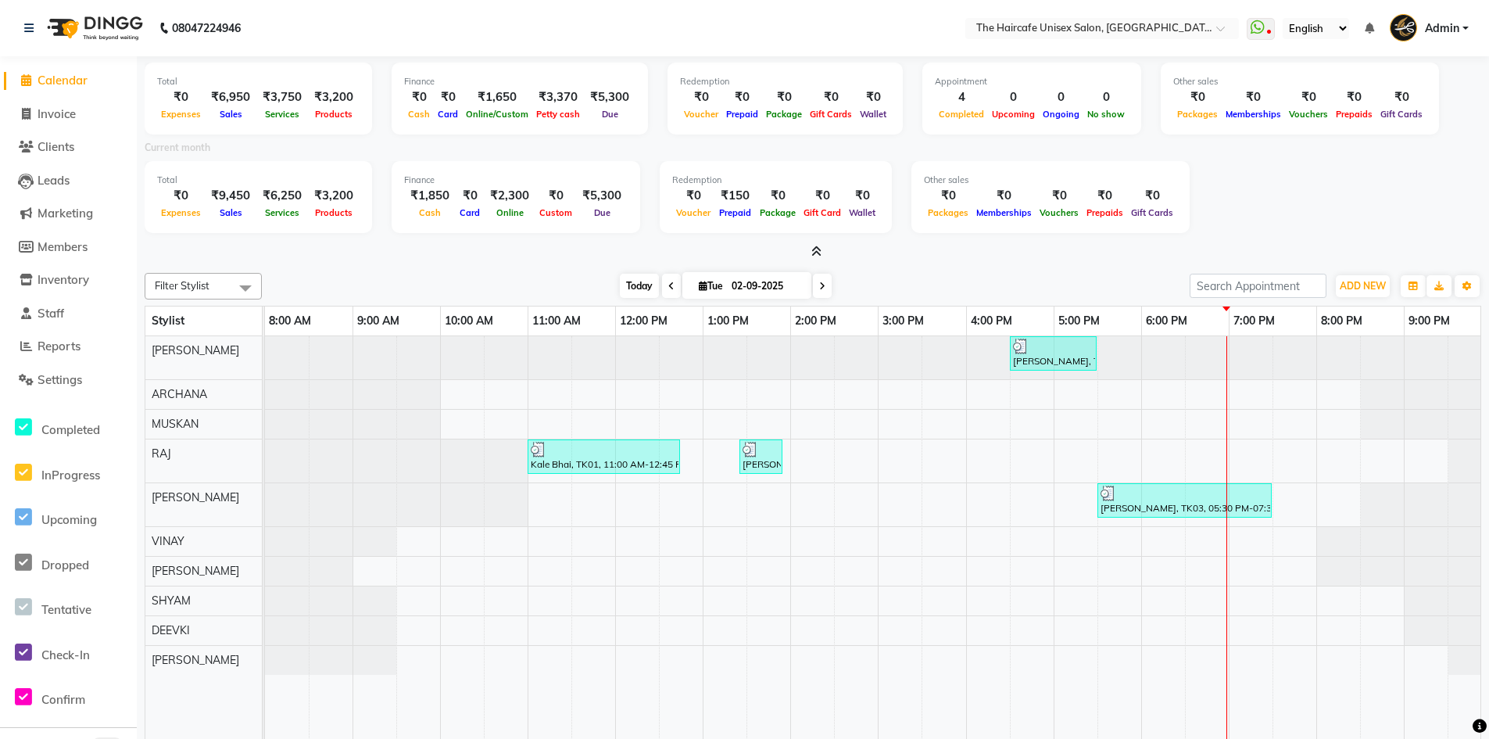
click at [643, 284] on span "Today" at bounding box center [639, 286] width 39 height 24
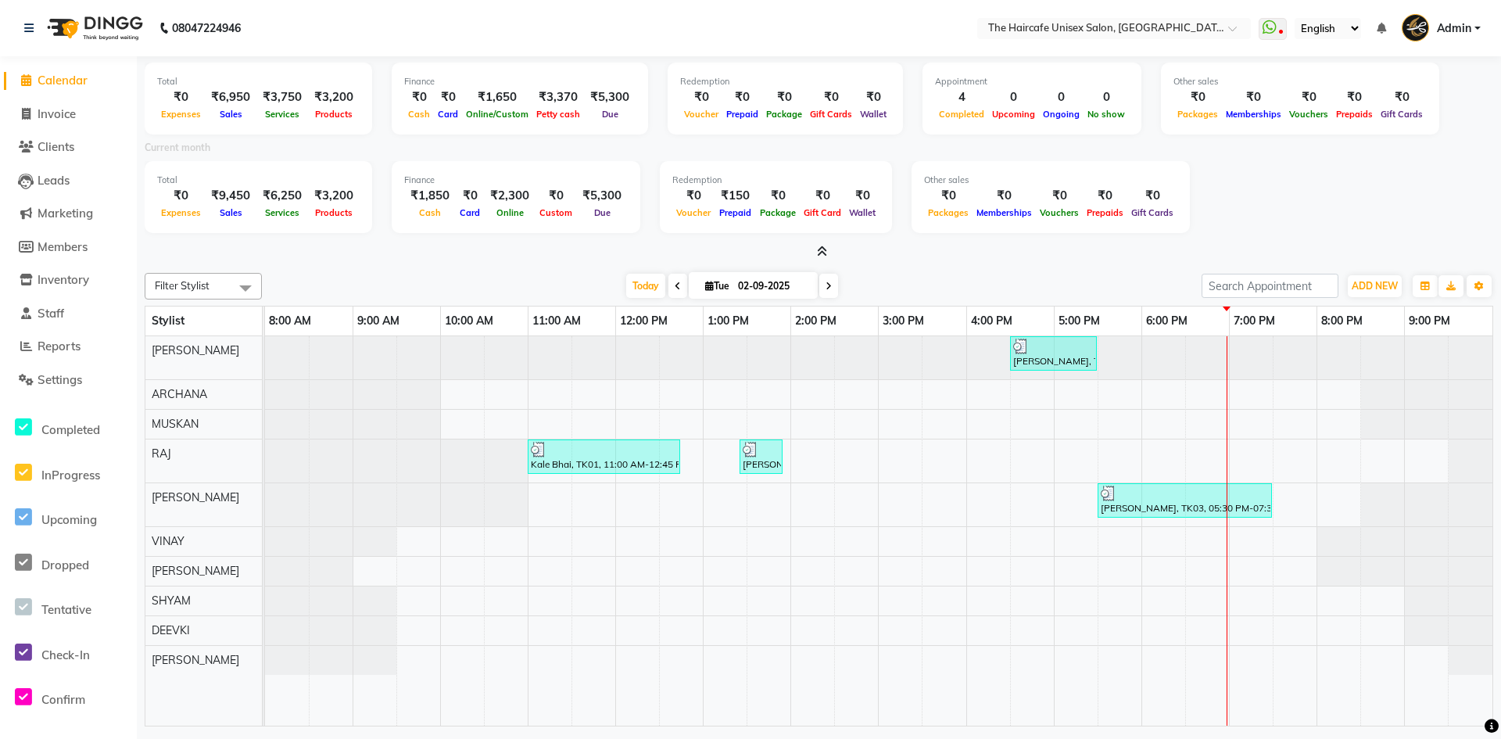
click at [675, 287] on icon at bounding box center [678, 285] width 6 height 9
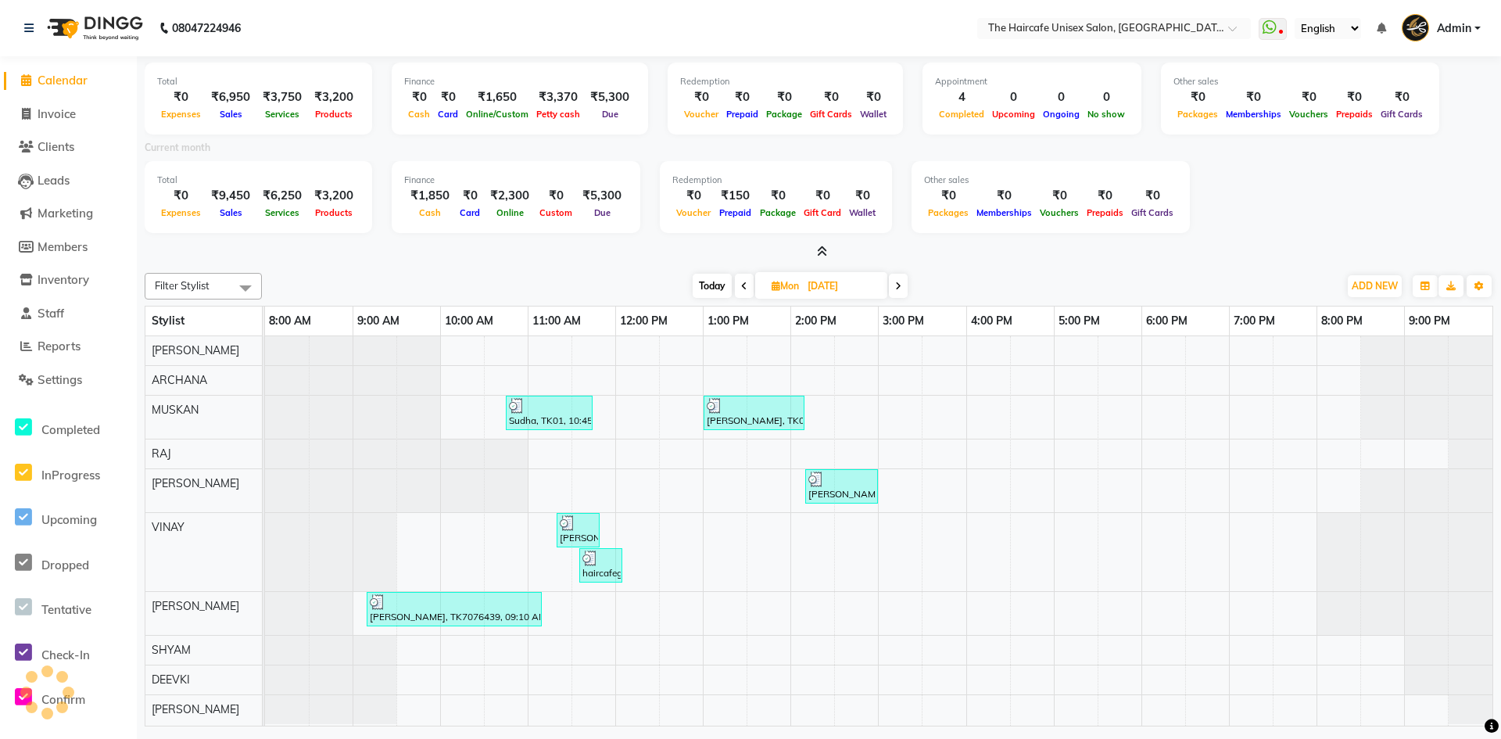
click at [743, 292] on span at bounding box center [744, 286] width 19 height 24
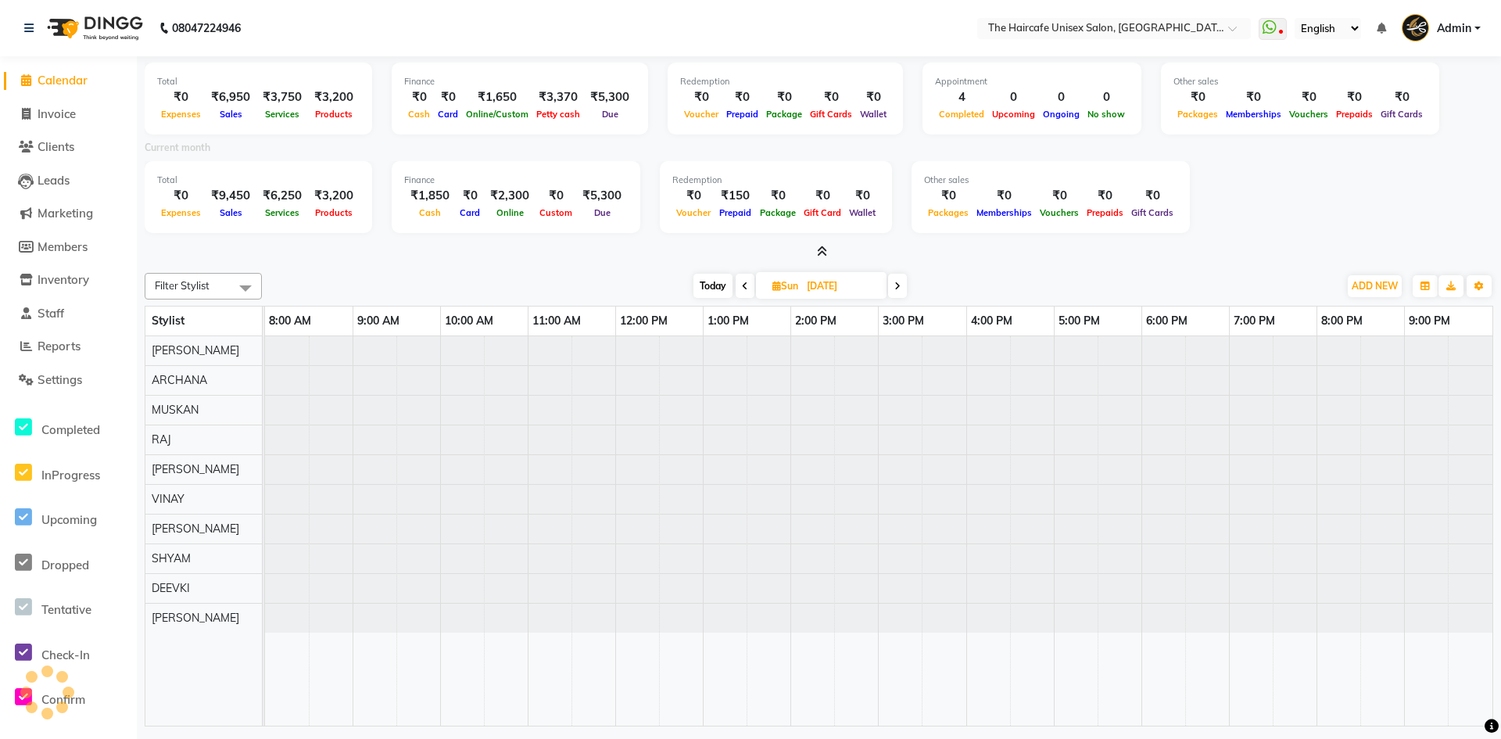
click at [744, 290] on icon at bounding box center [745, 285] width 6 height 9
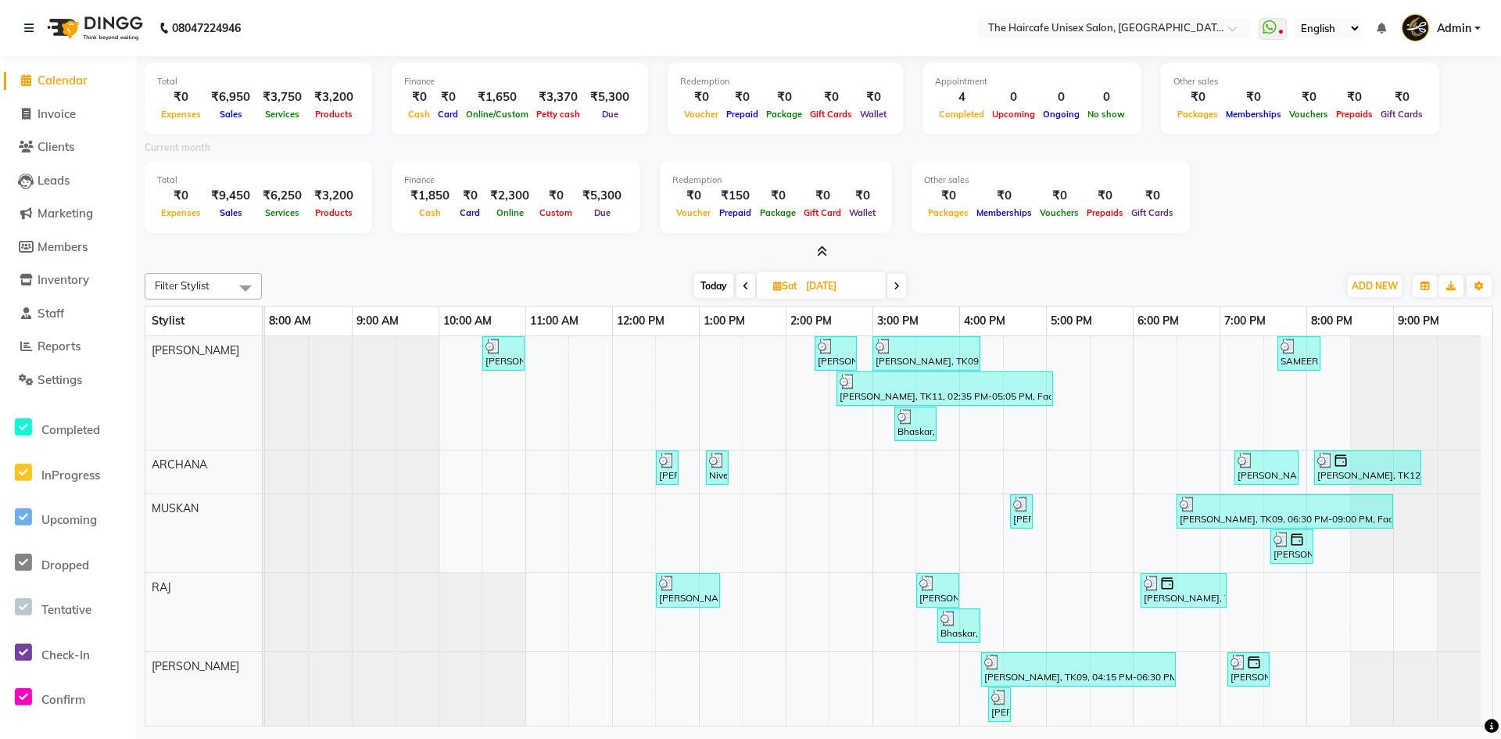
click at [900, 288] on icon at bounding box center [896, 285] width 6 height 9
type input "31-08-2025"
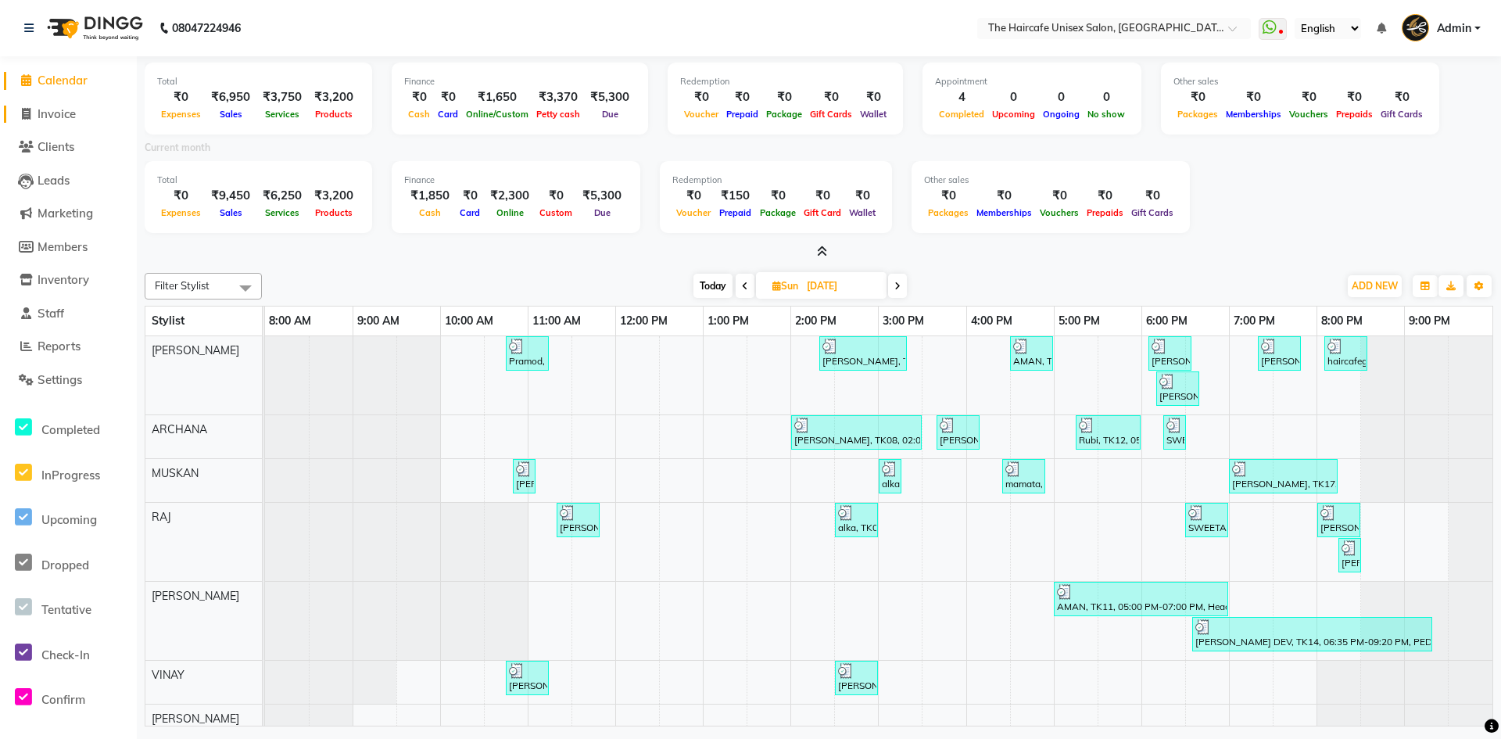
click at [61, 107] on span "Invoice" at bounding box center [57, 113] width 38 height 15
select select "service"
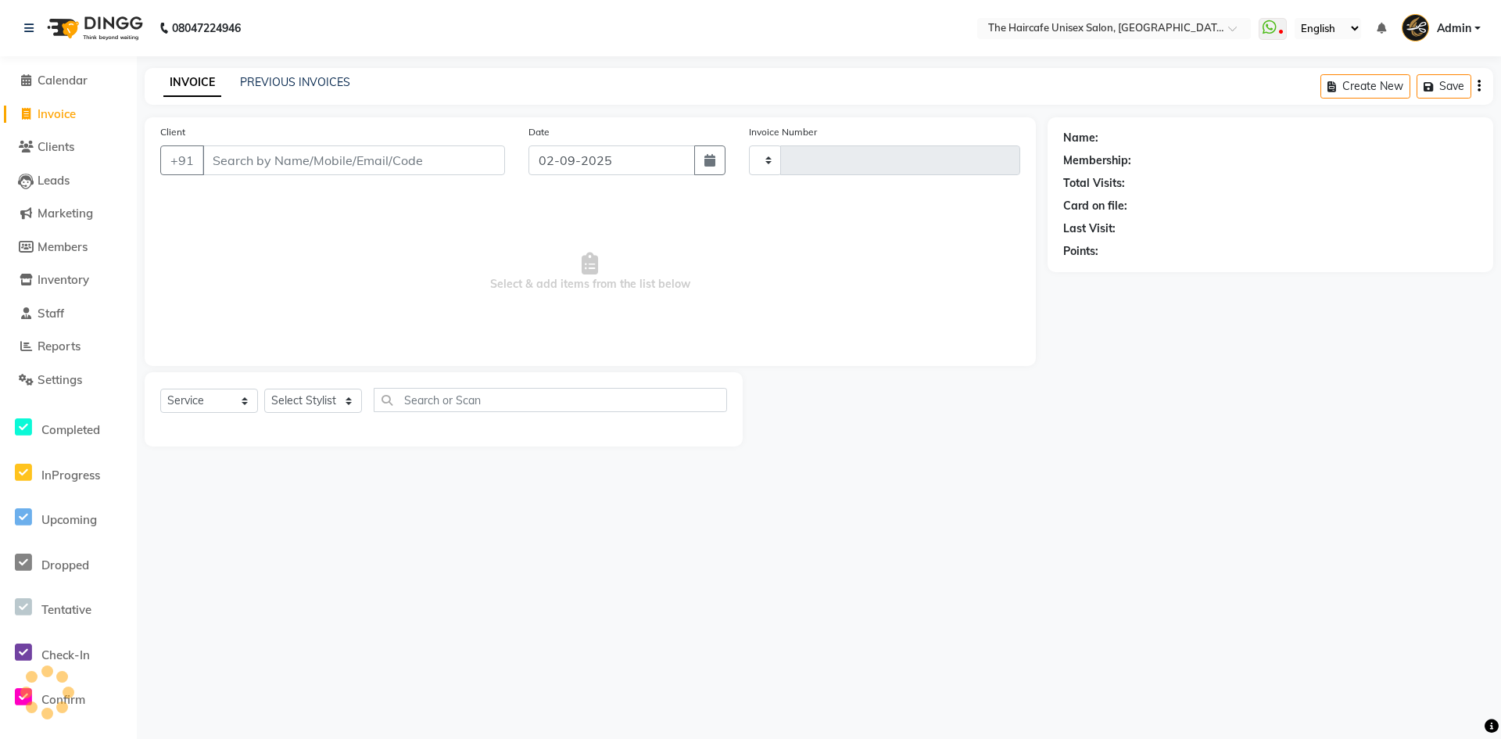
type input "1586"
select select "7412"
click at [68, 76] on span "Calendar" at bounding box center [63, 80] width 50 height 15
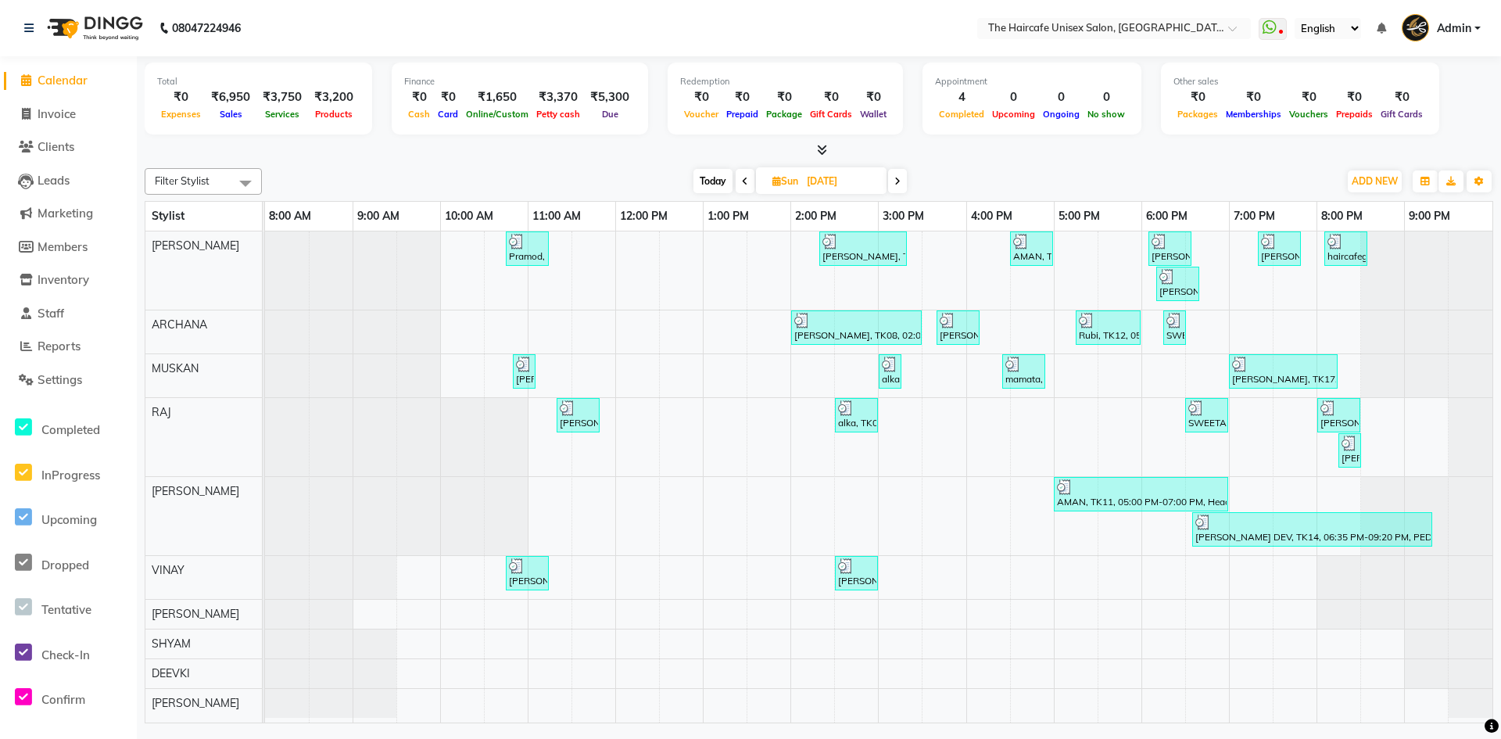
click at [743, 177] on icon at bounding box center [745, 181] width 6 height 9
type input "30-08-2025"
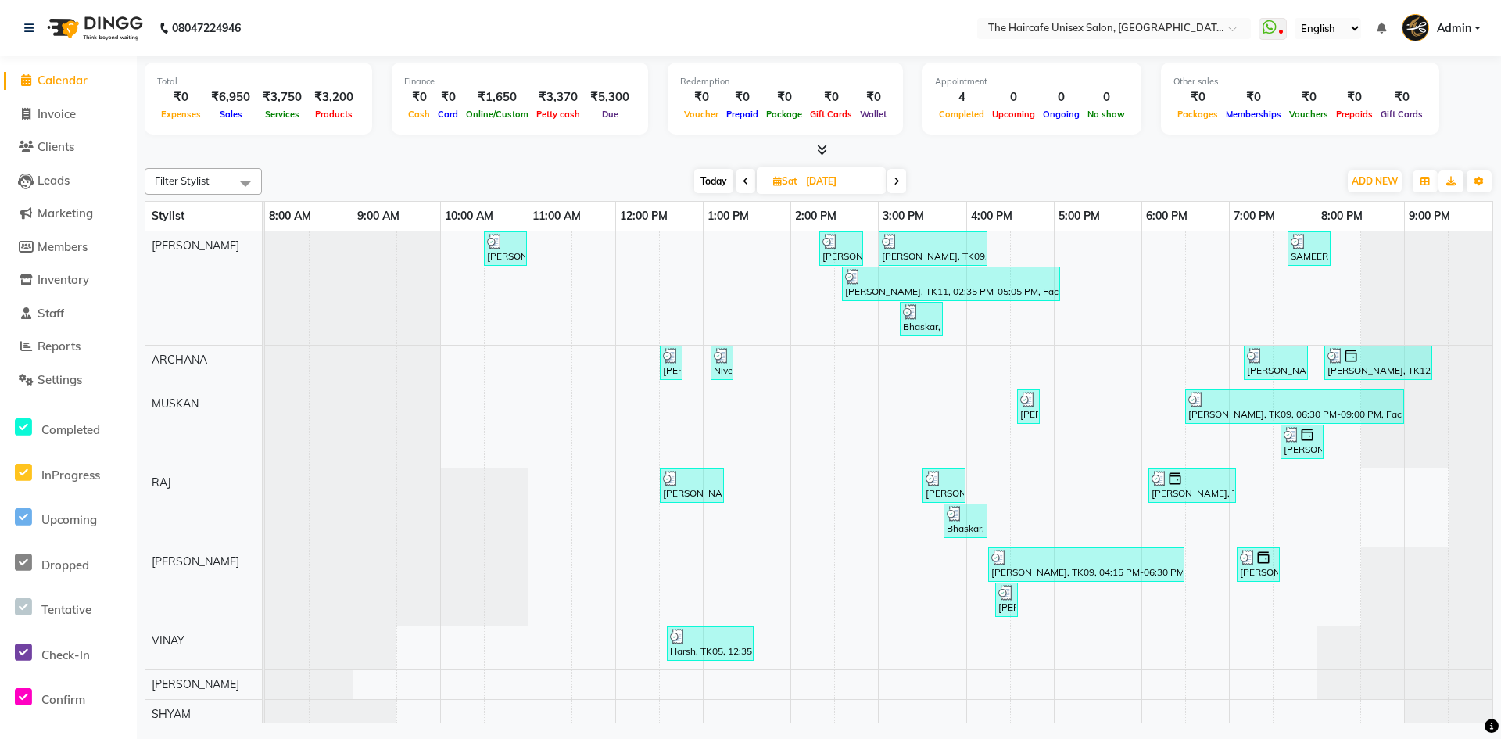
click at [62, 81] on span "Calendar" at bounding box center [63, 80] width 50 height 15
click at [62, 116] on span "Invoice" at bounding box center [57, 113] width 38 height 15
select select "service"
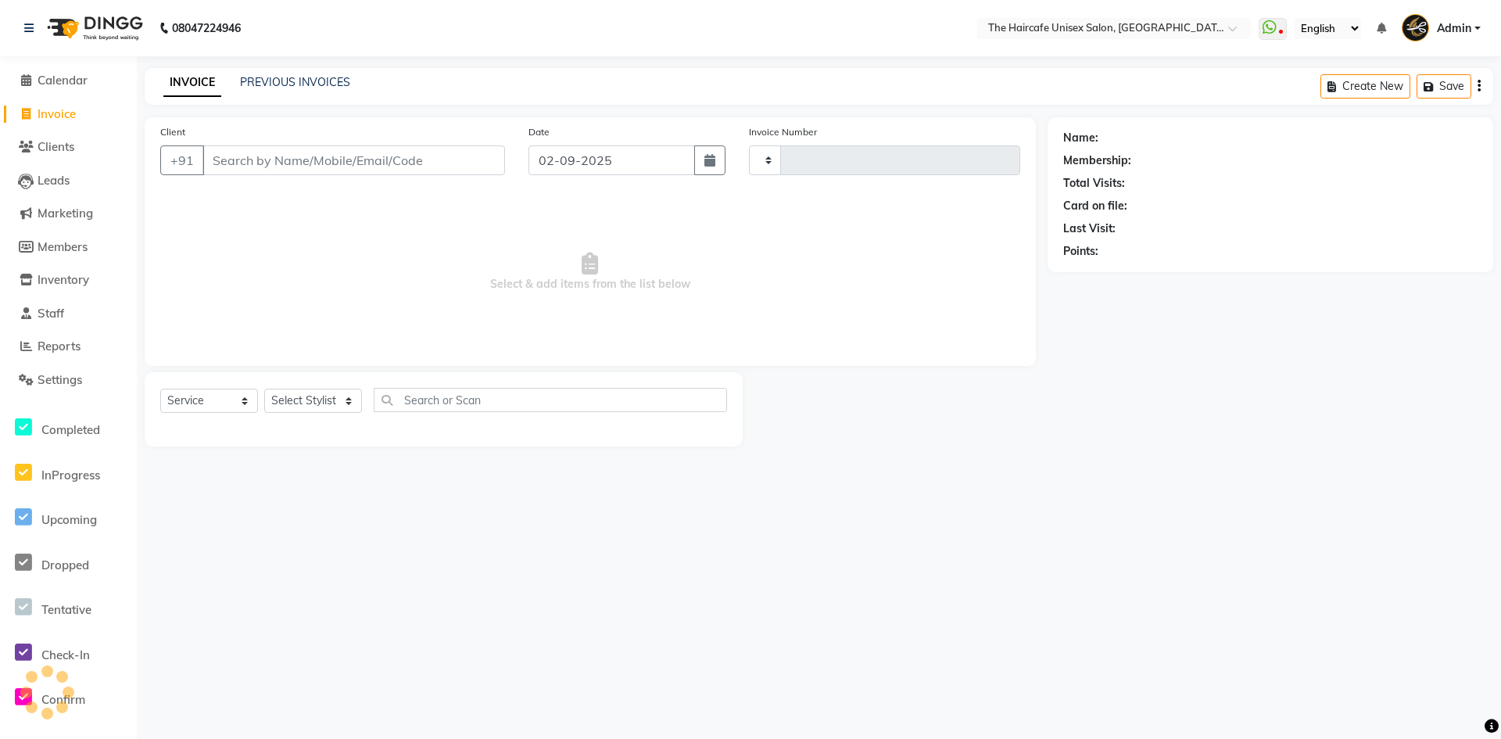
type input "1586"
select select "7412"
click at [87, 83] on span "Calendar" at bounding box center [63, 80] width 50 height 15
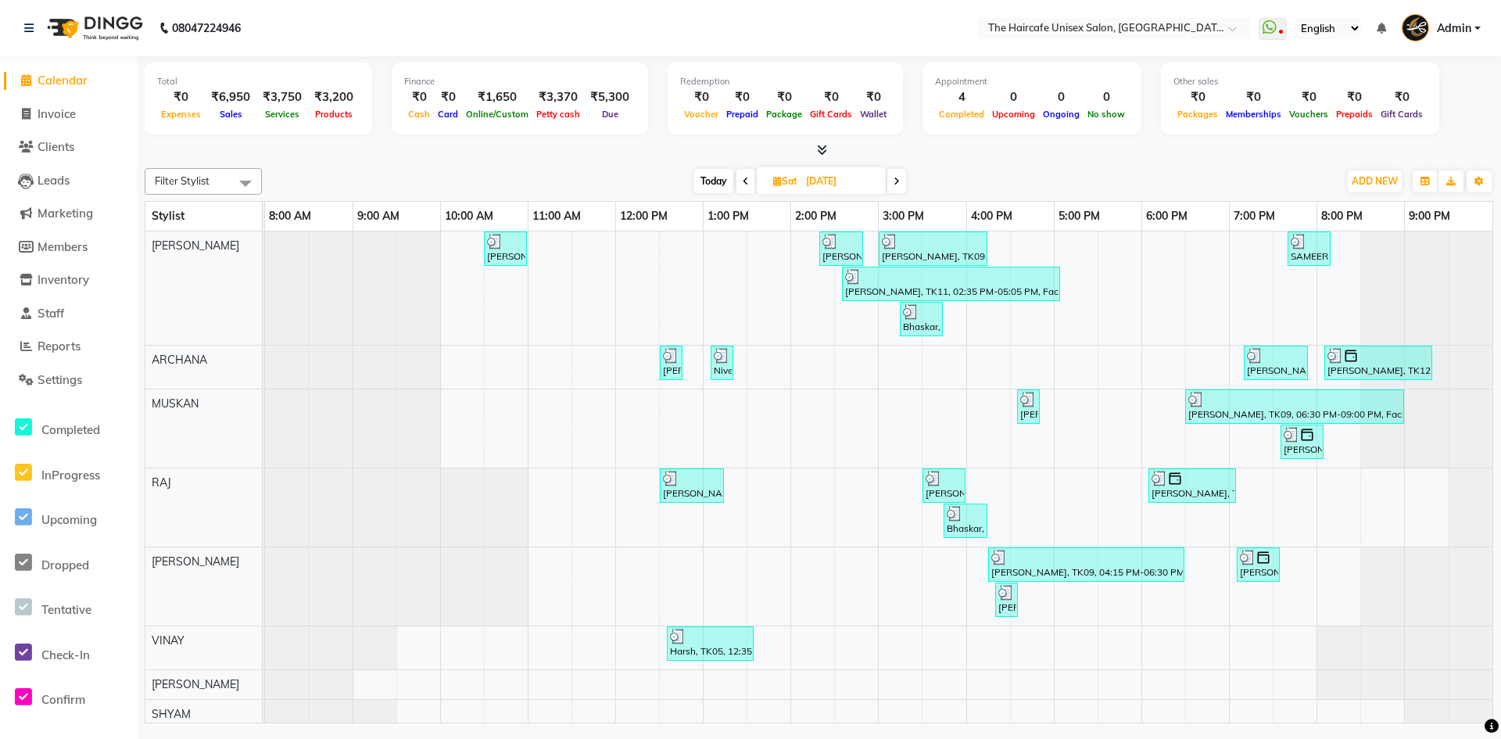
click at [823, 150] on icon at bounding box center [822, 150] width 10 height 12
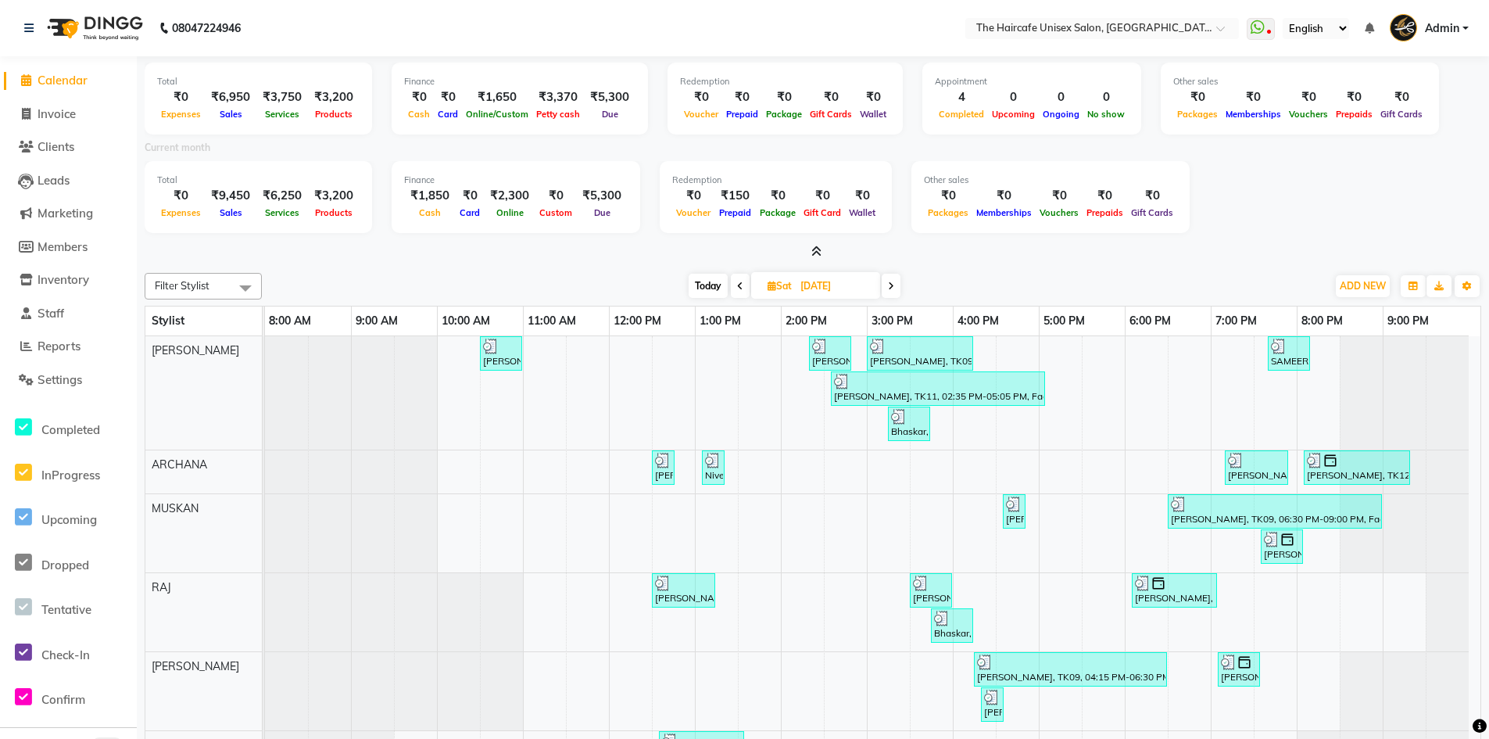
scroll to position [93, 0]
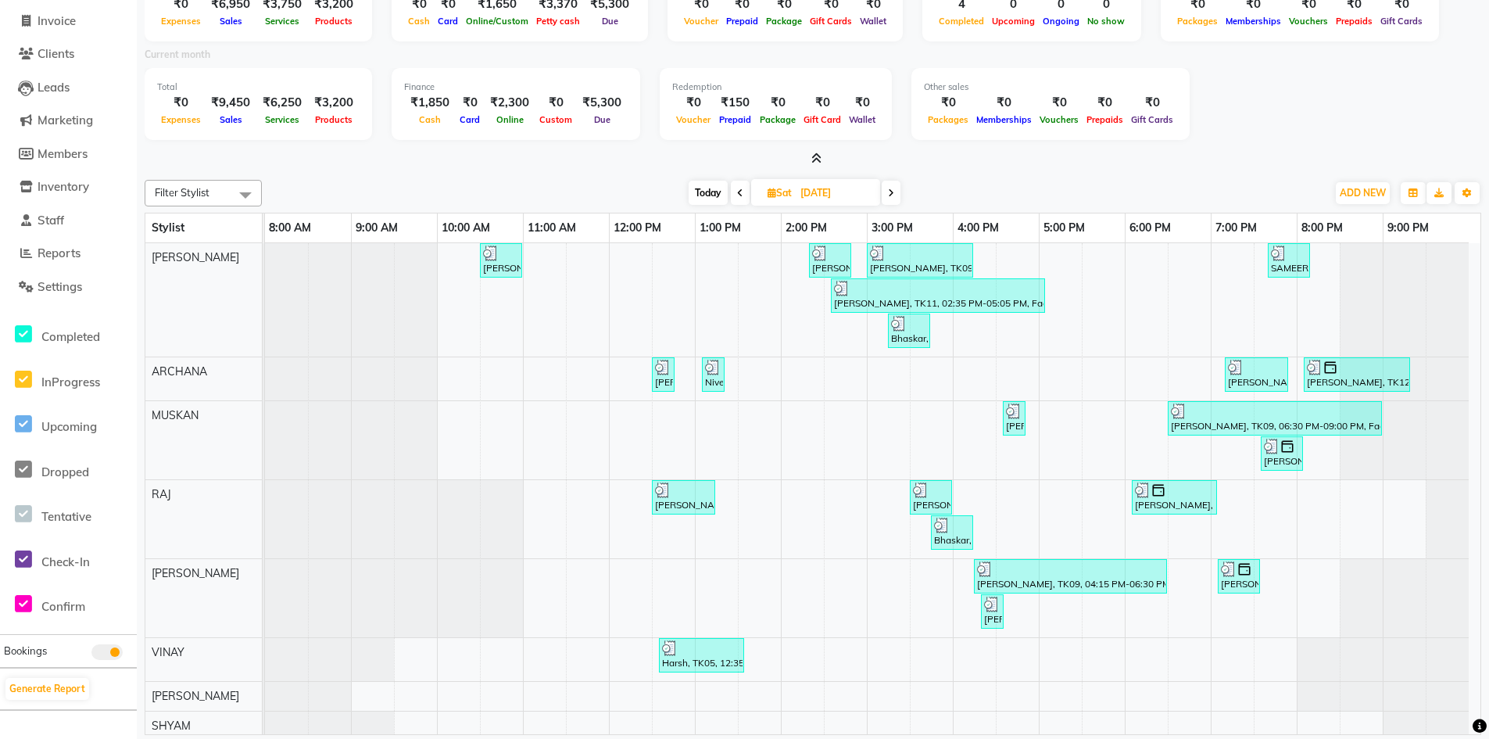
click at [889, 192] on icon at bounding box center [891, 192] width 6 height 9
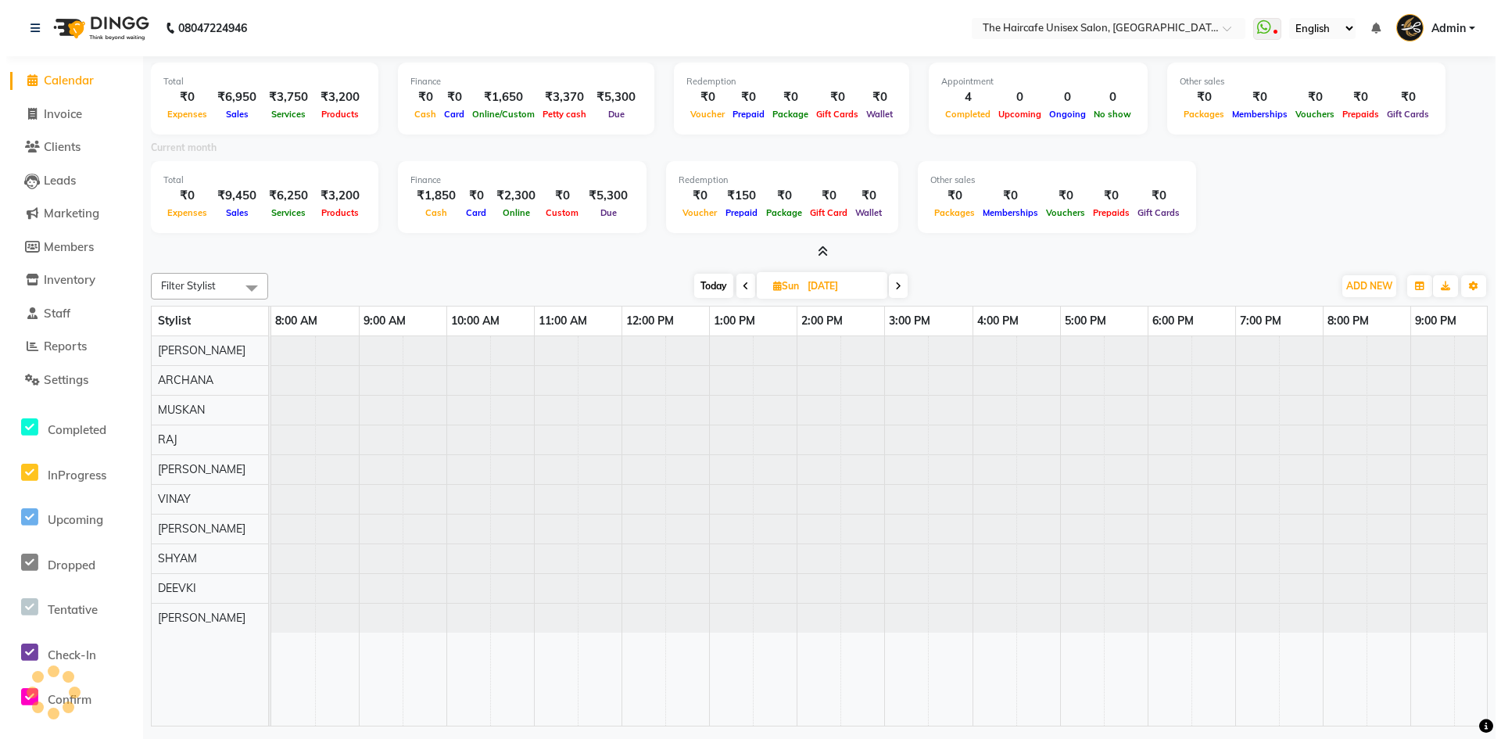
scroll to position [0, 0]
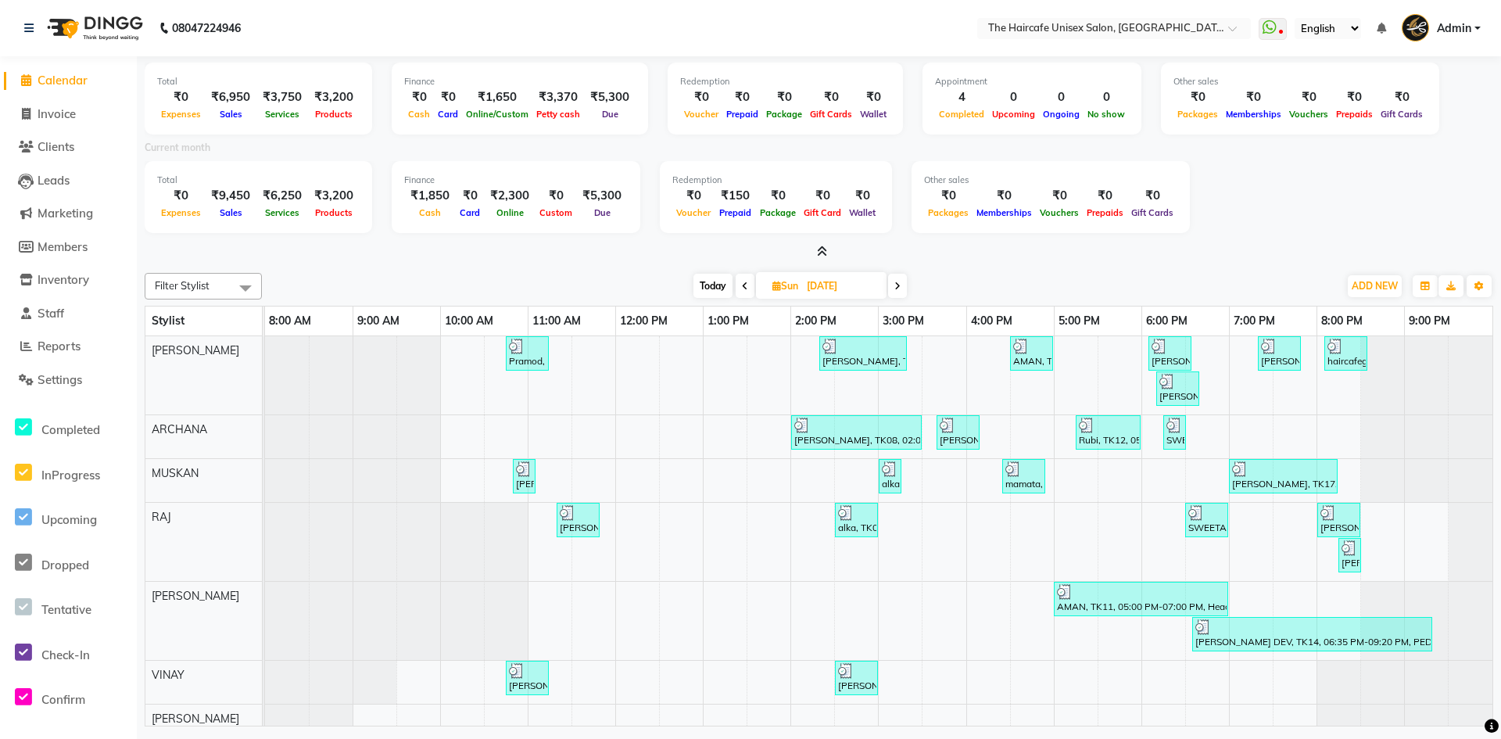
click at [895, 281] on icon at bounding box center [897, 285] width 6 height 9
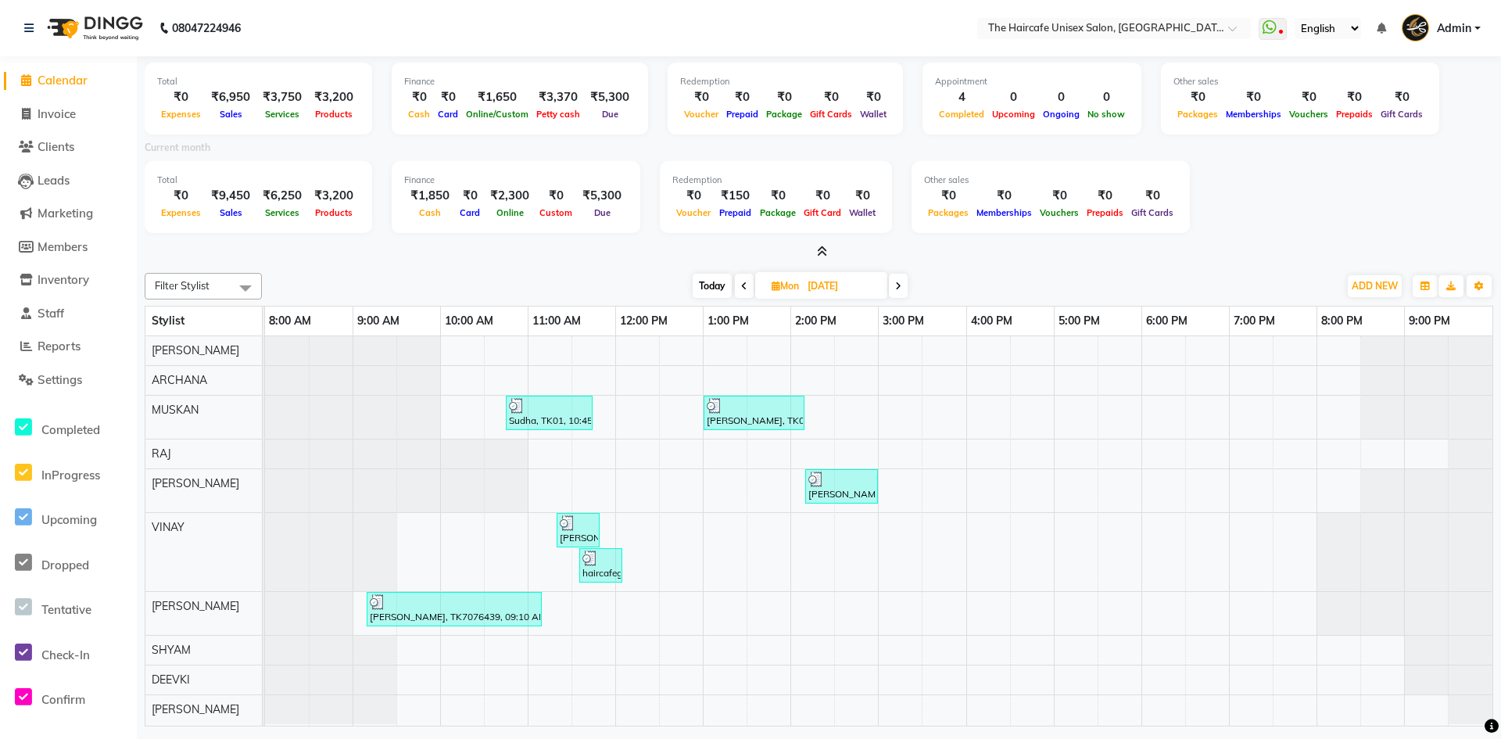
click at [897, 281] on icon at bounding box center [898, 285] width 6 height 9
type input "02-09-2025"
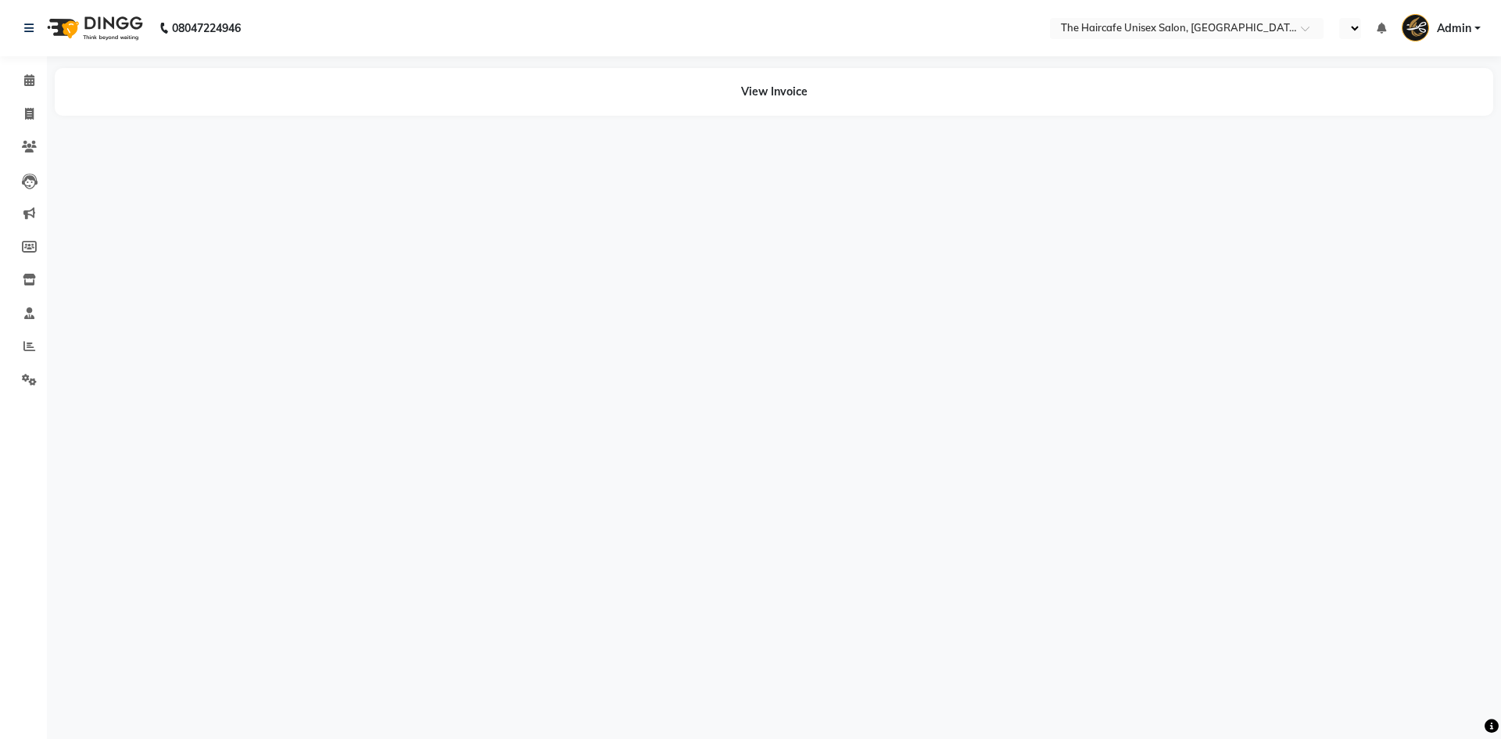
select select "en"
